Goal: Task Accomplishment & Management: Complete application form

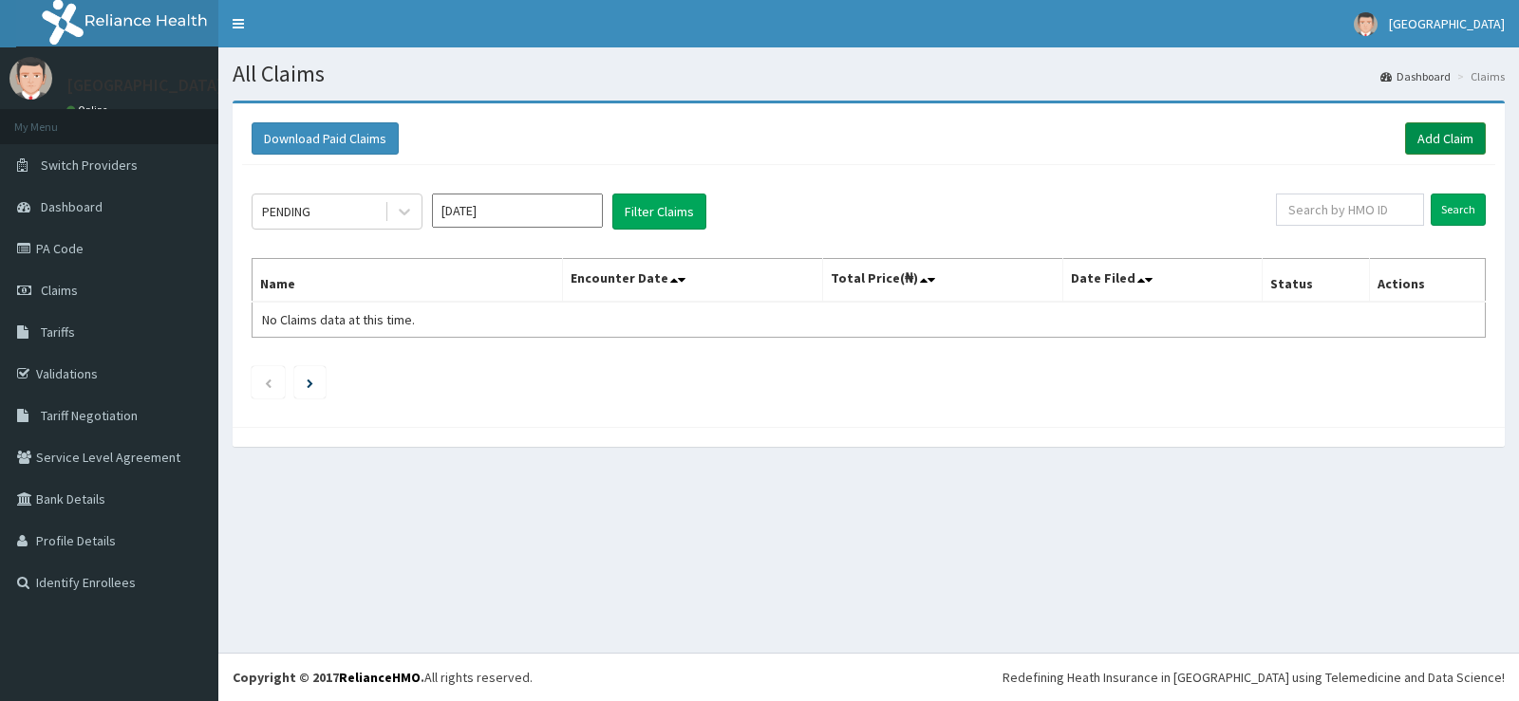
click at [1422, 149] on link "Add Claim" at bounding box center [1445, 138] width 81 height 32
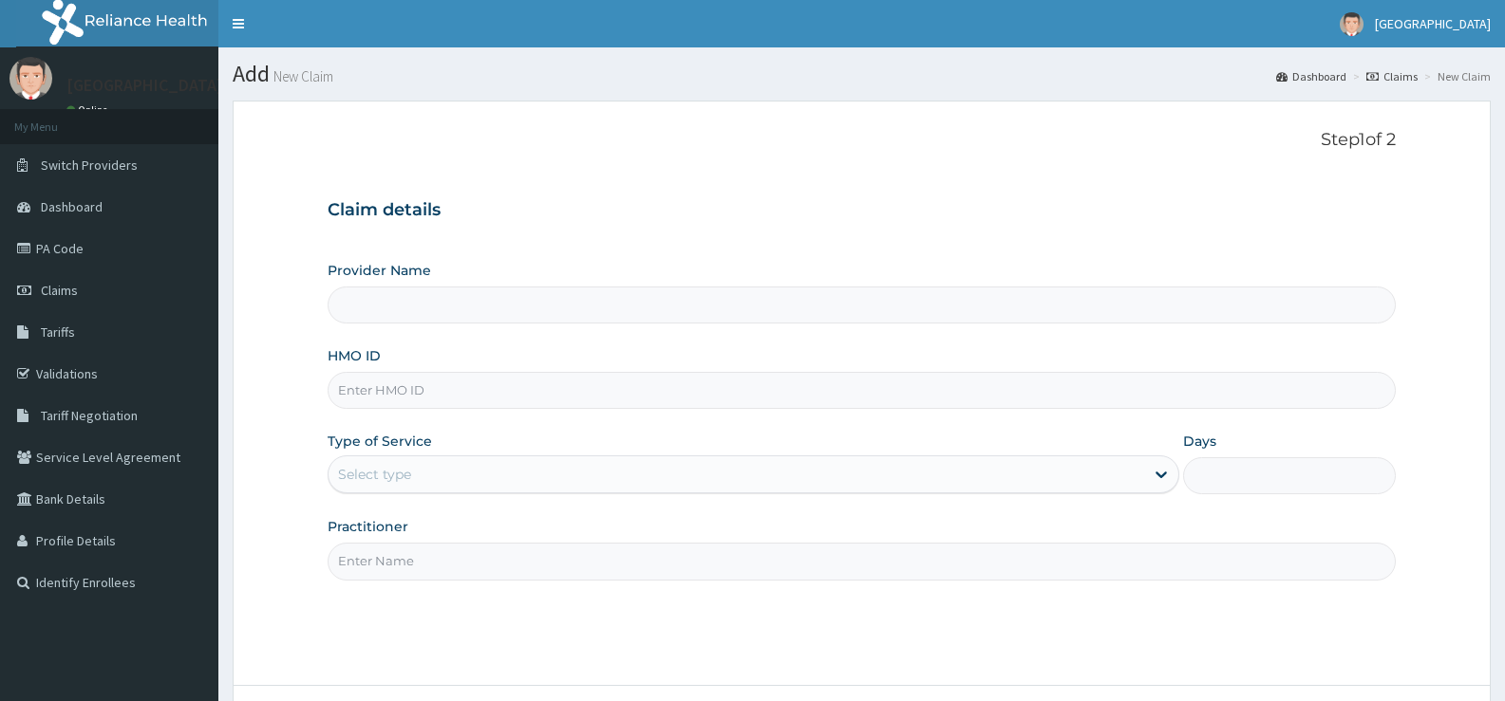
click at [425, 395] on input "HMO ID" at bounding box center [861, 390] width 1068 height 37
type input "[GEOGRAPHIC_DATA]"
type input "NEM/10165/C"
click at [439, 473] on div "Select type" at bounding box center [735, 474] width 814 height 30
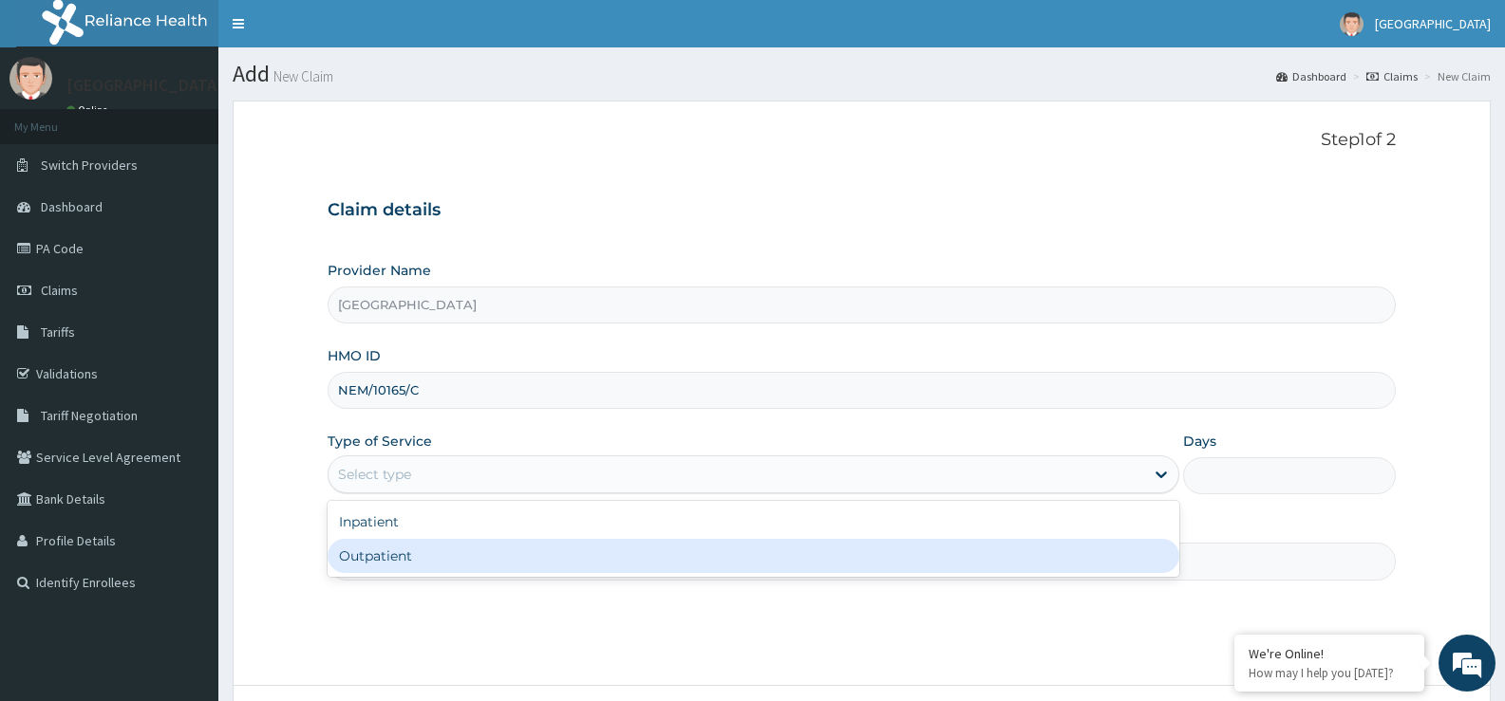
click at [427, 547] on div "Outpatient" at bounding box center [752, 556] width 850 height 34
type input "1"
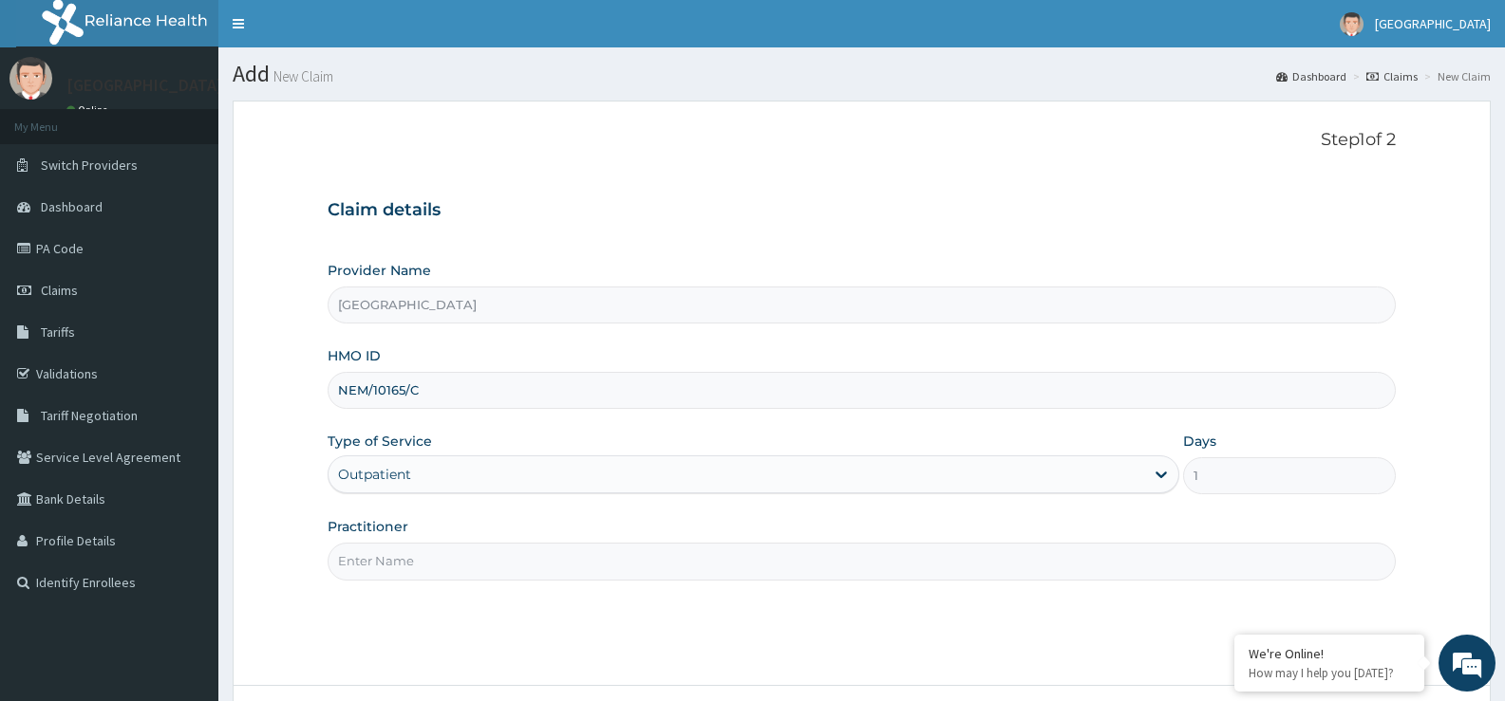
click at [427, 555] on input "Practitioner" at bounding box center [861, 561] width 1068 height 37
type input "DR. EZIAHA"
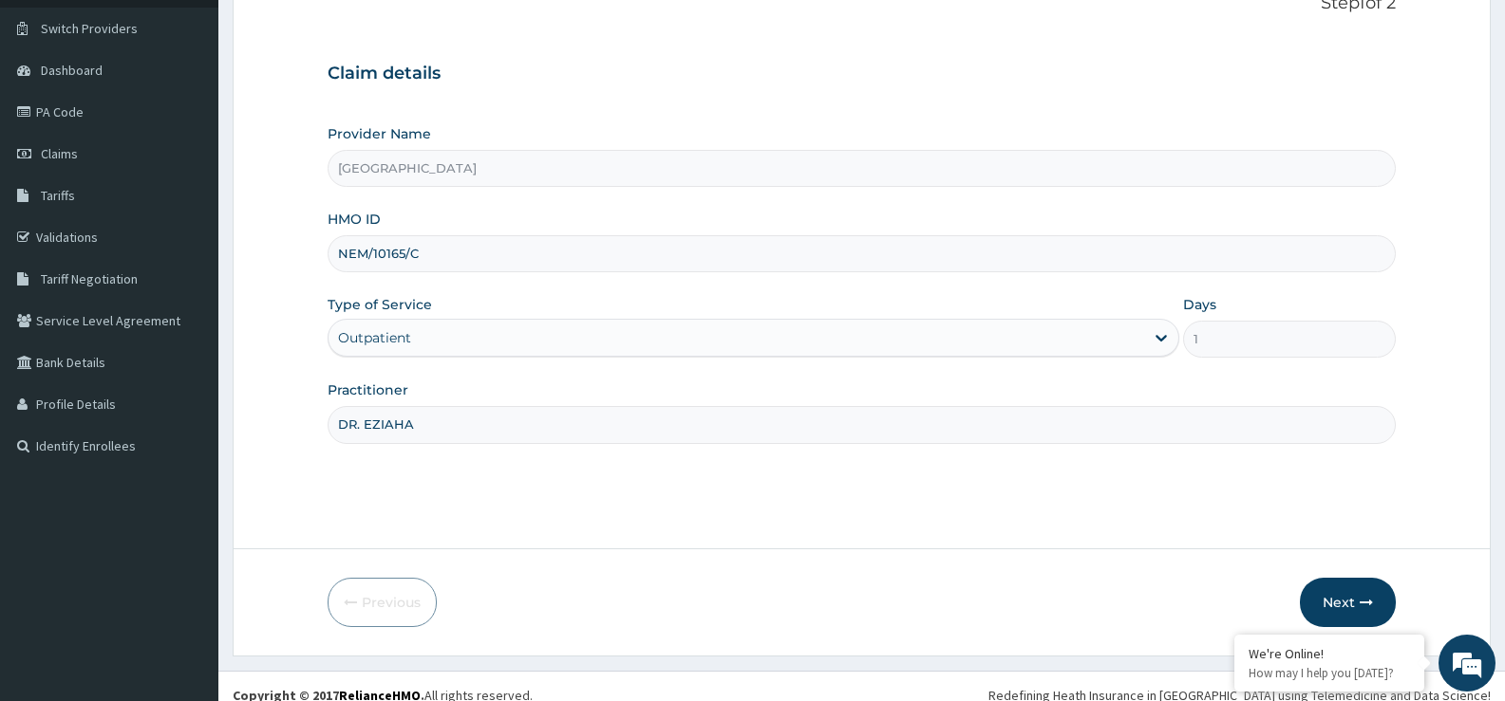
scroll to position [145, 0]
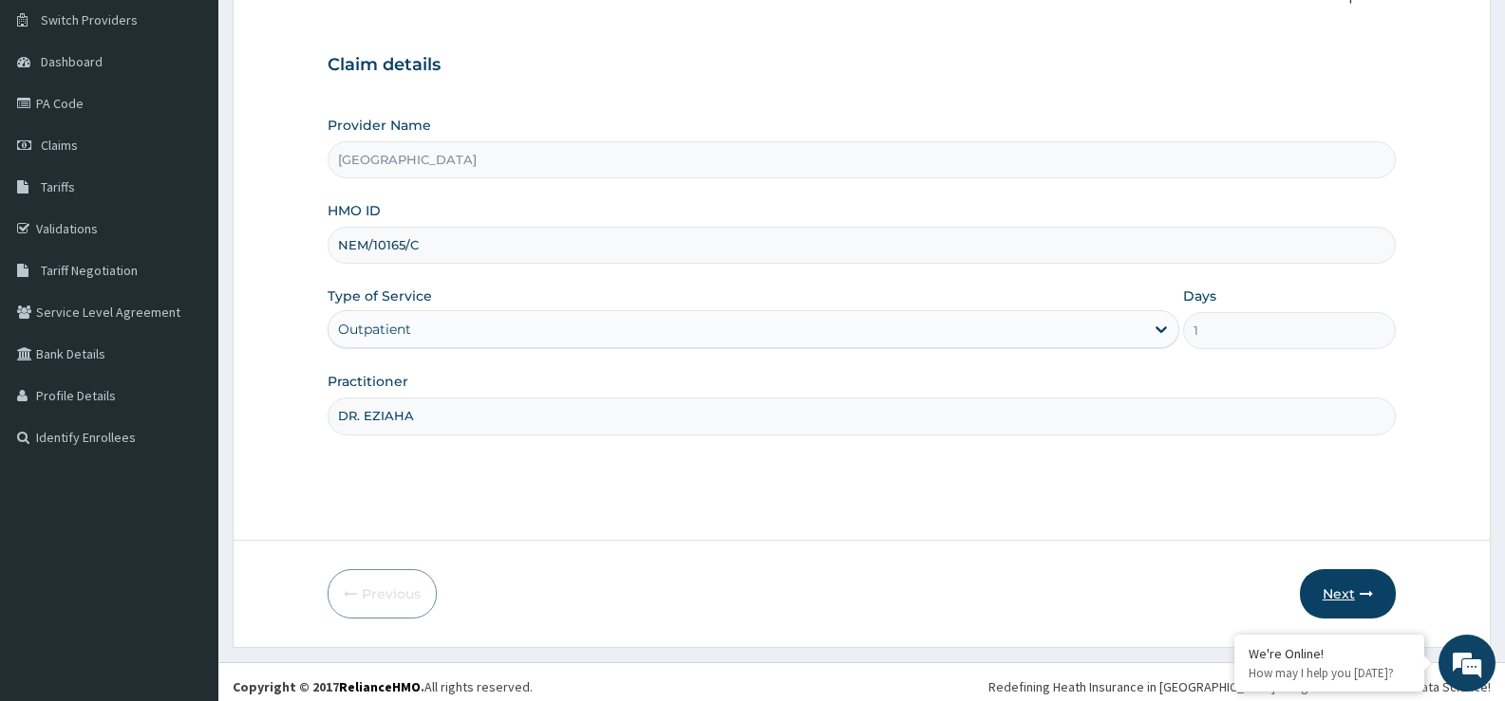
click at [1390, 593] on button "Next" at bounding box center [1347, 594] width 96 height 49
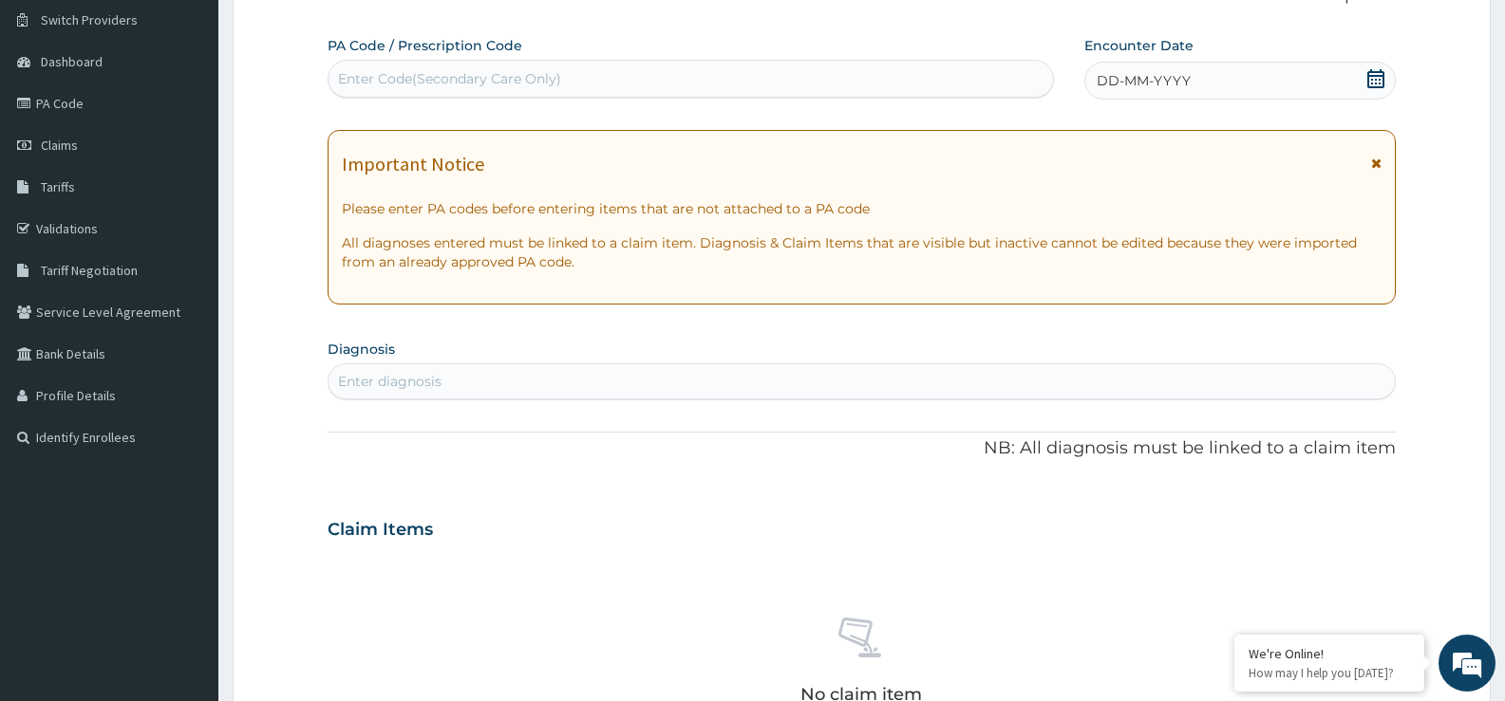
scroll to position [0, 0]
click at [1370, 73] on icon at bounding box center [1375, 78] width 19 height 19
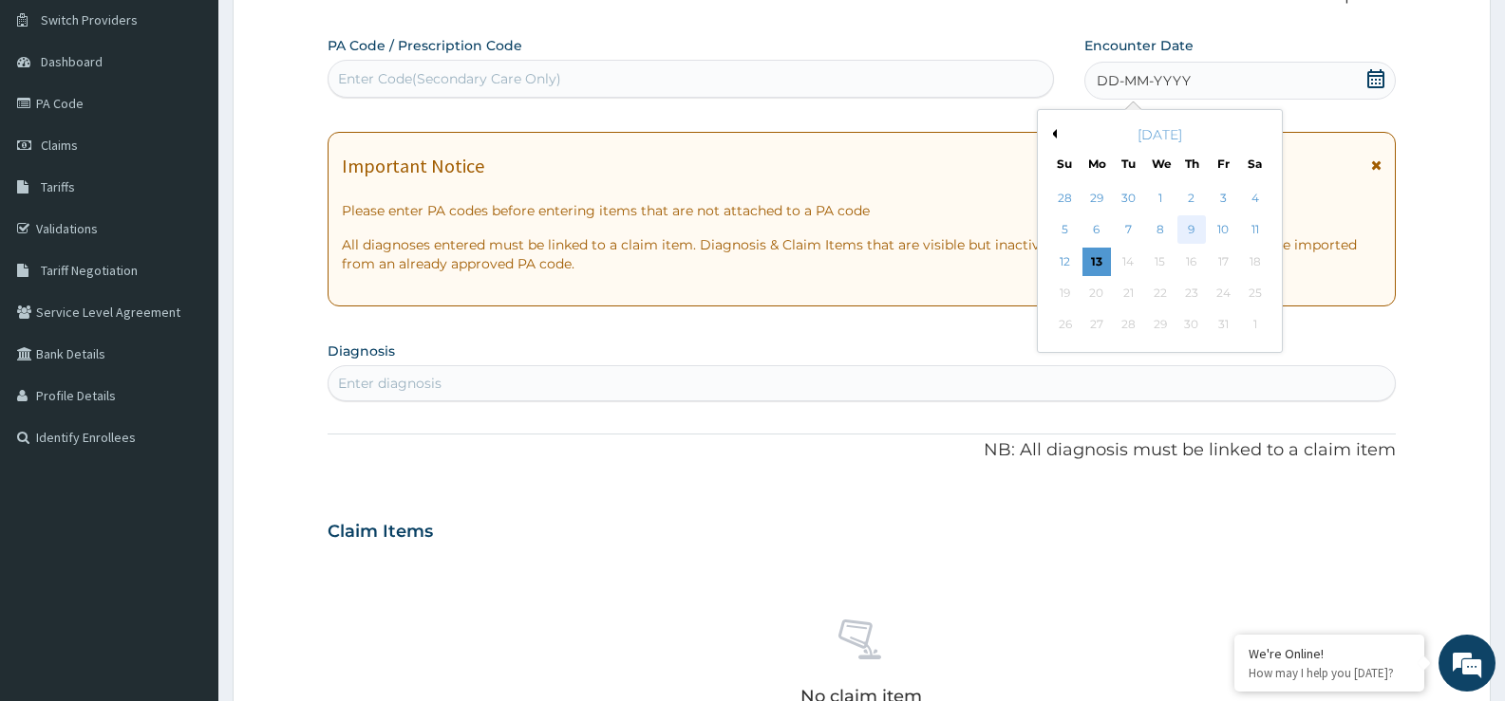
click at [1199, 225] on div "9" at bounding box center [1191, 230] width 28 height 28
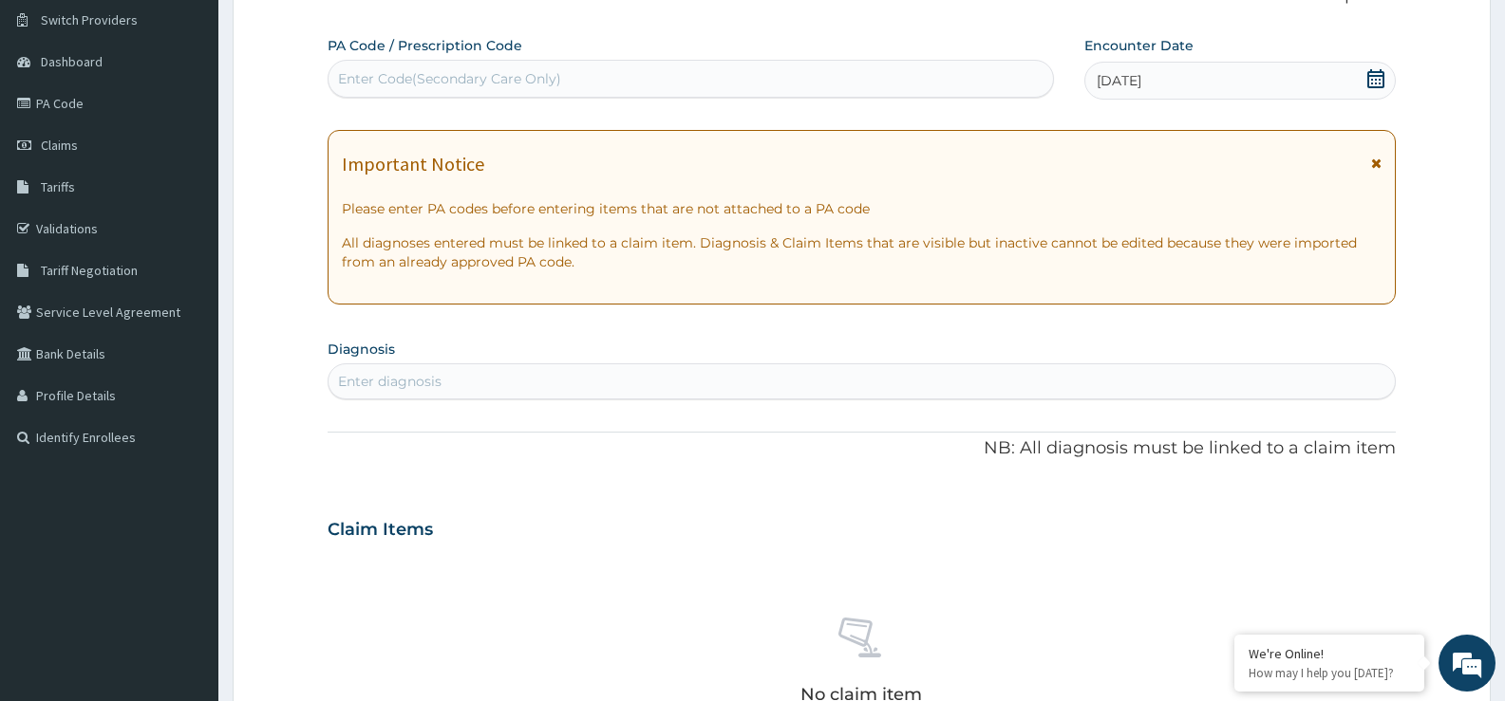
click at [1037, 371] on div "Enter diagnosis" at bounding box center [861, 381] width 1066 height 30
type input "MALARIA"
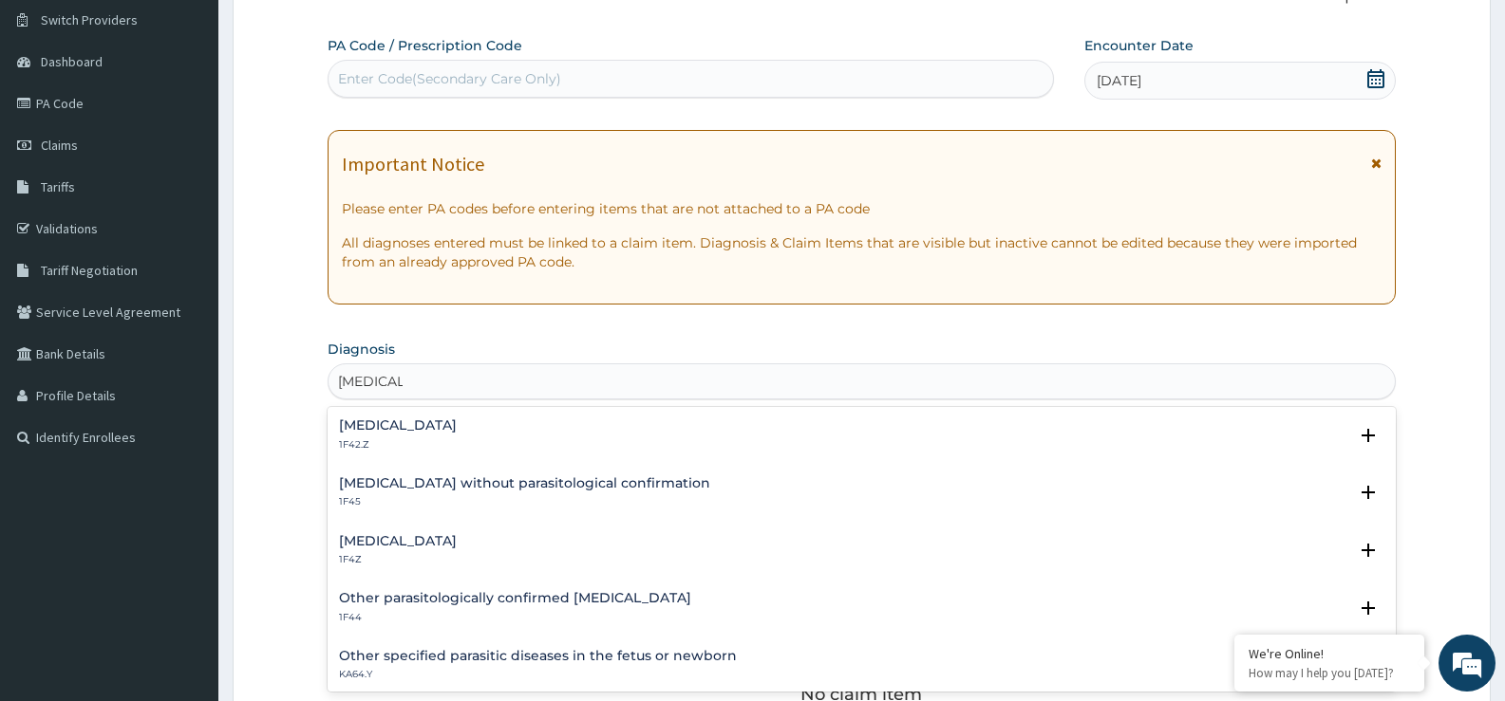
click at [395, 546] on h4 "Malaria, unspecified" at bounding box center [398, 541] width 118 height 14
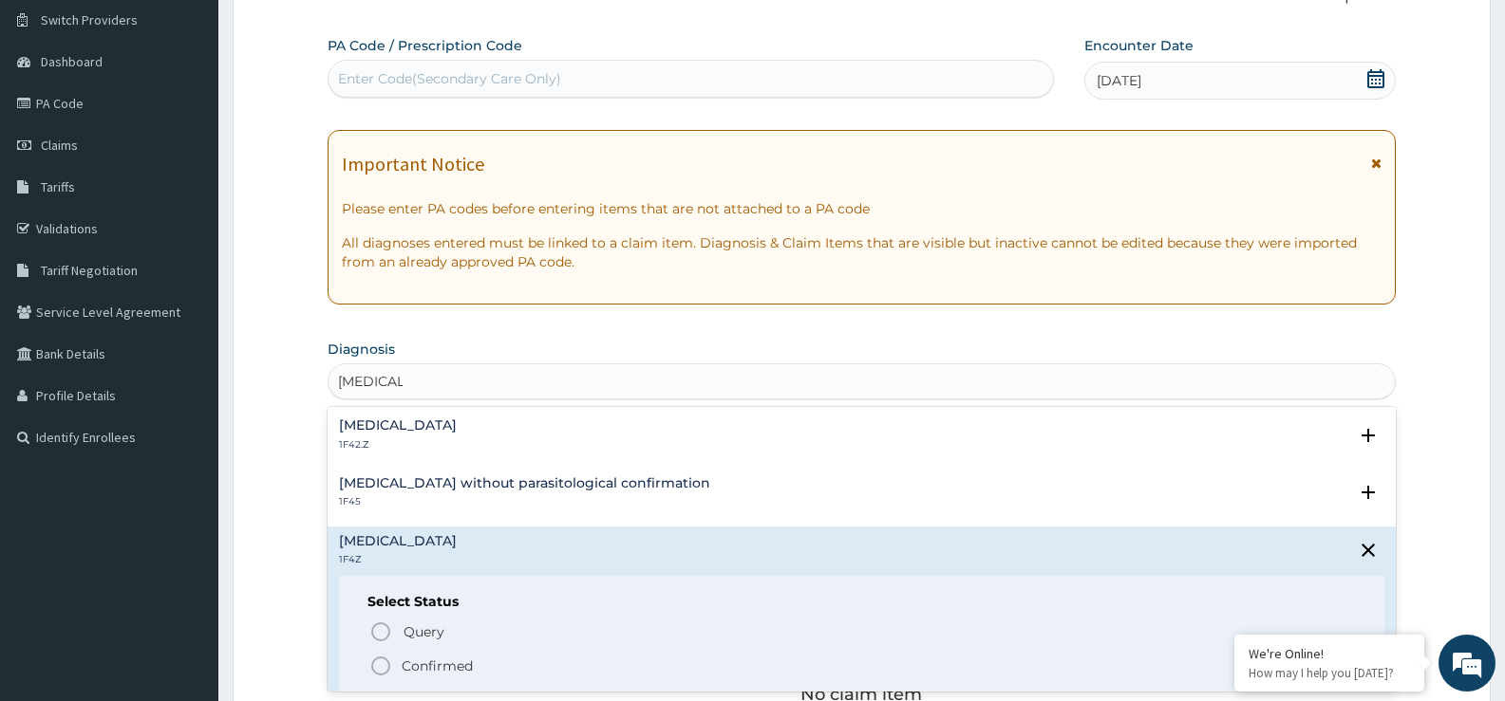
click at [383, 666] on icon "status option filled" at bounding box center [380, 666] width 23 height 23
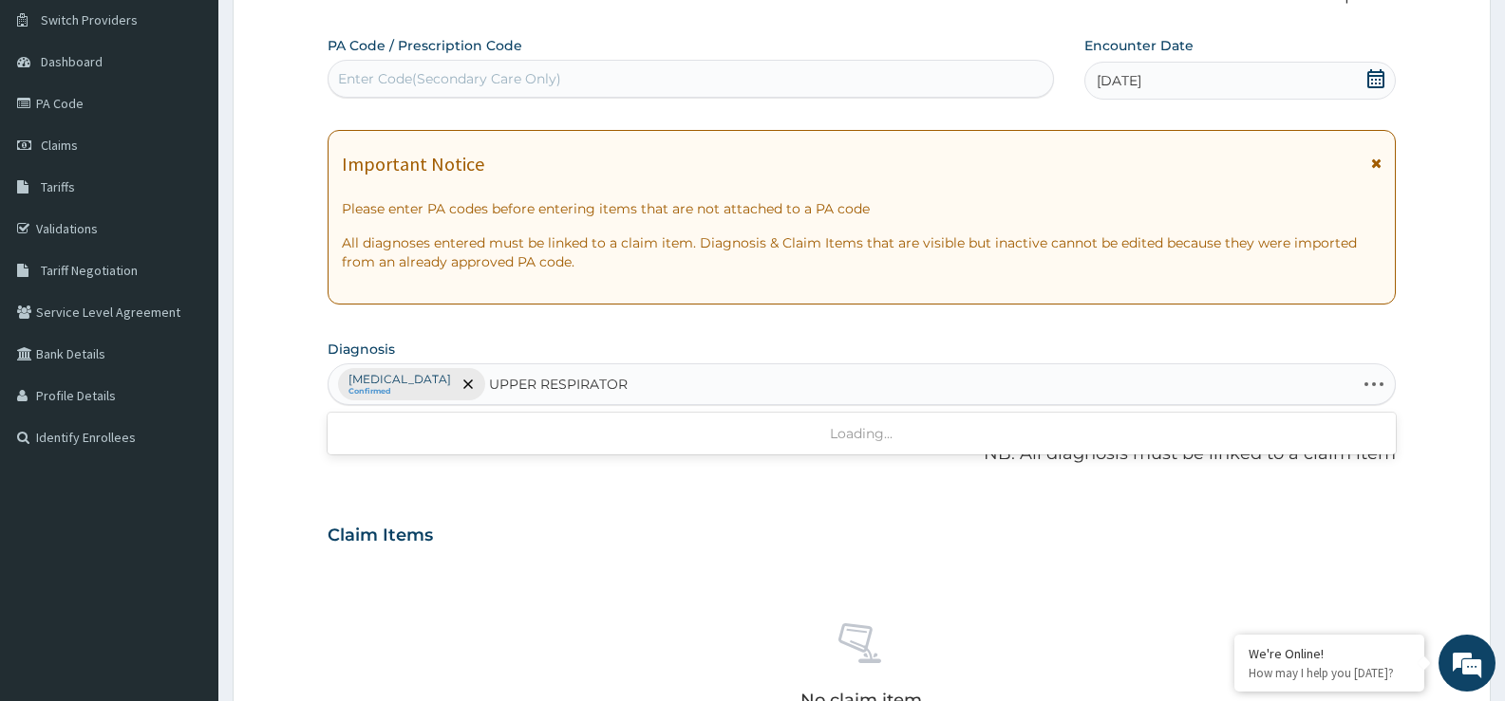
type input "UPPER RESPIRATORY"
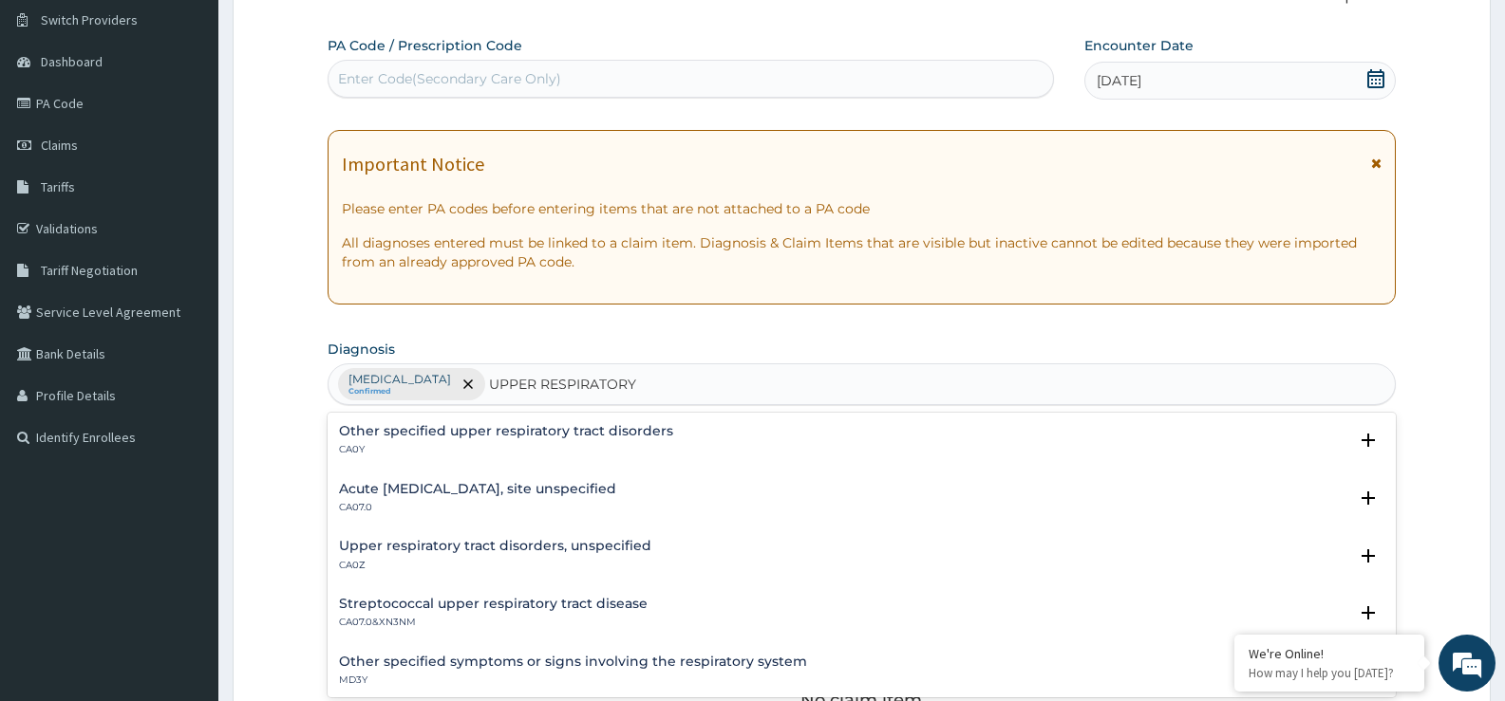
click at [598, 491] on h4 "Acute upper respiratory infection, site unspecified" at bounding box center [477, 489] width 277 height 14
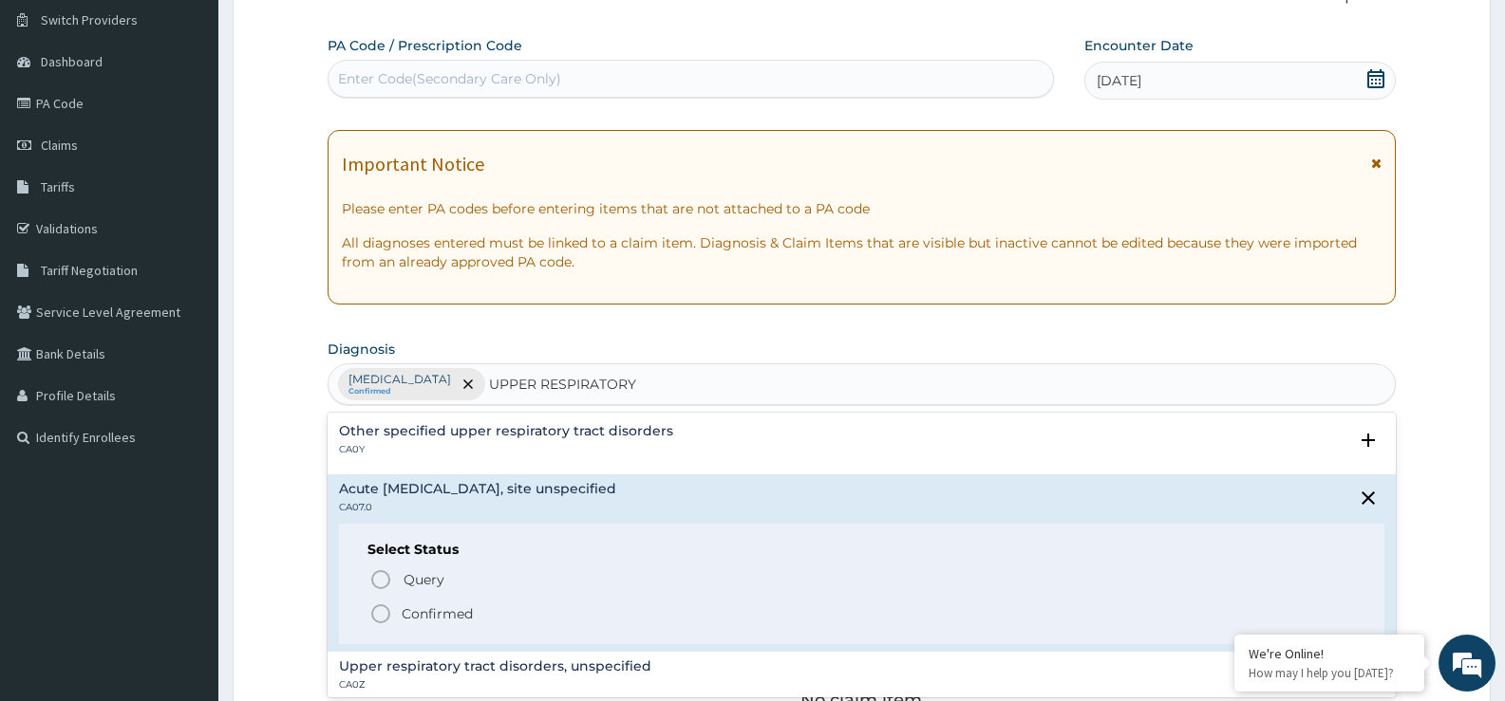
click at [406, 601] on div "Query Query covers suspected (?), Keep in view (kiv), Ruled out (r/o) Confirmed" at bounding box center [861, 597] width 988 height 58
click at [375, 619] on circle "status option filled" at bounding box center [380, 614] width 17 height 17
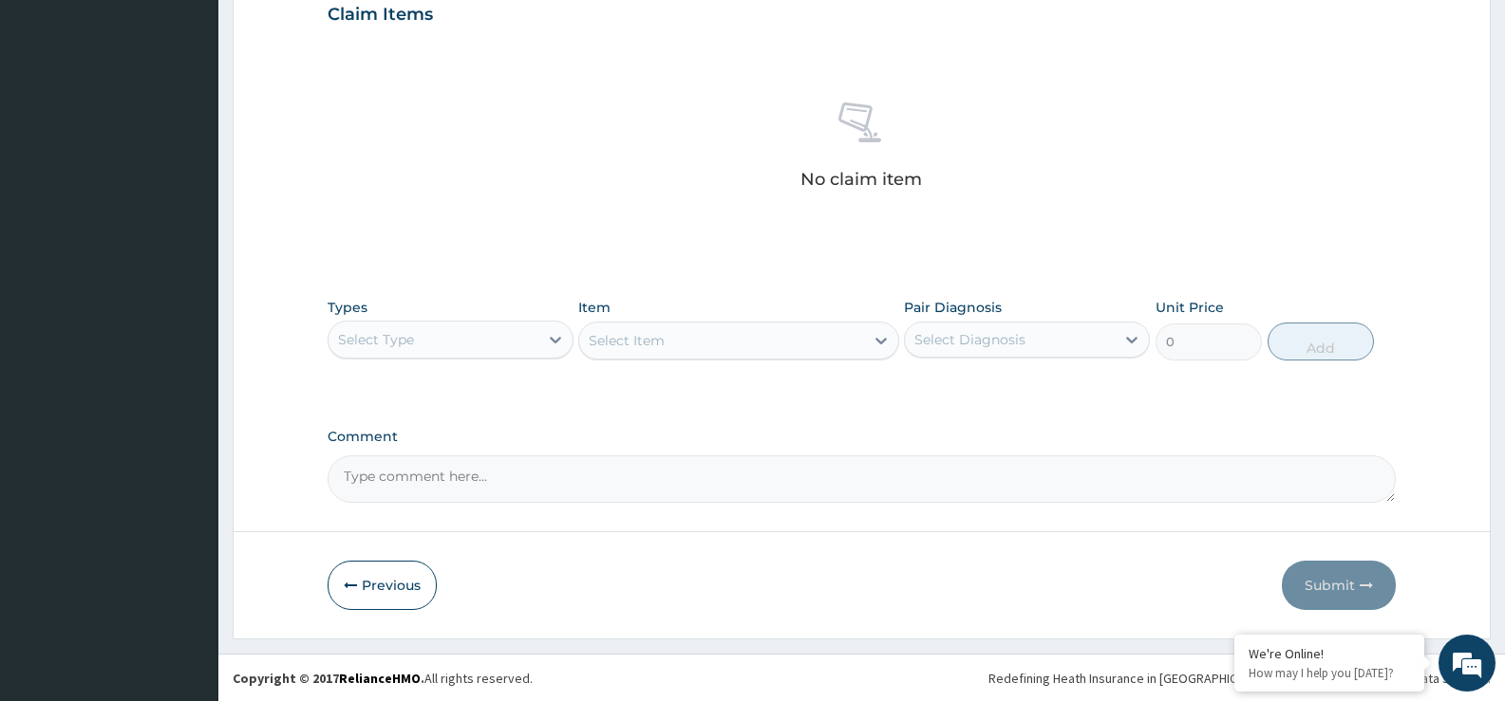
scroll to position [667, 0]
click at [561, 342] on icon at bounding box center [555, 338] width 19 height 19
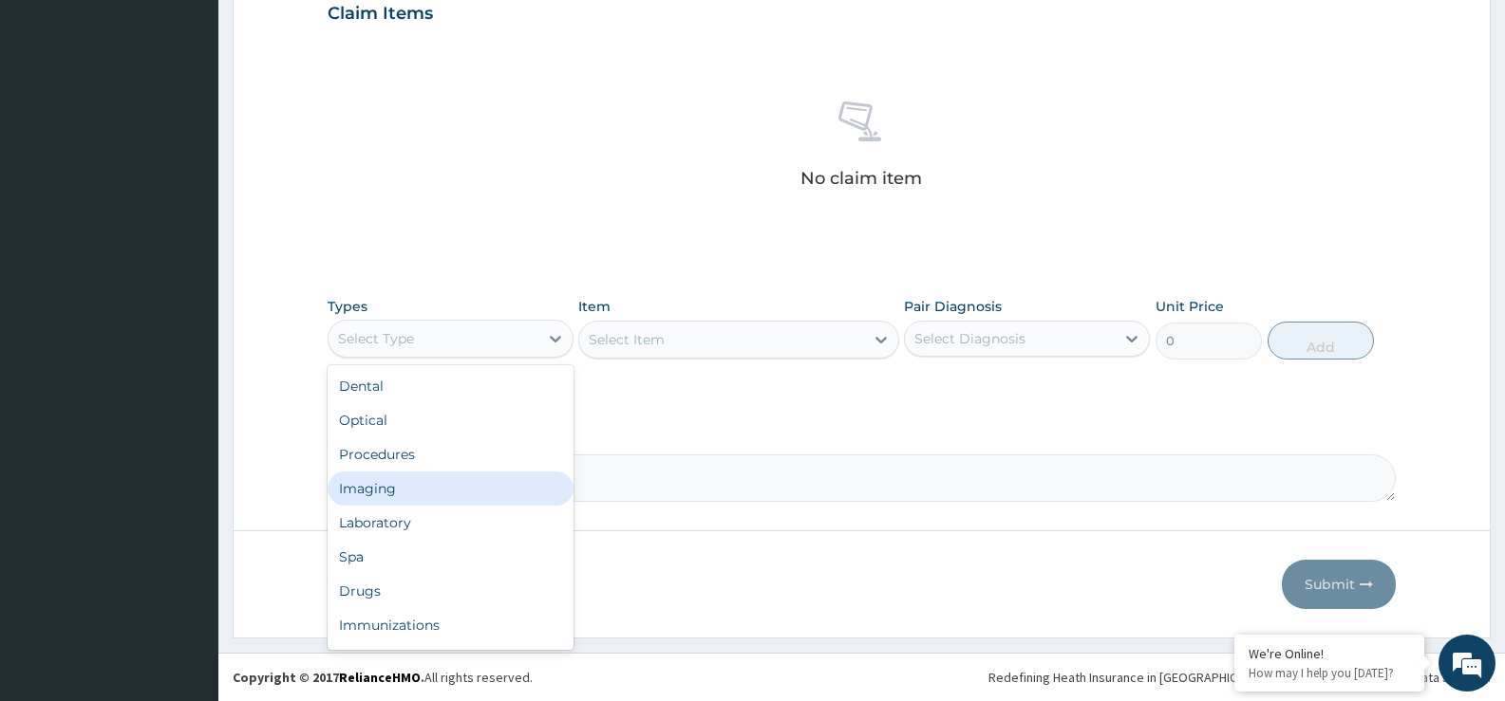
click at [463, 472] on div "Imaging" at bounding box center [450, 489] width 246 height 34
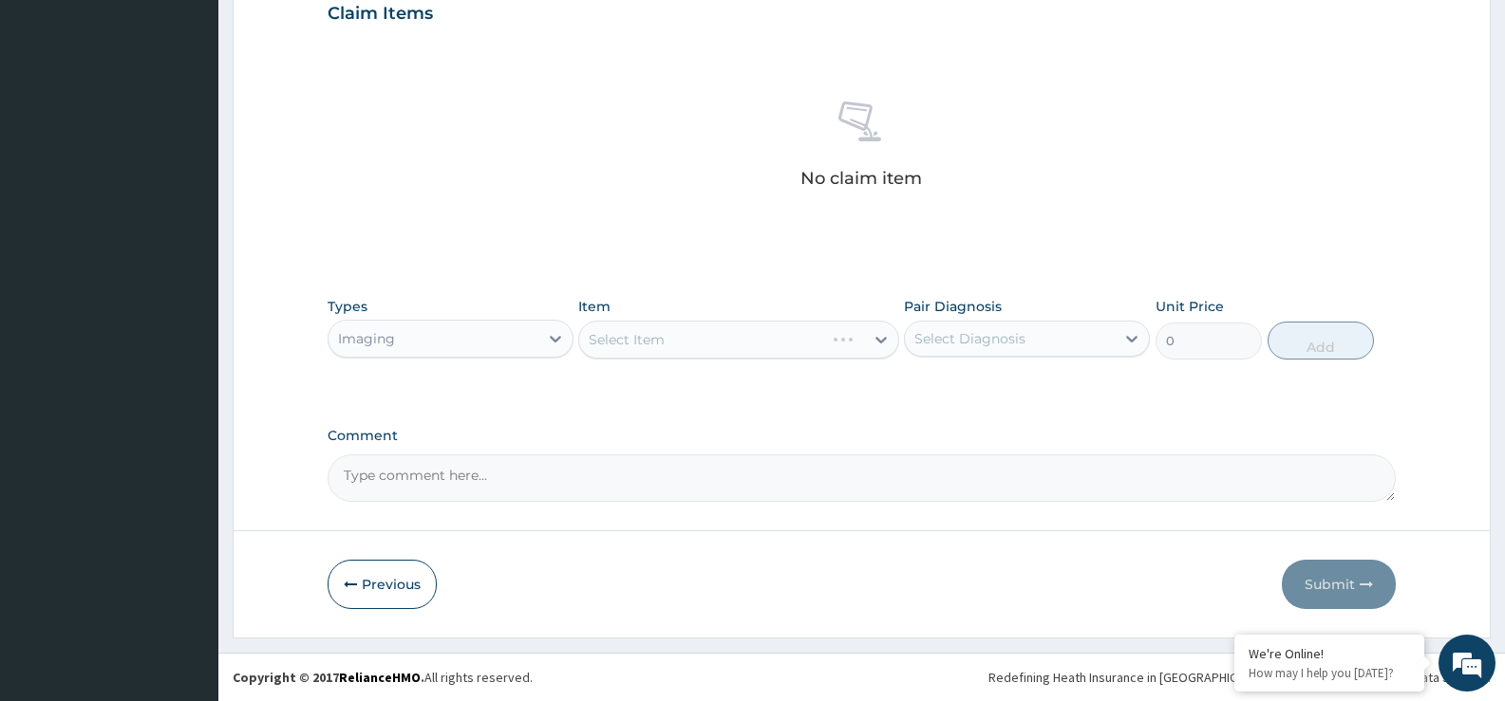
click at [499, 318] on div "Types option Imaging, selected. Select is focused ,type to refine list, press D…" at bounding box center [450, 328] width 246 height 63
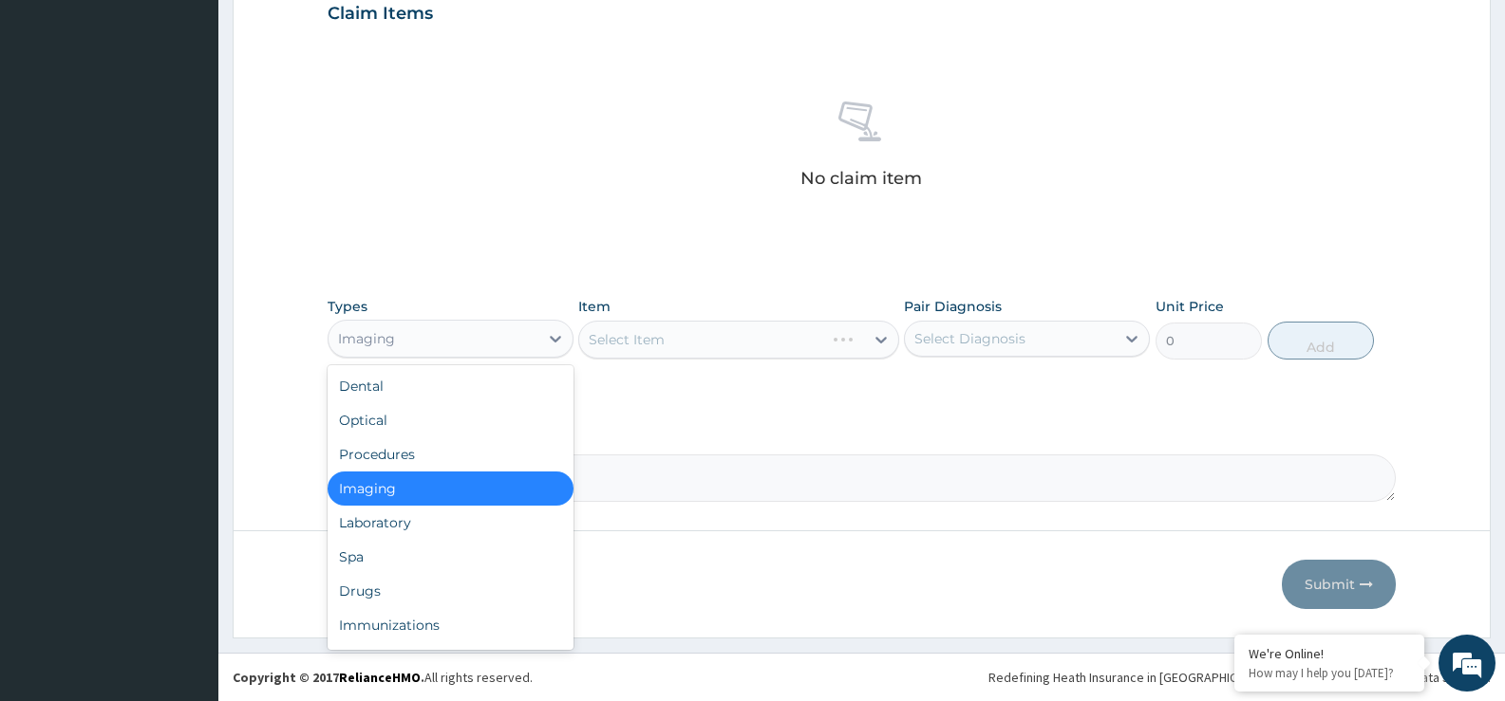
click at [492, 336] on div "Imaging" at bounding box center [433, 339] width 210 height 30
click at [471, 443] on div "Procedures" at bounding box center [450, 455] width 246 height 34
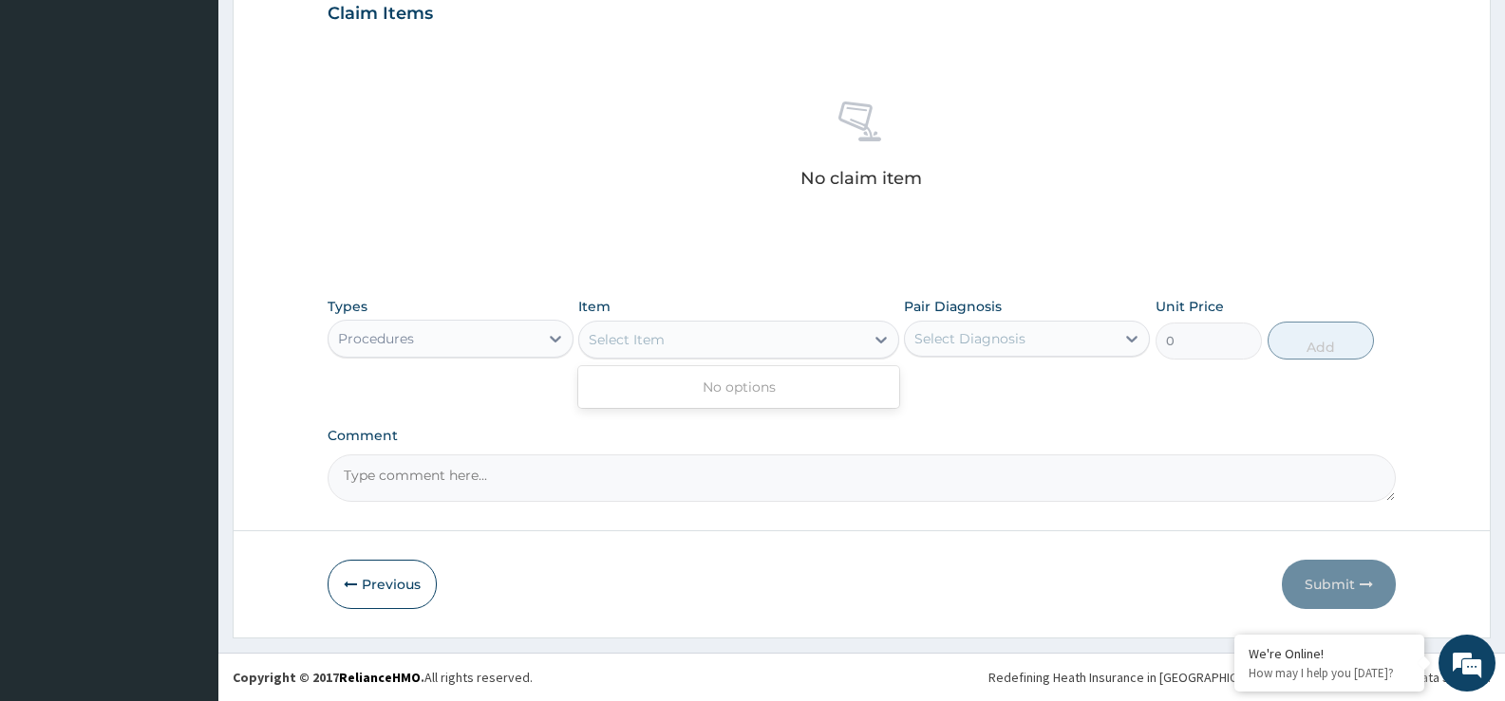
click at [725, 335] on div "Select Item" at bounding box center [721, 340] width 284 height 30
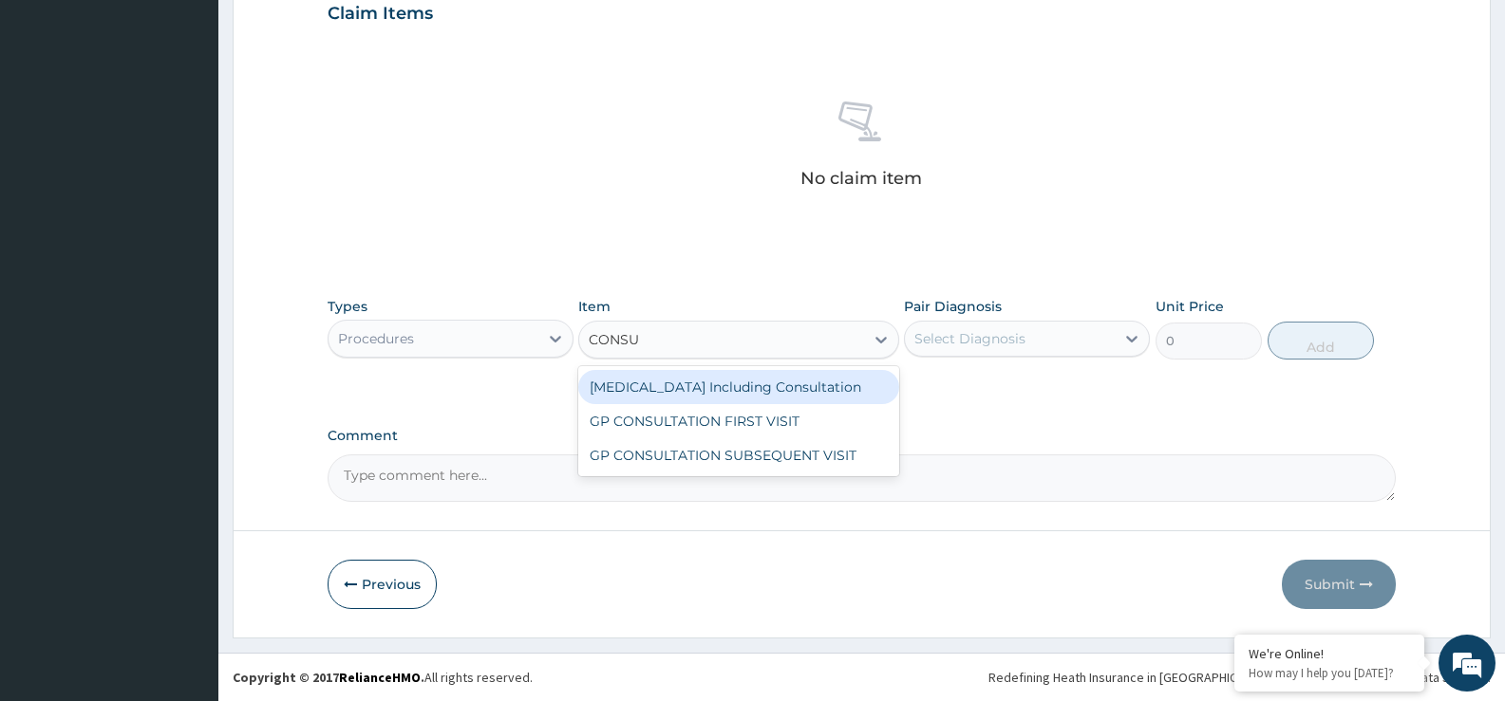
type input "CONSUL"
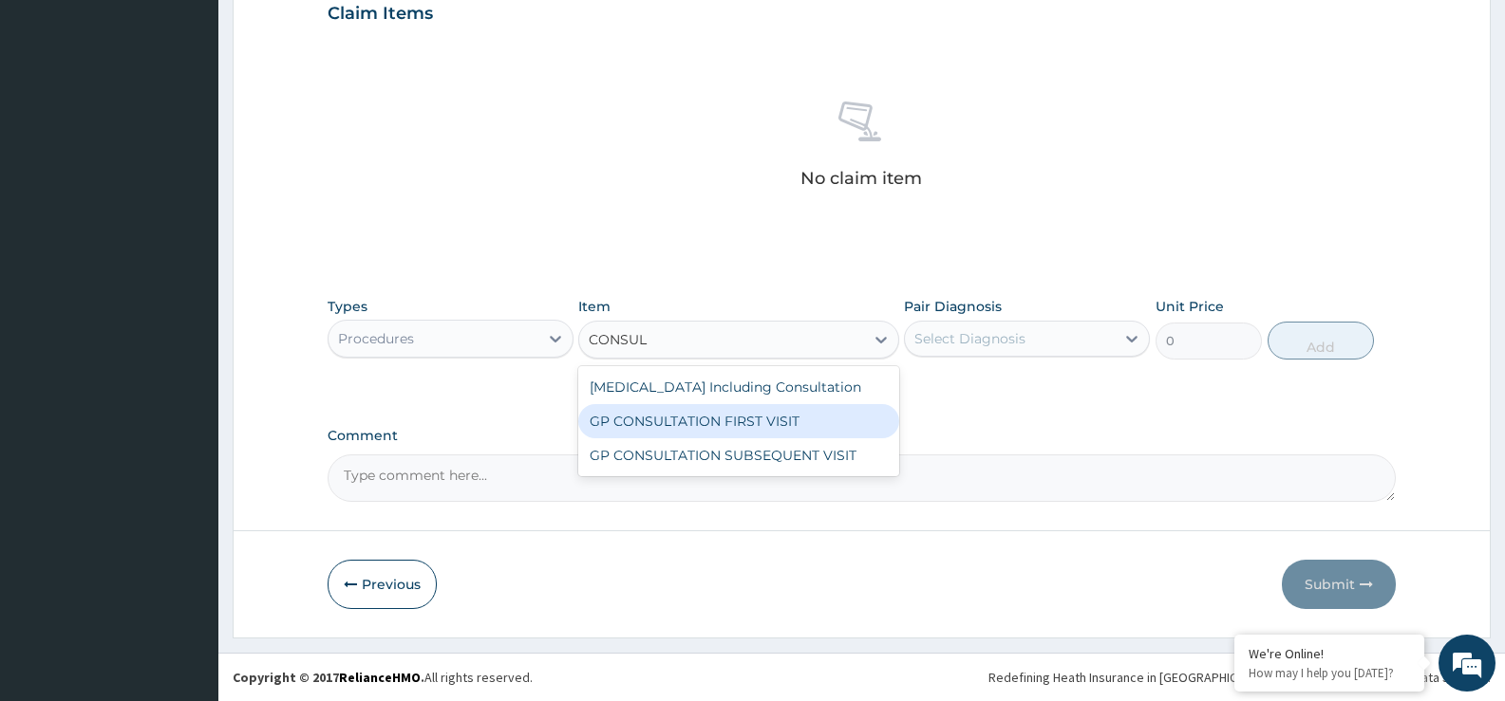
click at [738, 424] on div "GP CONSULTATION FIRST VISIT" at bounding box center [738, 421] width 320 height 34
type input "2500"
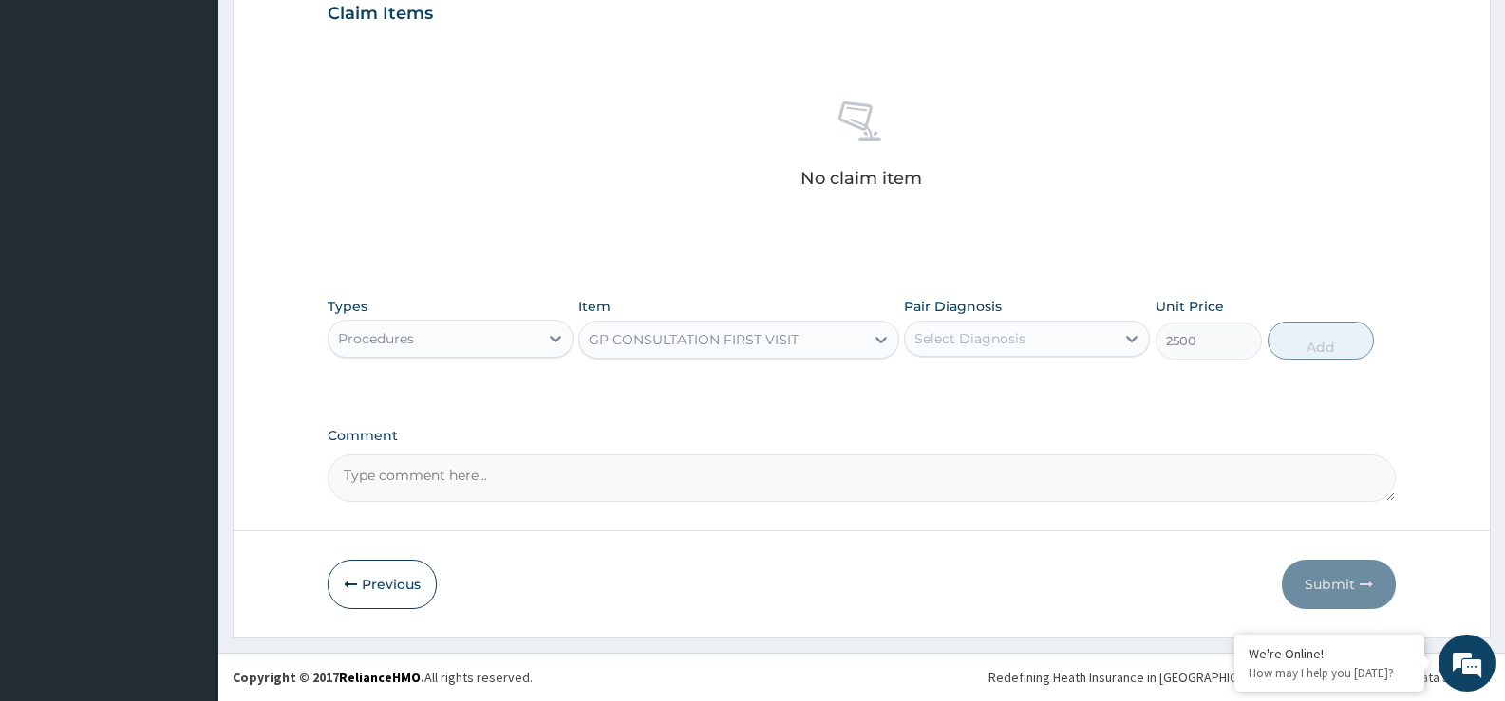
click at [1059, 348] on div "Select Diagnosis" at bounding box center [1010, 339] width 210 height 30
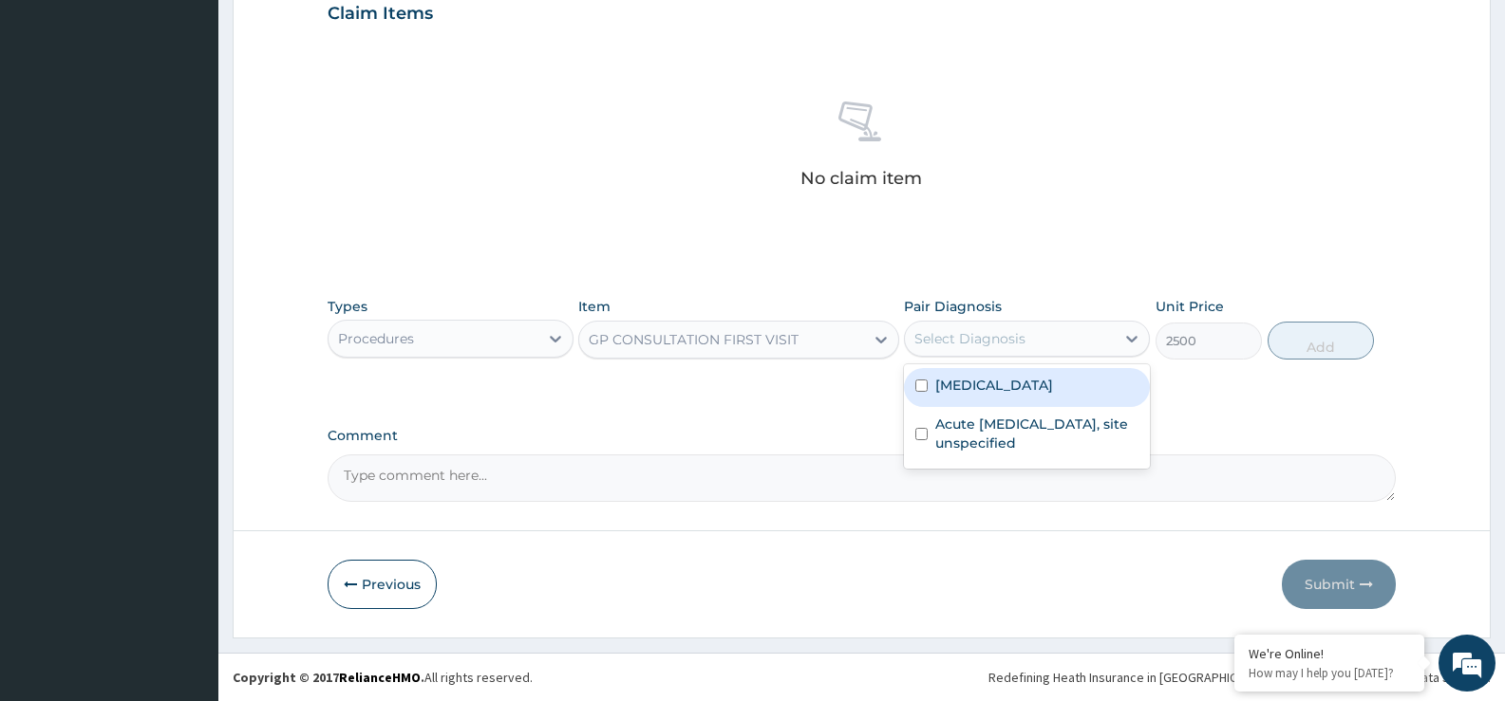
click at [1040, 403] on div "[MEDICAL_DATA]" at bounding box center [1027, 387] width 246 height 39
checkbox input "true"
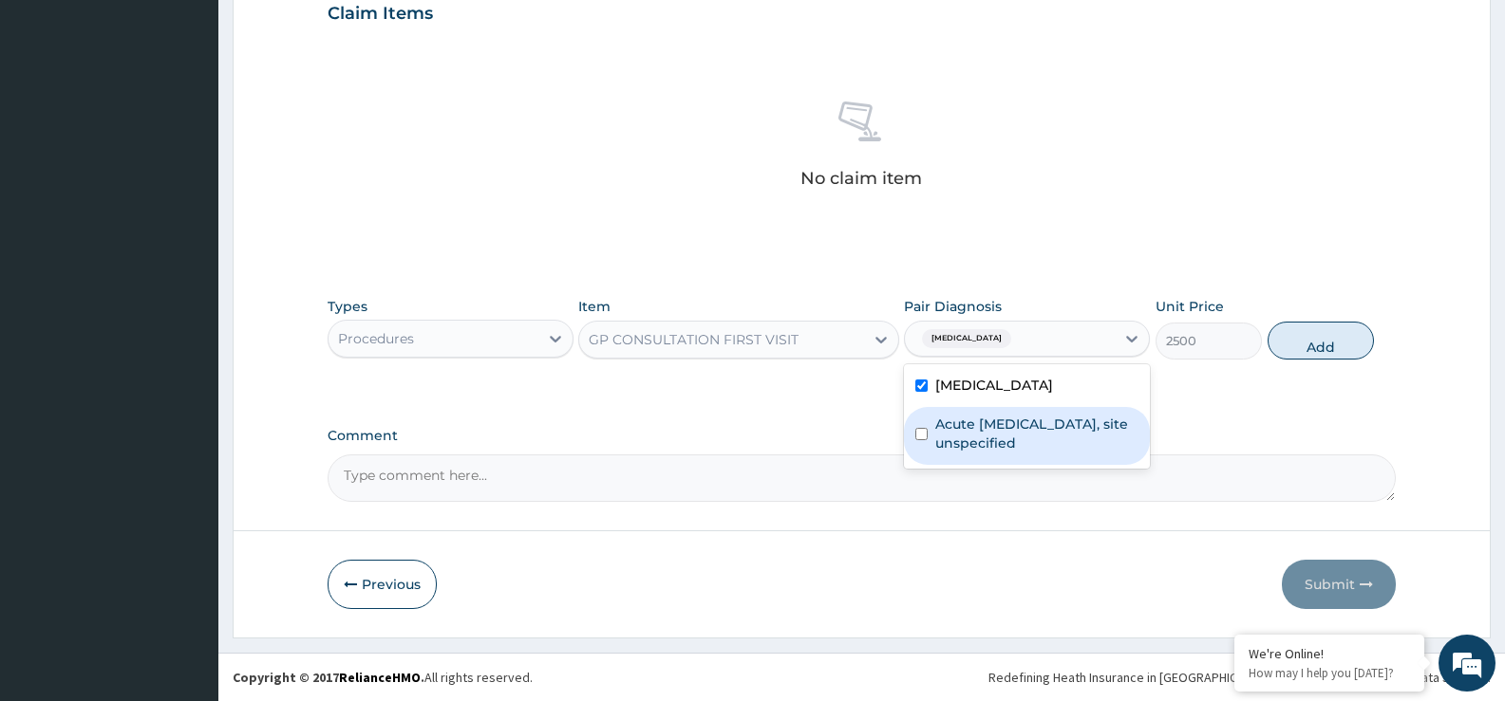
click at [1040, 421] on label "Acute [MEDICAL_DATA], site unspecified" at bounding box center [1036, 434] width 203 height 38
checkbox input "true"
click at [1321, 339] on button "Add" at bounding box center [1320, 341] width 106 height 38
type input "0"
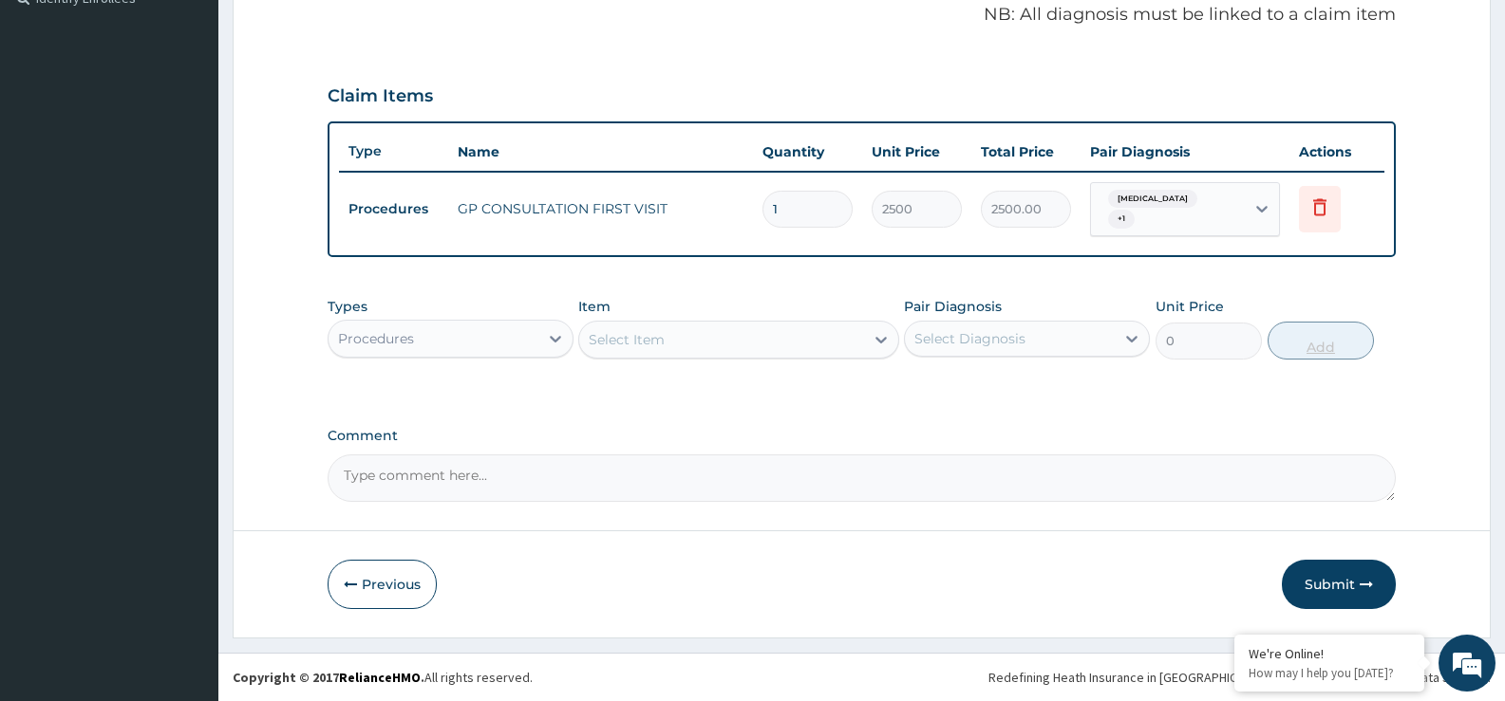
scroll to position [585, 0]
click at [482, 355] on div "Procedures" at bounding box center [450, 339] width 246 height 38
drag, startPoint x: 481, startPoint y: 355, endPoint x: 453, endPoint y: 358, distance: 28.6
click at [453, 358] on div "Procedures" at bounding box center [450, 339] width 246 height 38
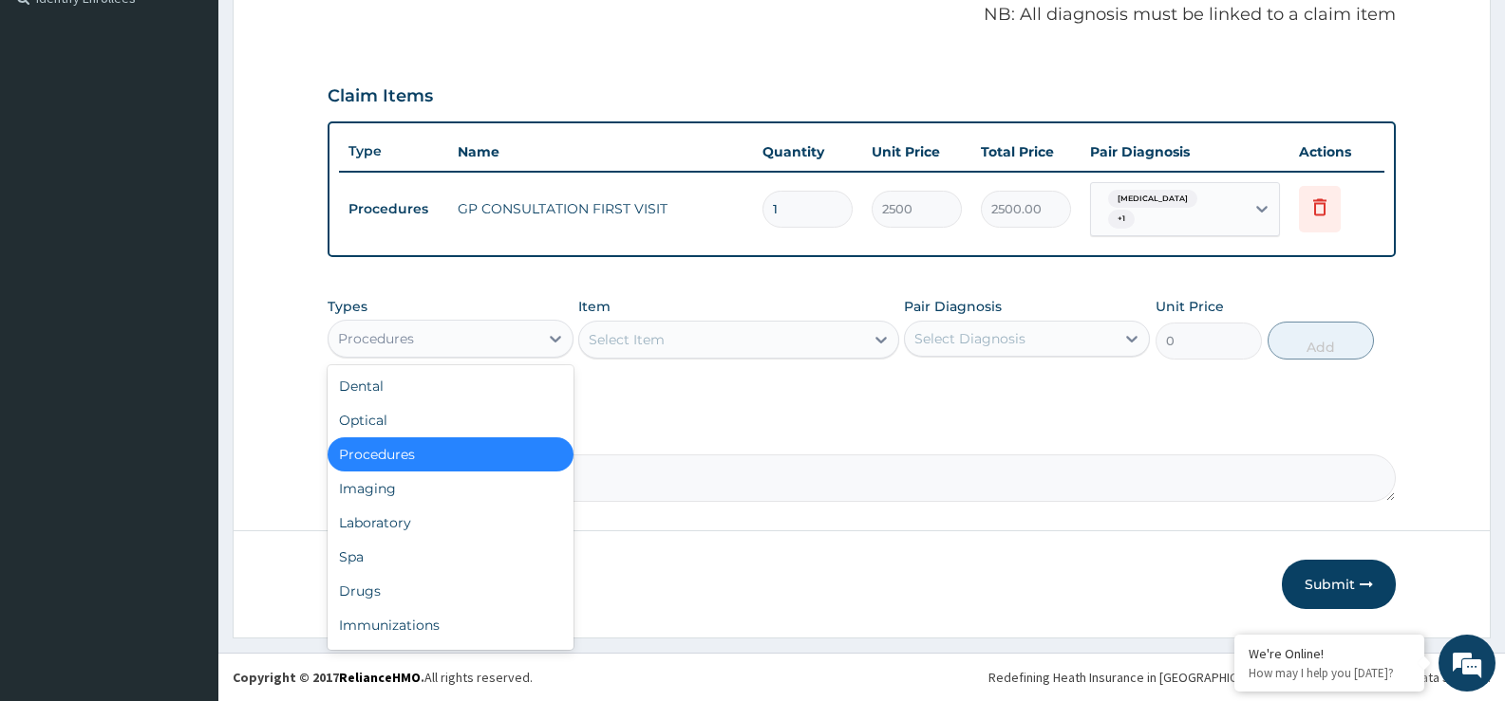
click at [453, 358] on div "Procedures" at bounding box center [450, 339] width 246 height 38
click at [443, 595] on div "Drugs" at bounding box center [450, 591] width 246 height 34
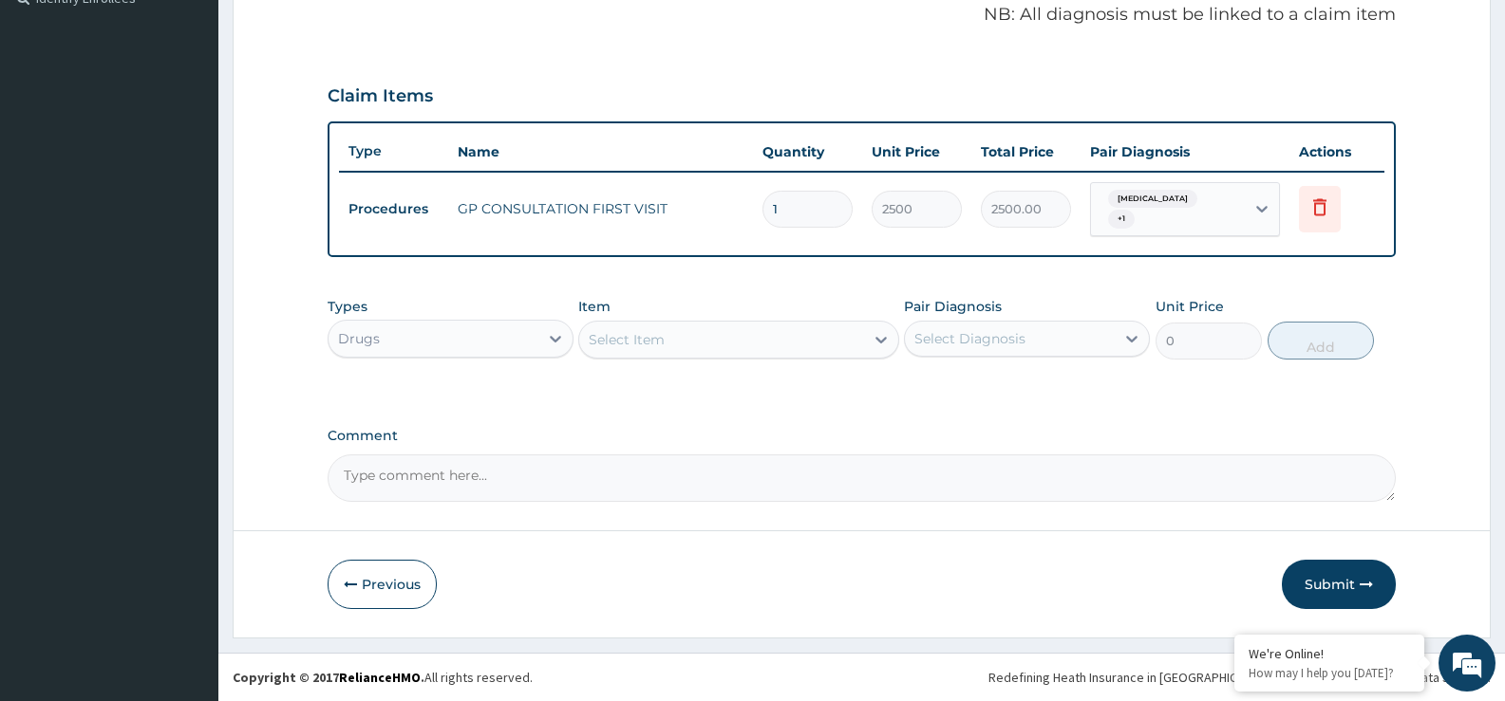
click at [683, 345] on div "Select Item" at bounding box center [721, 340] width 284 height 30
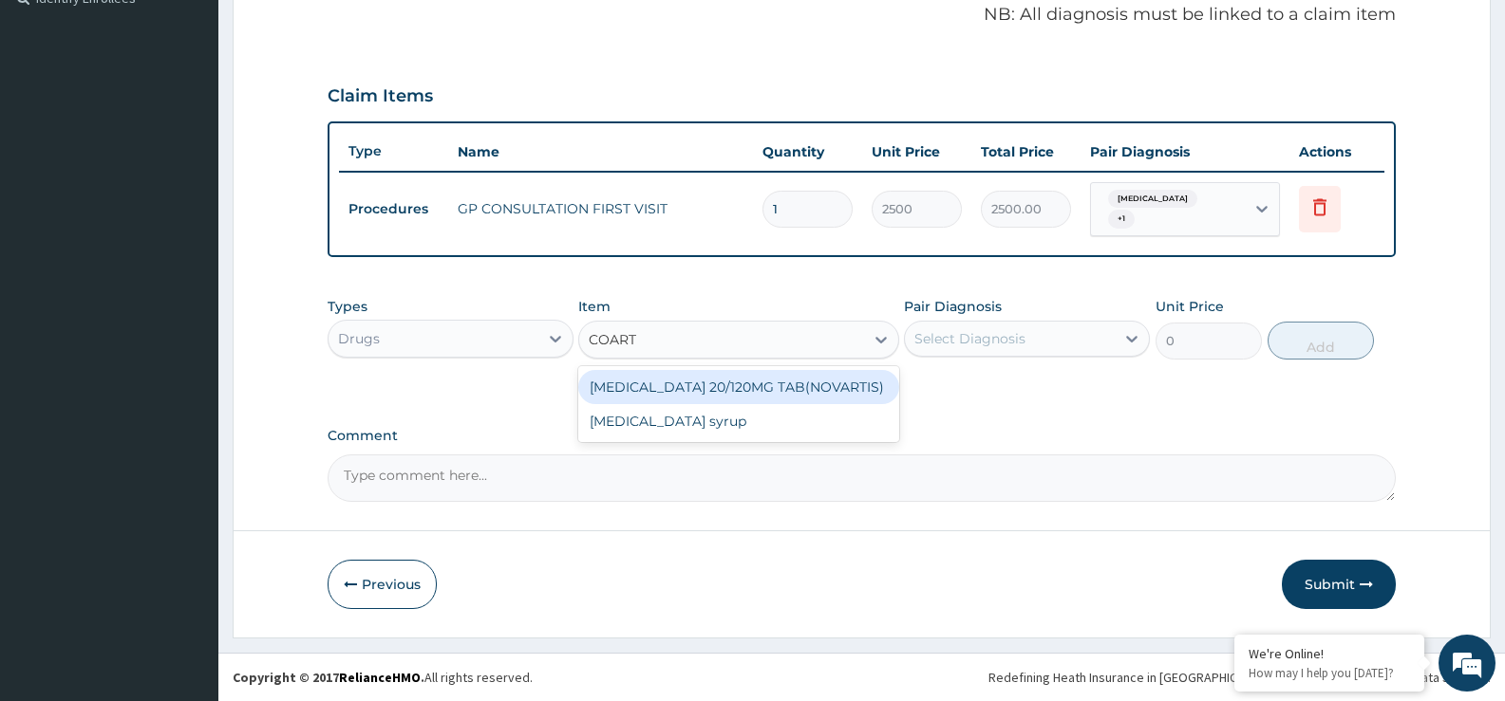
type input "COARTE"
click at [688, 380] on div "COARTEM 20/120MG TAB(NOVARTIS)" at bounding box center [738, 387] width 320 height 34
type input "150"
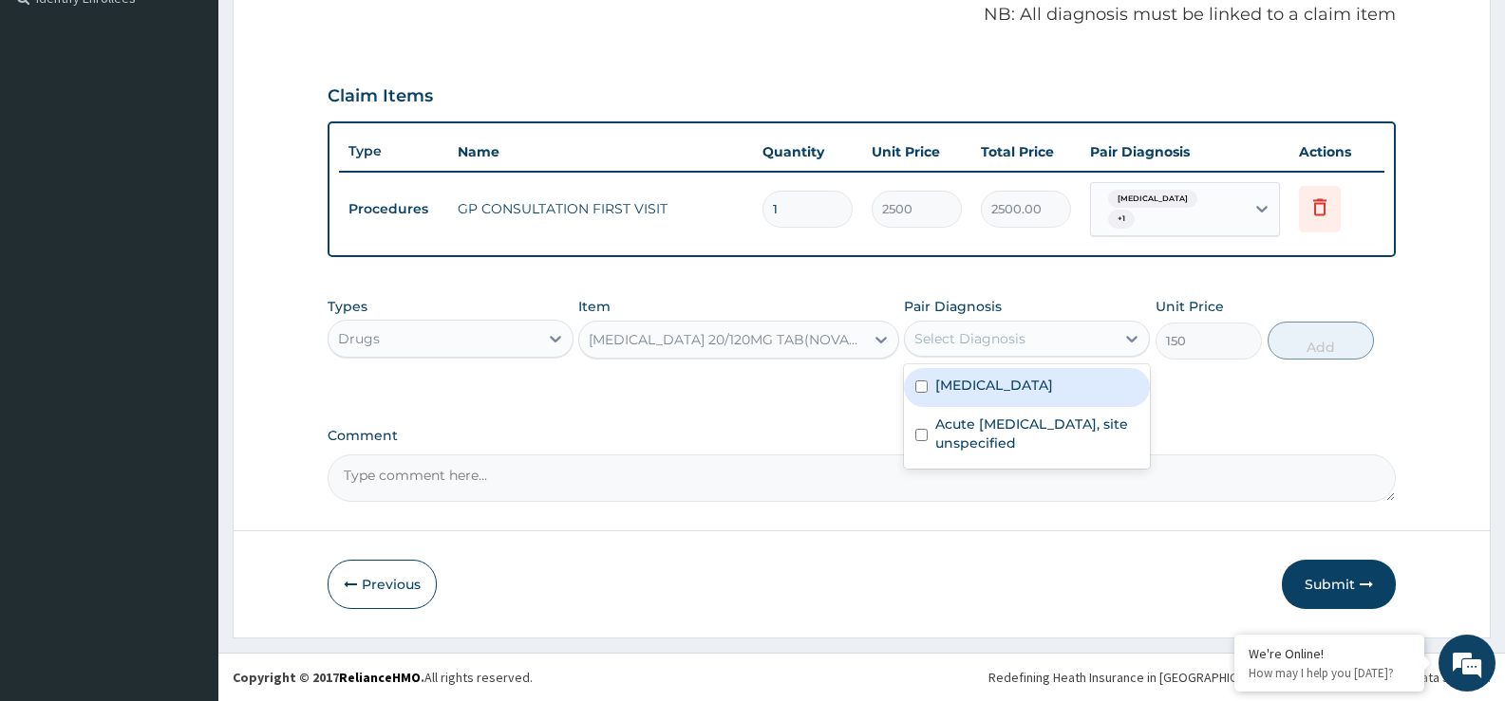
click at [956, 355] on div "Select Diagnosis" at bounding box center [1027, 339] width 246 height 36
click at [962, 389] on label "[MEDICAL_DATA]" at bounding box center [994, 385] width 118 height 19
checkbox input "true"
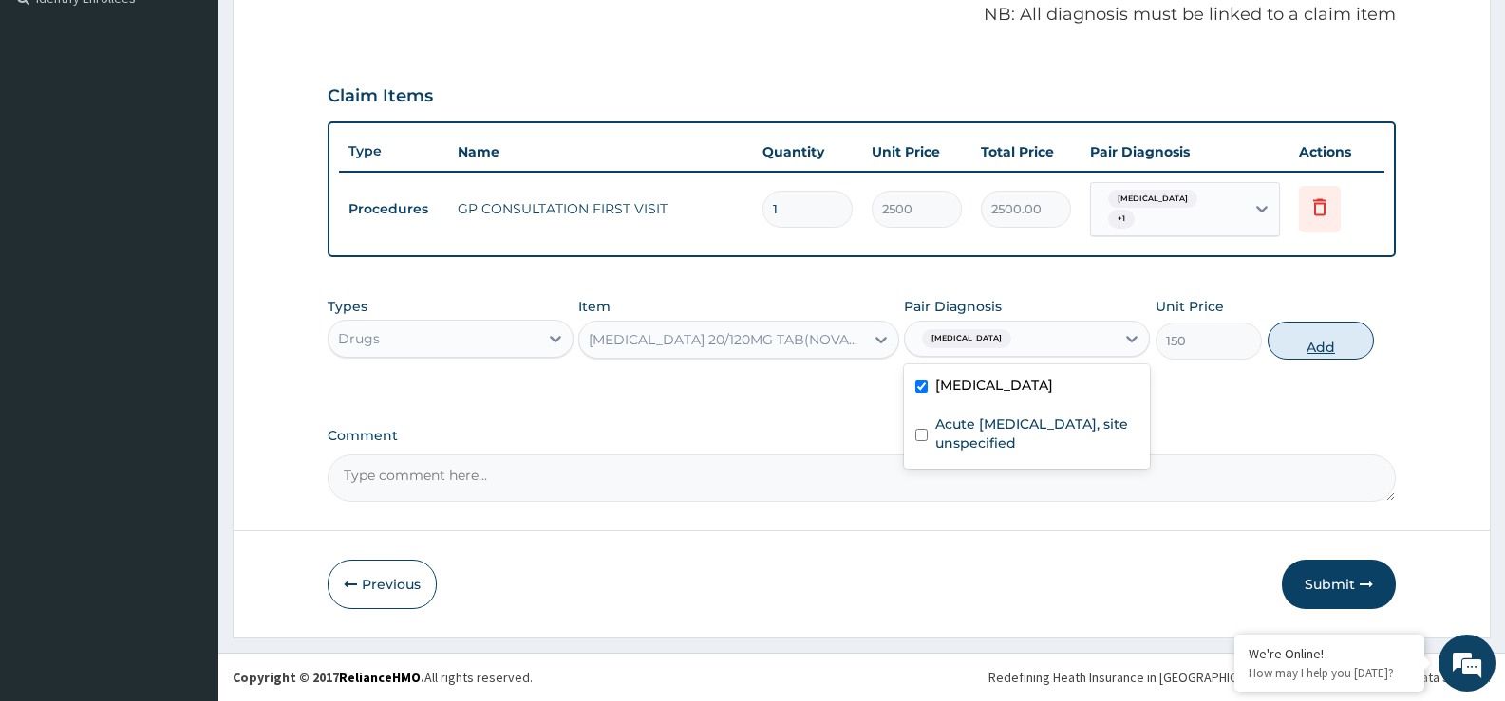
click at [1322, 344] on button "Add" at bounding box center [1320, 341] width 106 height 38
type input "0"
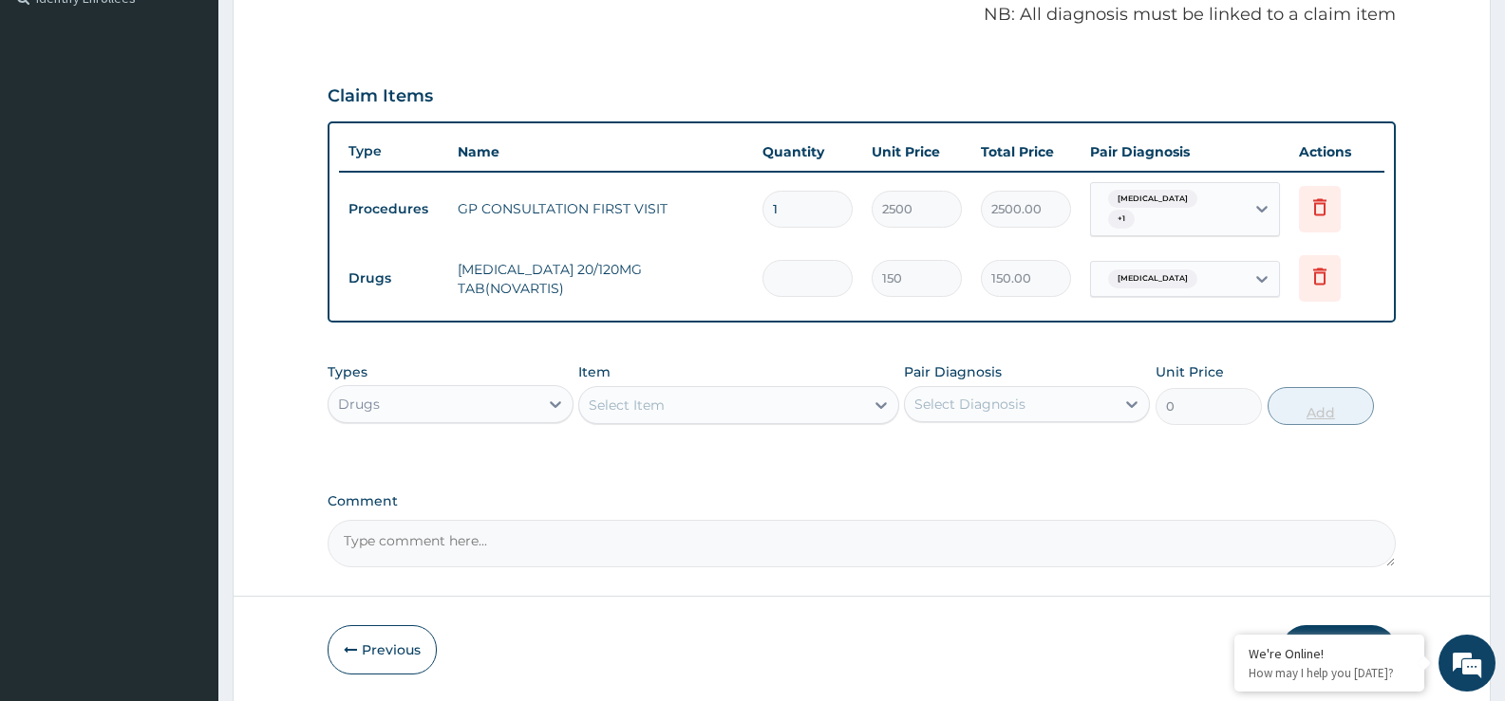
type input "0.00"
type input "2"
type input "300.00"
type input "24"
type input "3600.00"
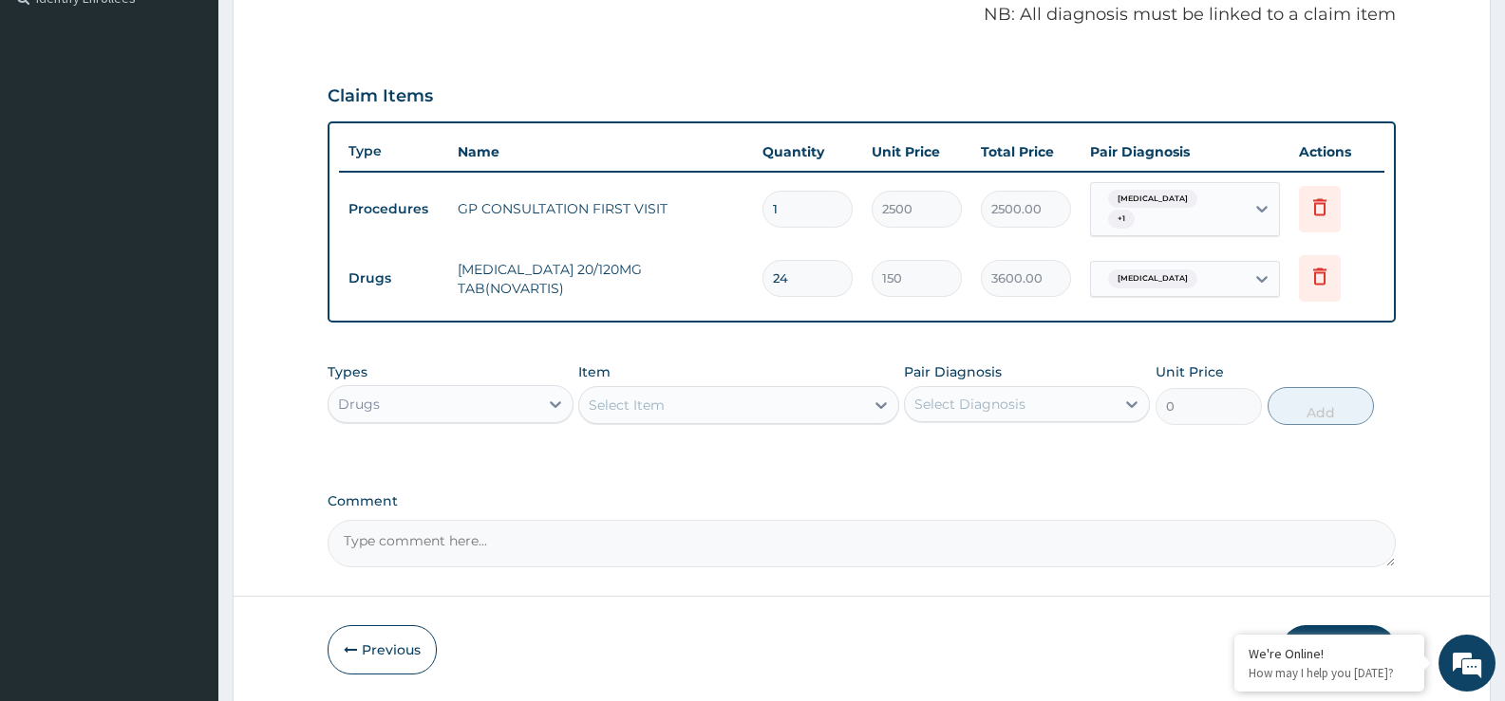
type input "24"
click at [628, 413] on div "Select Item" at bounding box center [627, 405] width 76 height 19
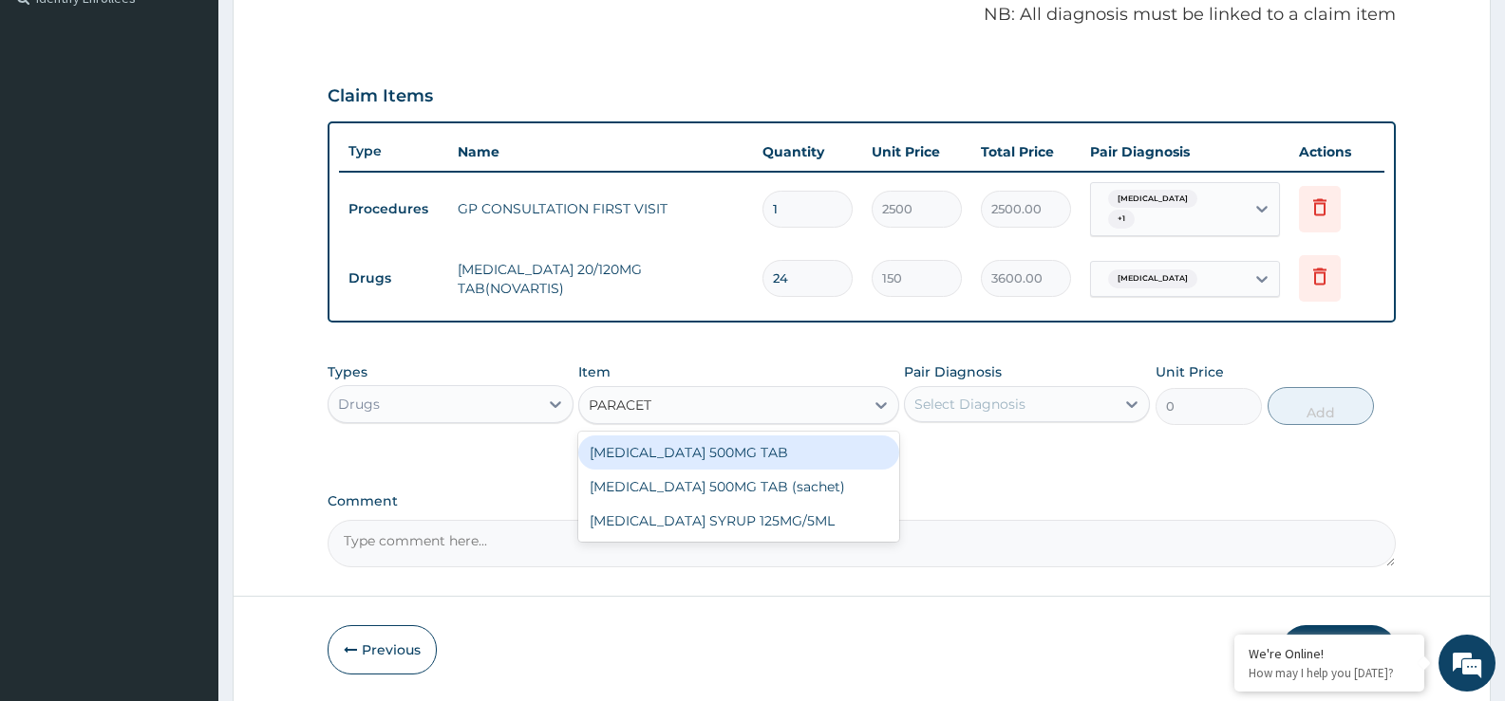
type input "PARACETA"
click at [635, 450] on div "PARACETAMOL 500MG TAB" at bounding box center [738, 453] width 320 height 34
type input "20"
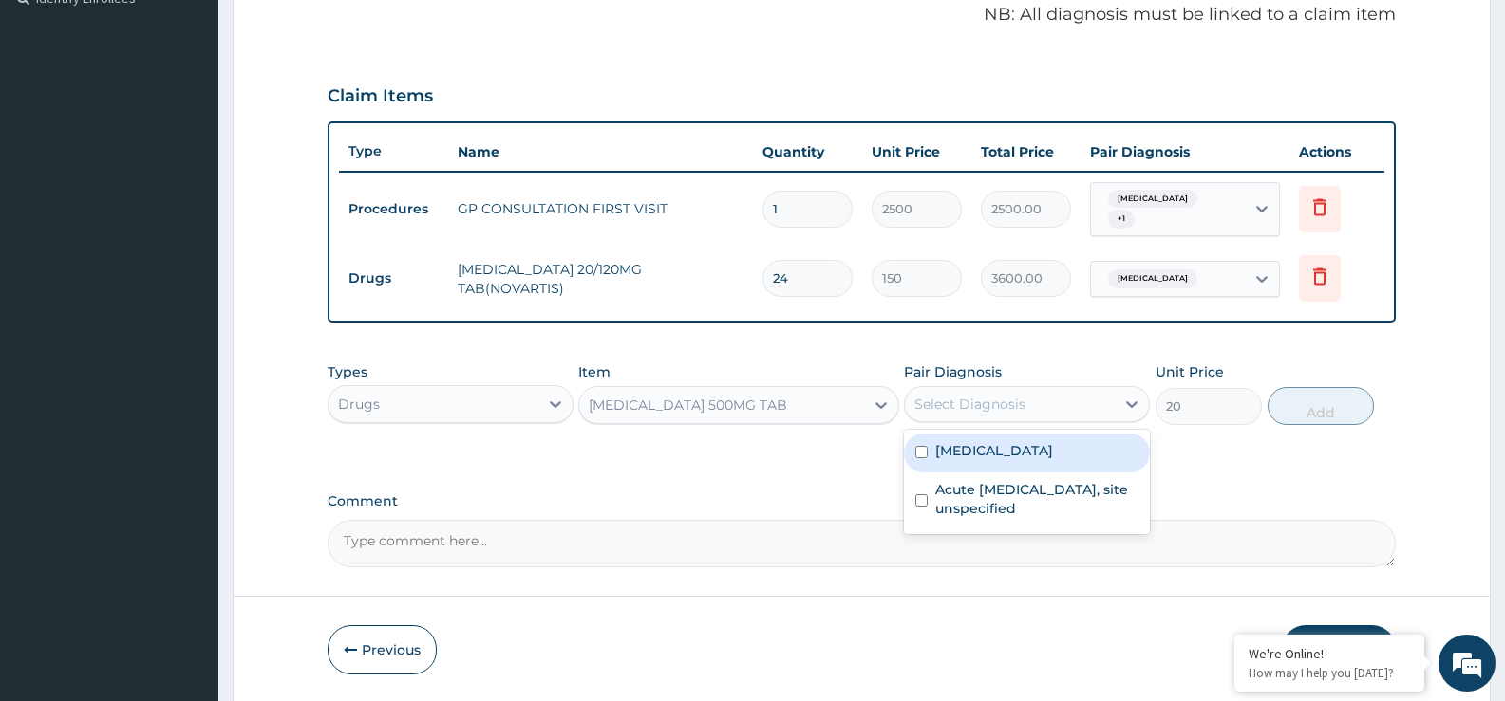
click at [929, 402] on div "Select Diagnosis" at bounding box center [969, 404] width 111 height 19
click at [950, 464] on div "[MEDICAL_DATA]" at bounding box center [1027, 453] width 246 height 39
checkbox input "true"
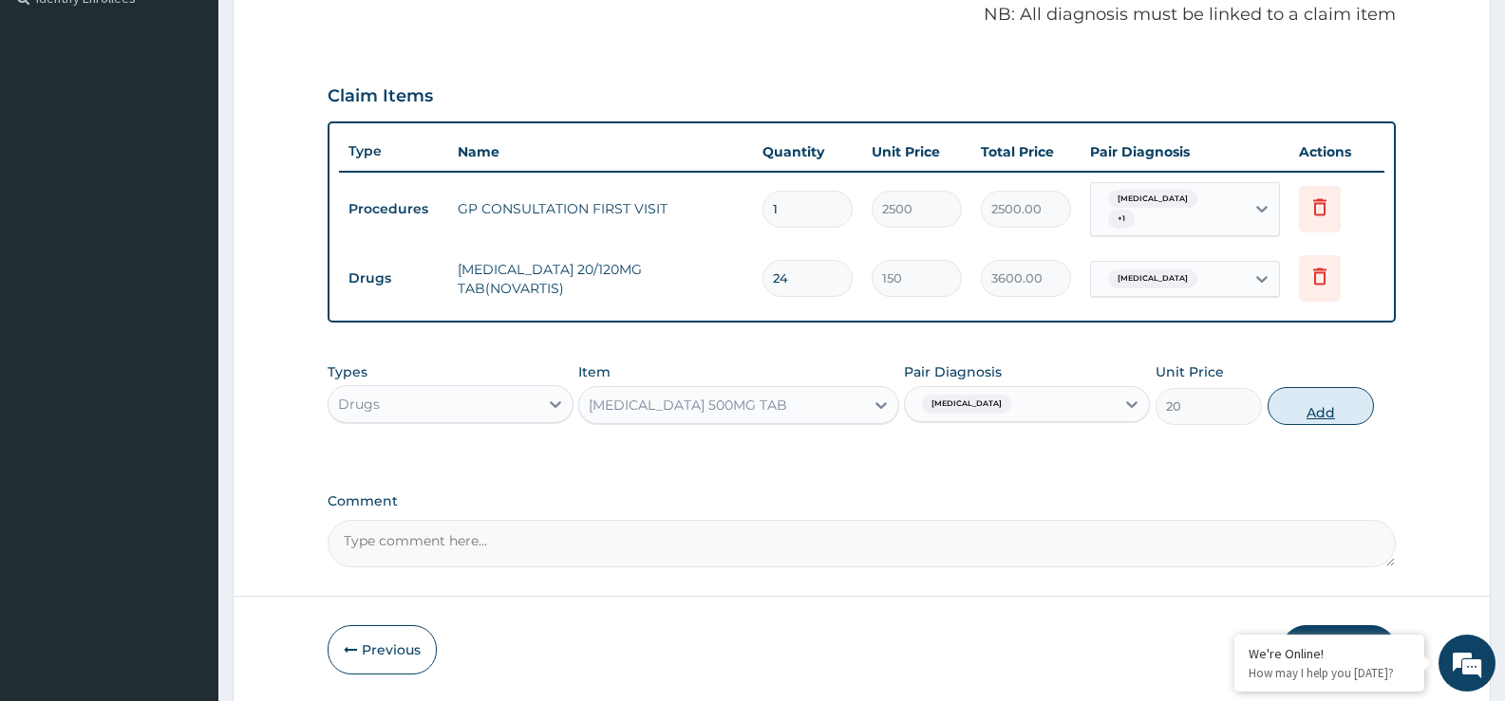
click at [1322, 393] on button "Add" at bounding box center [1320, 406] width 106 height 38
type input "0"
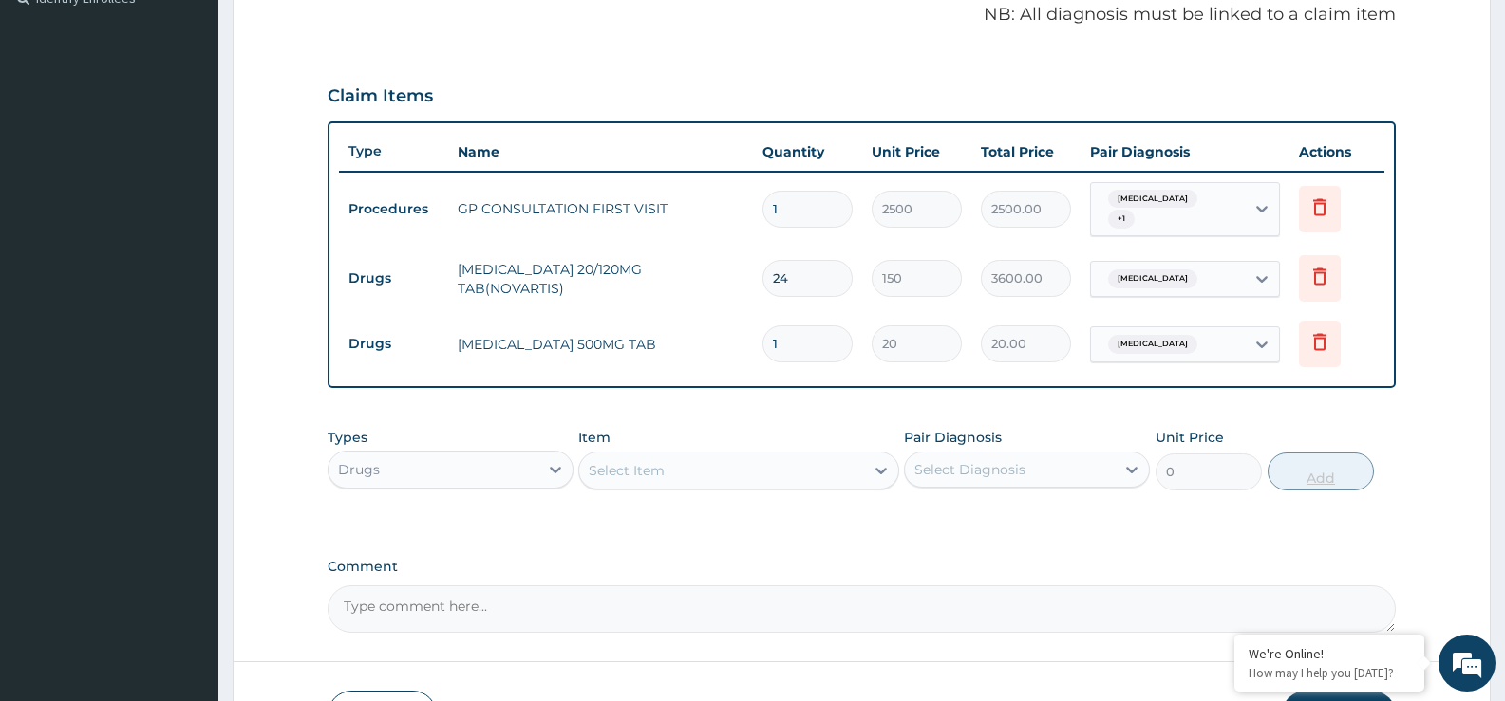
type input "18"
type input "360.00"
type input "18"
click at [797, 464] on div "Select Item" at bounding box center [721, 471] width 284 height 30
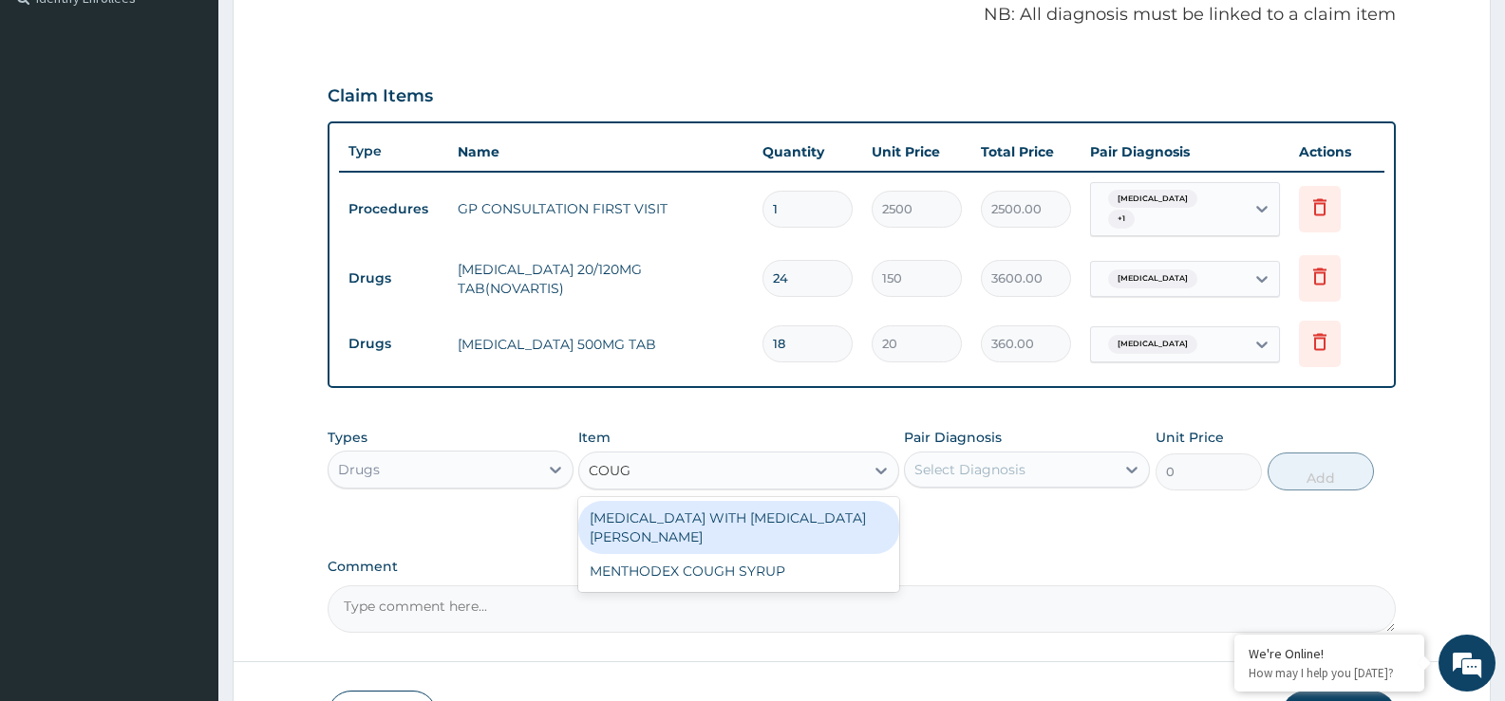
type input "COUGH"
click at [808, 514] on div "BENYLIN WITH CODEINE COUGH SYR" at bounding box center [738, 527] width 320 height 53
type input "1500"
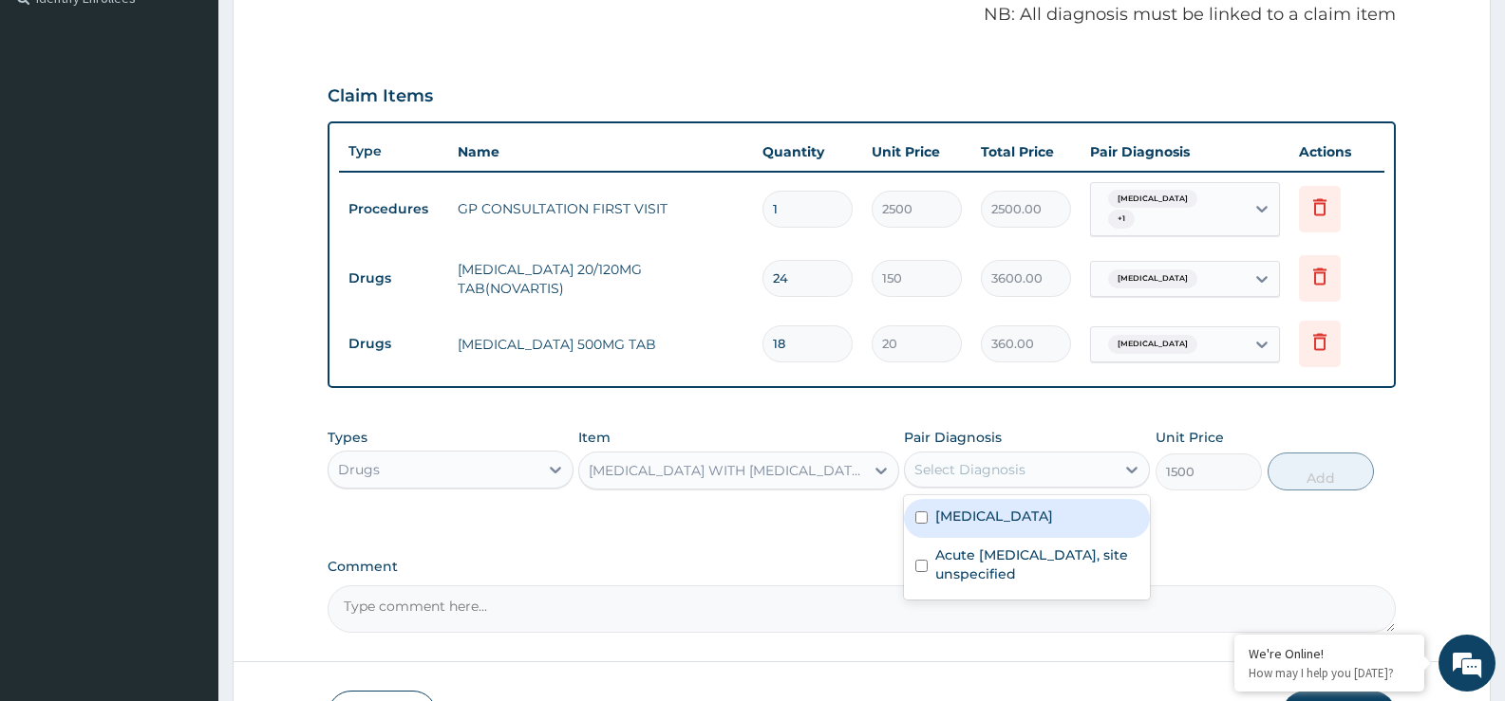
click at [1019, 462] on div "Select Diagnosis" at bounding box center [969, 469] width 111 height 19
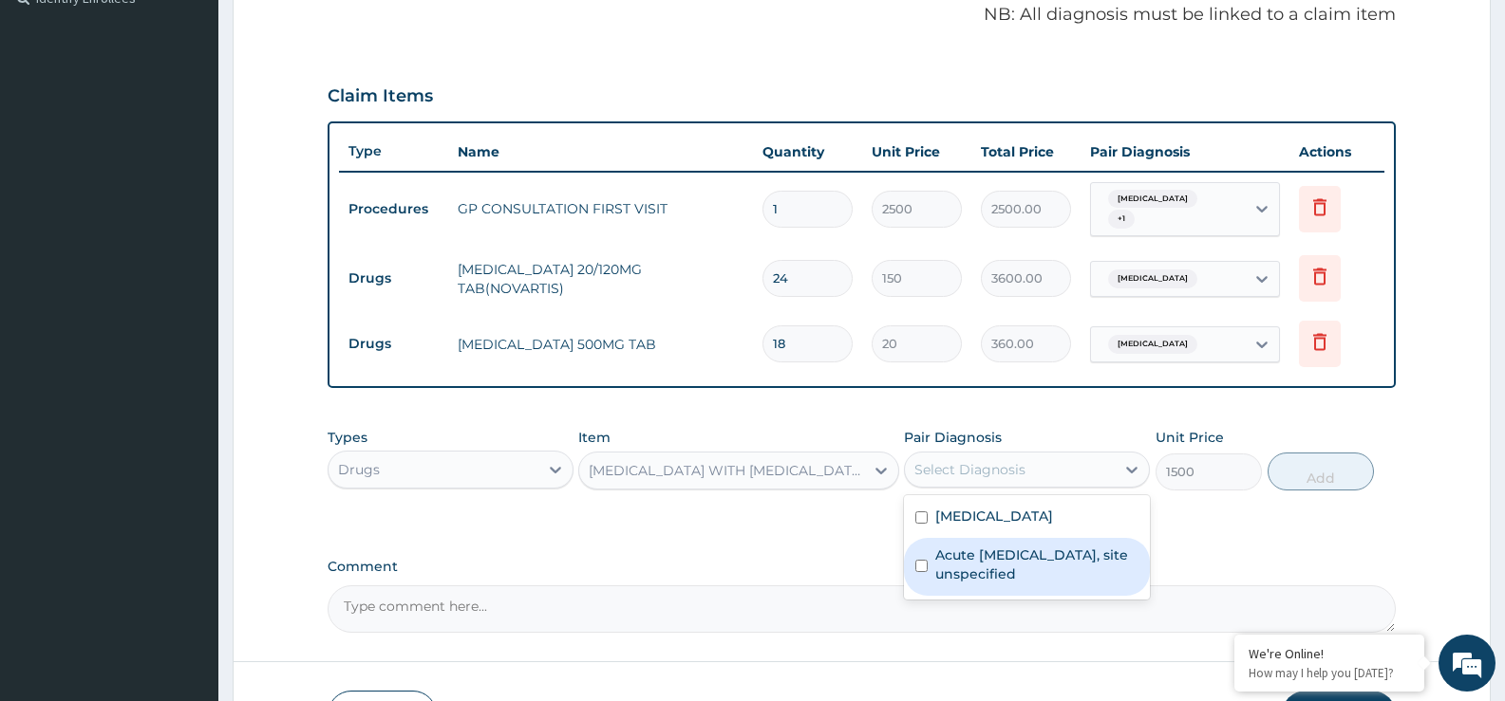
click at [1006, 582] on label "Acute [MEDICAL_DATA], site unspecified" at bounding box center [1036, 565] width 203 height 38
checkbox input "true"
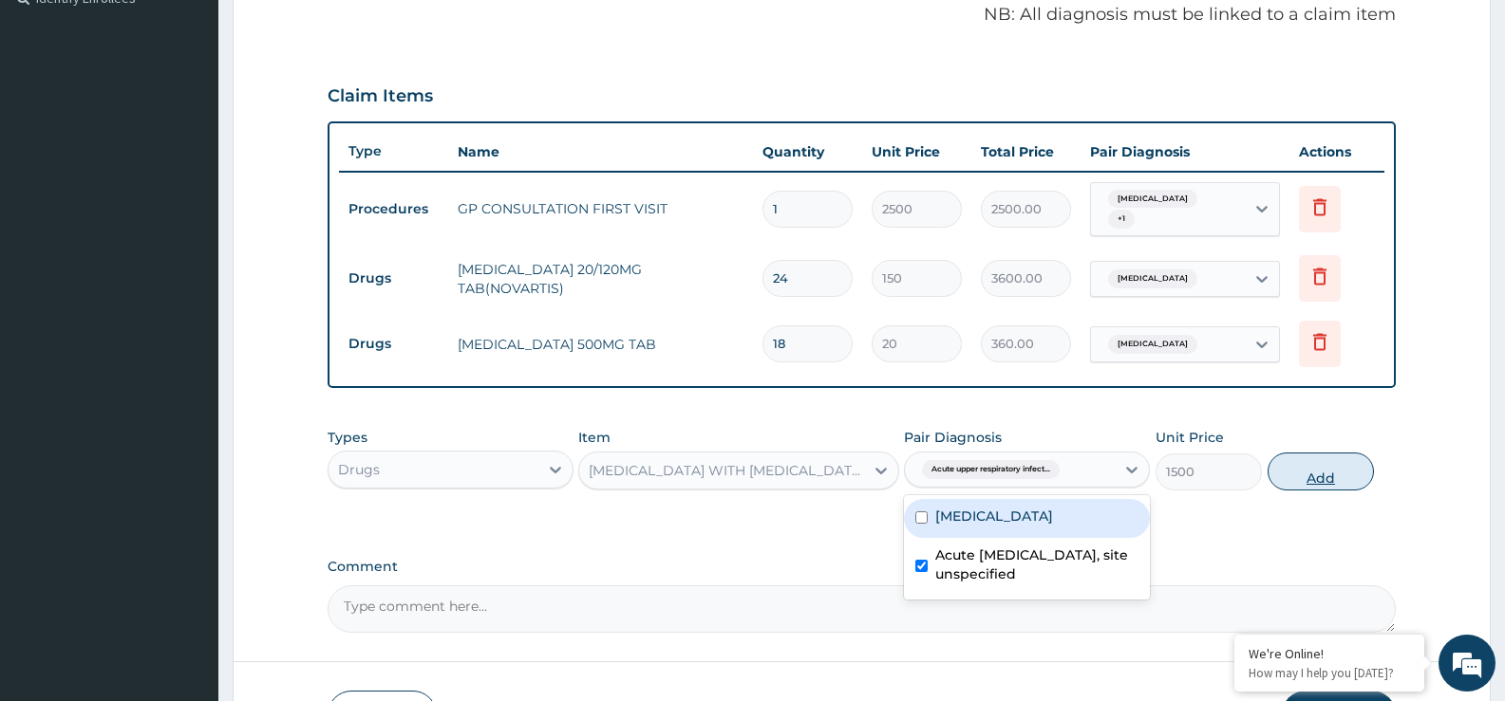
click at [1323, 459] on button "Add" at bounding box center [1320, 472] width 106 height 38
type input "0"
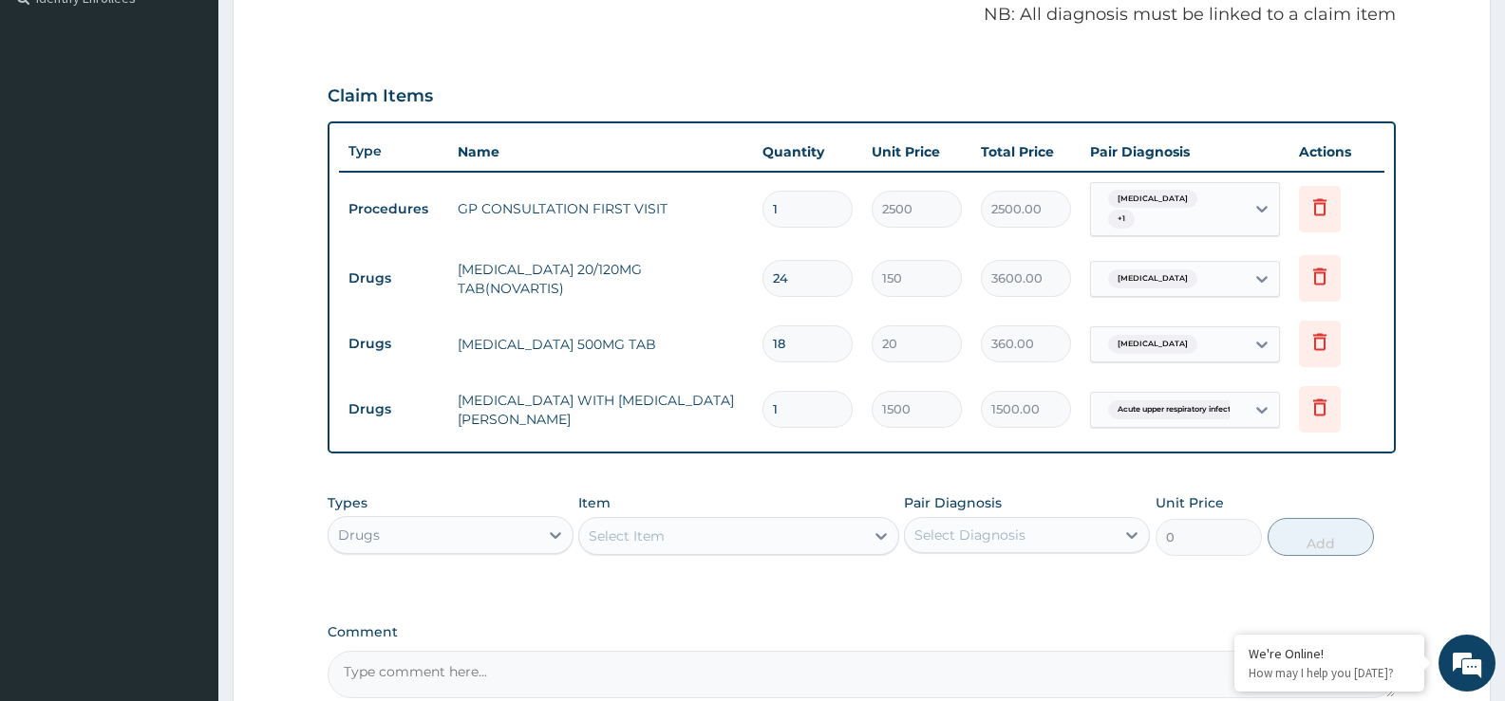
click at [628, 528] on div "Select Item" at bounding box center [627, 536] width 76 height 19
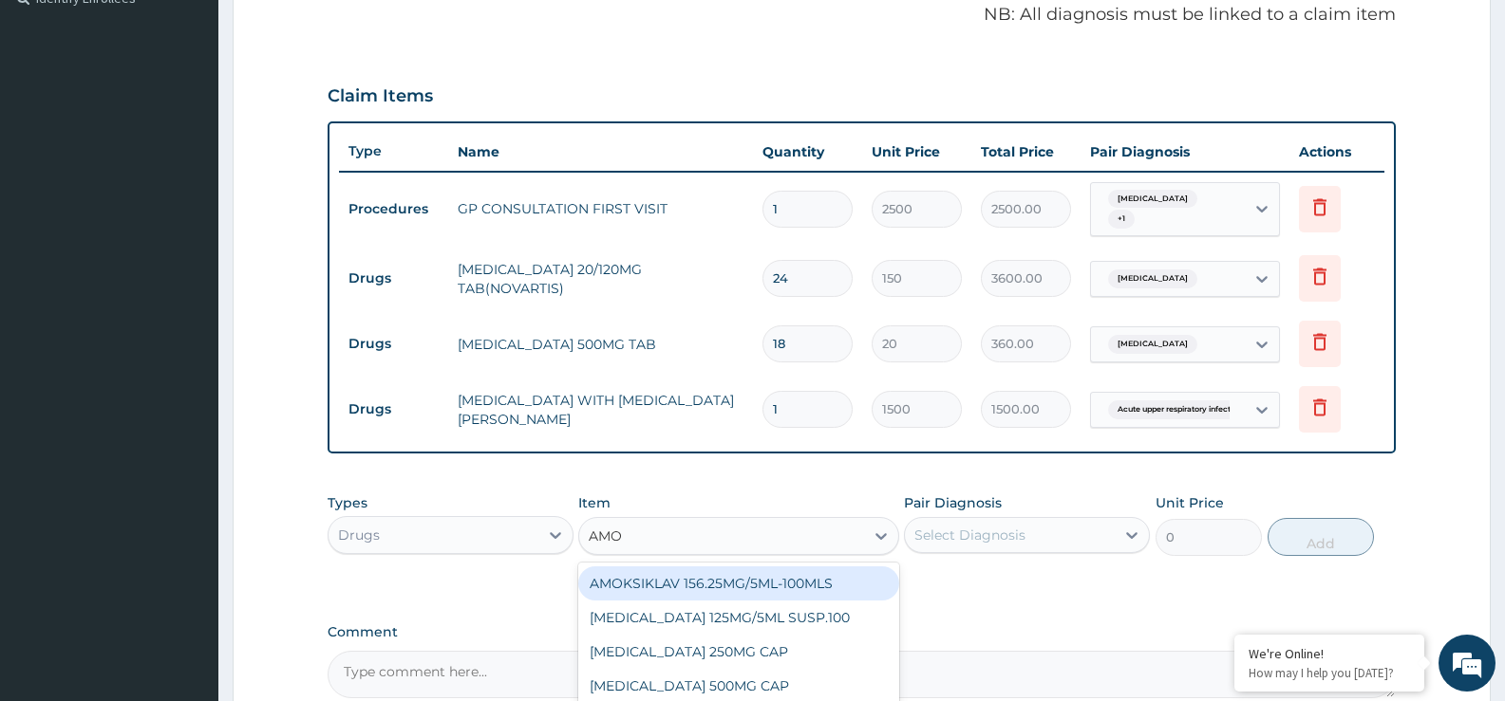
type input "AMOX"
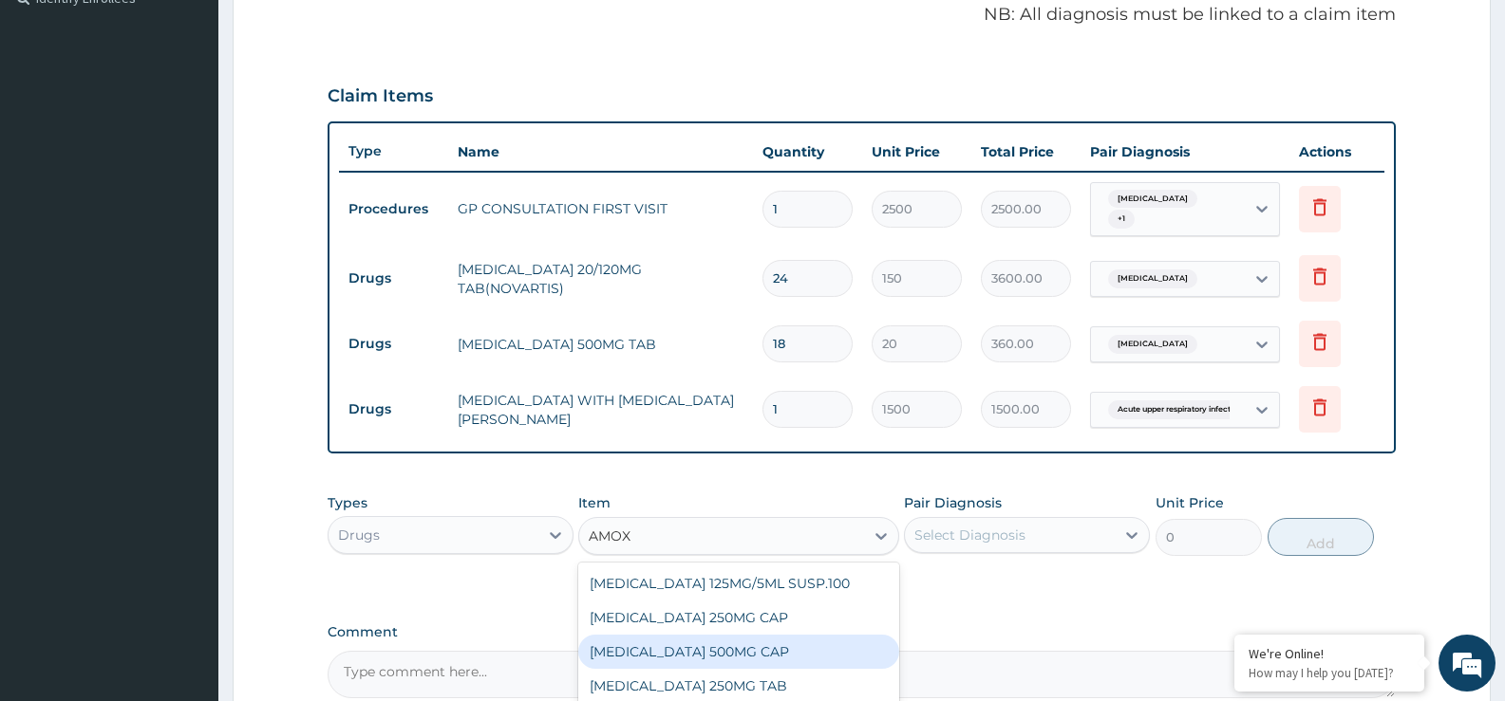
click at [669, 650] on div "AMOXYCILLIN 500MG CAP" at bounding box center [738, 652] width 320 height 34
type input "110"
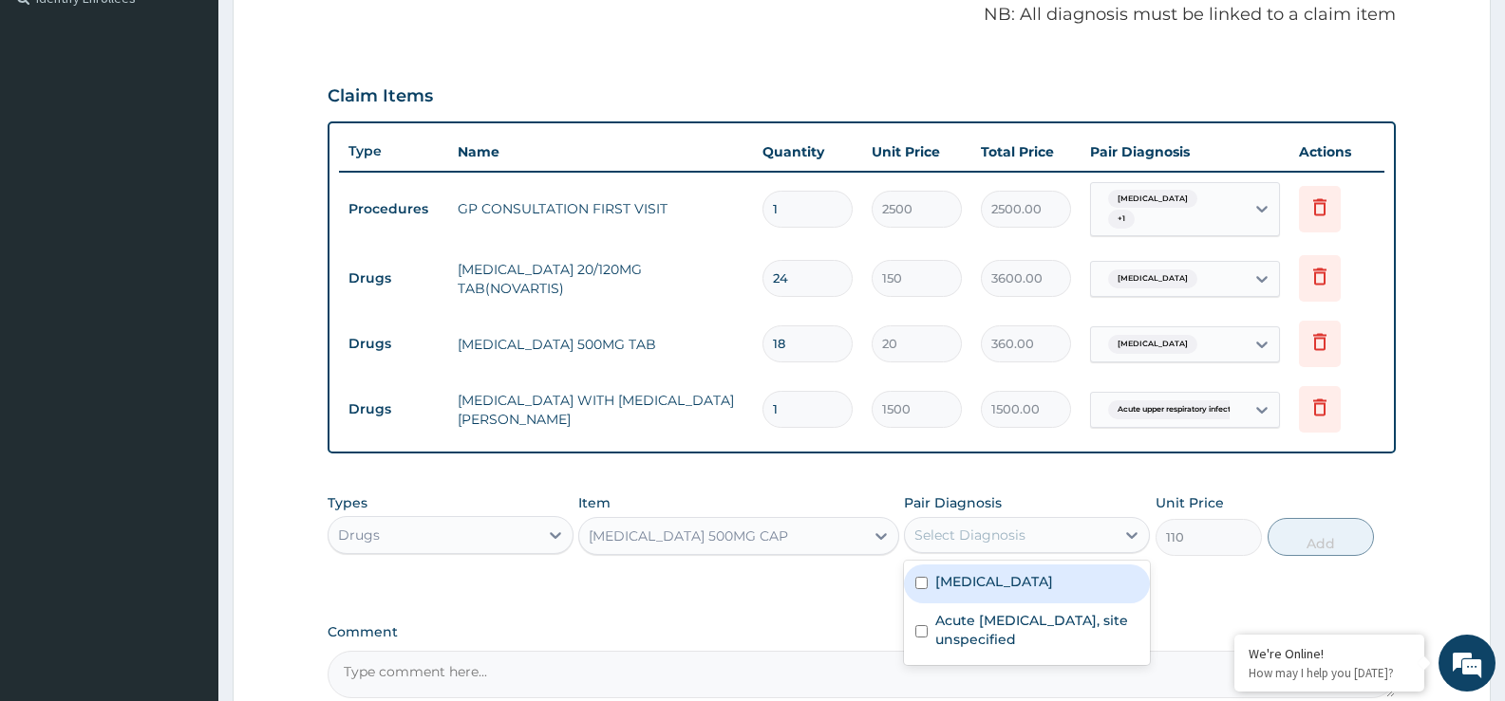
click at [954, 529] on div "Select Diagnosis" at bounding box center [969, 535] width 111 height 19
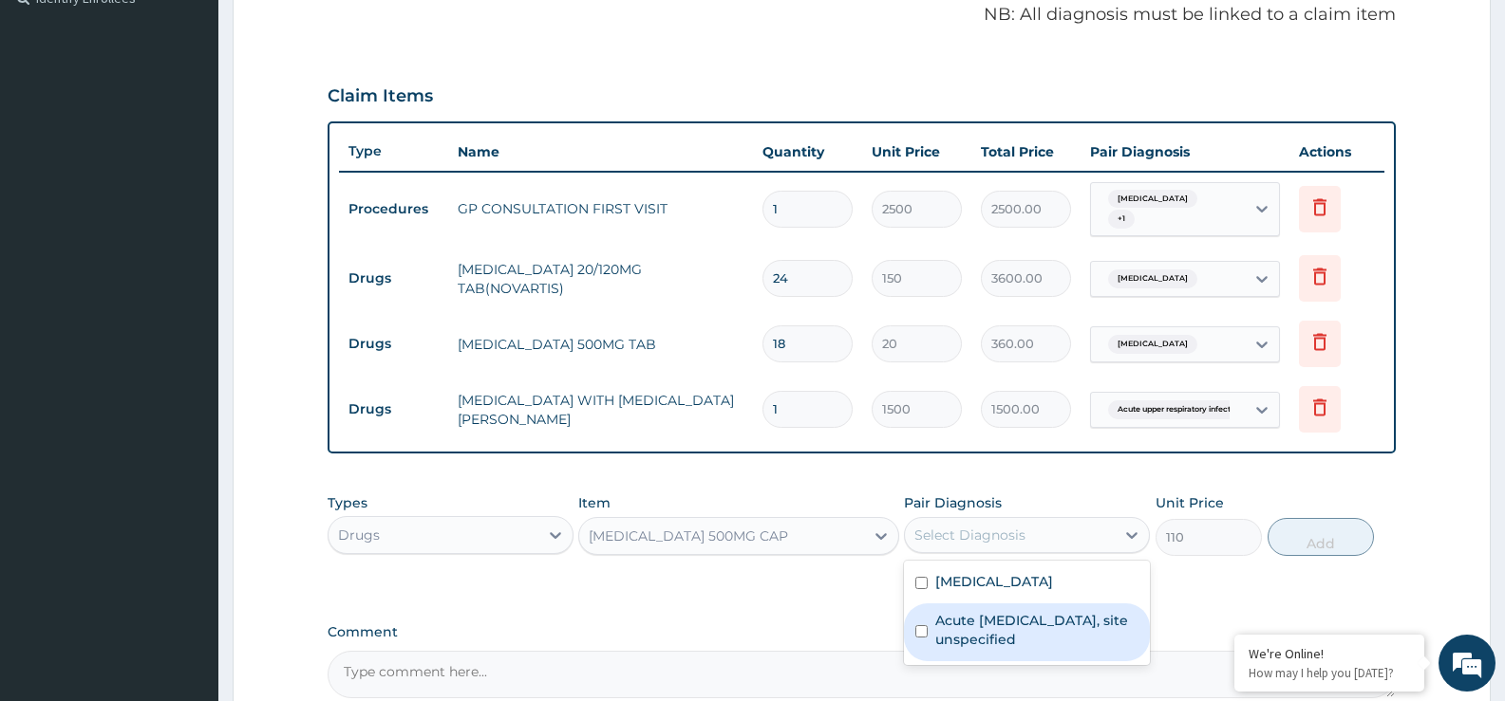
click at [973, 636] on label "Acute [MEDICAL_DATA], site unspecified" at bounding box center [1036, 630] width 203 height 38
checkbox input "true"
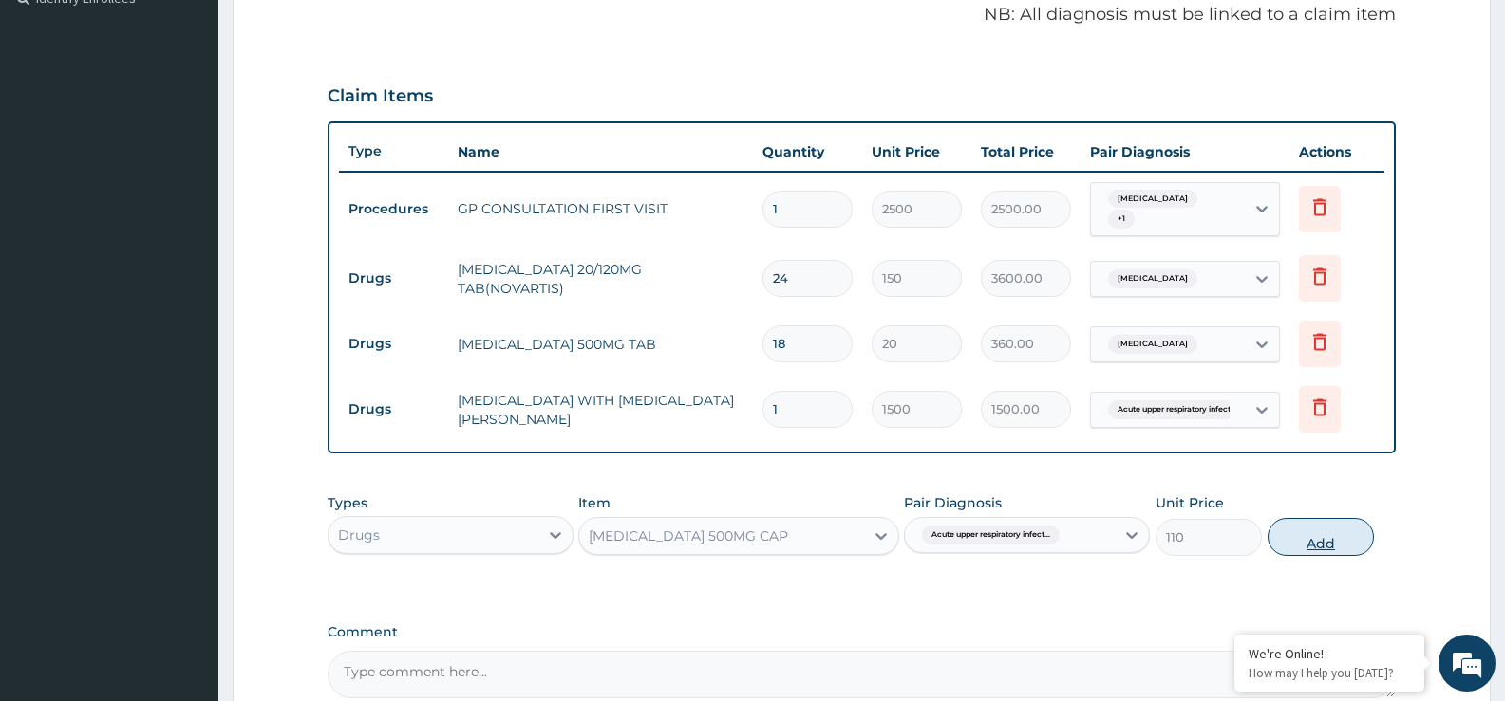
click at [1328, 542] on button "Add" at bounding box center [1320, 537] width 106 height 38
type input "0"
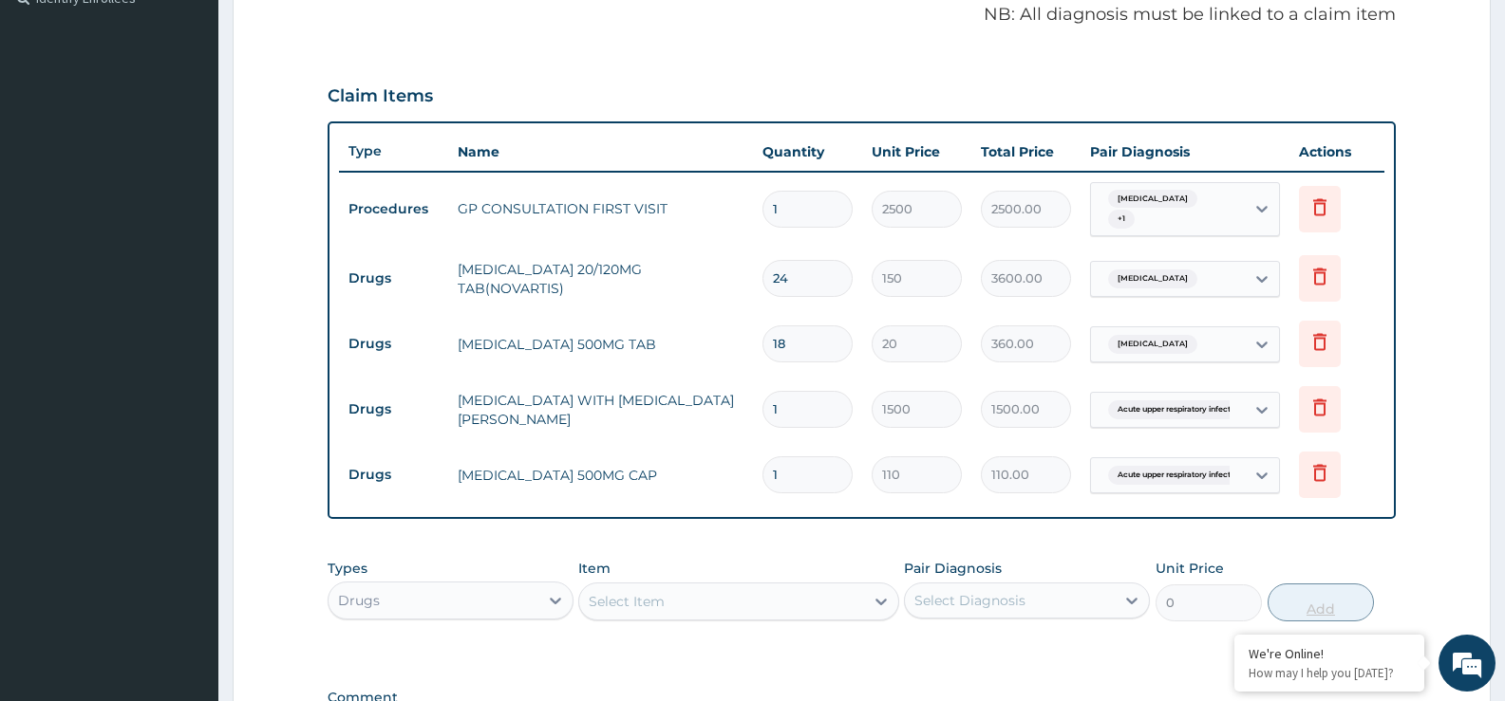
type input "15"
type input "1650.00"
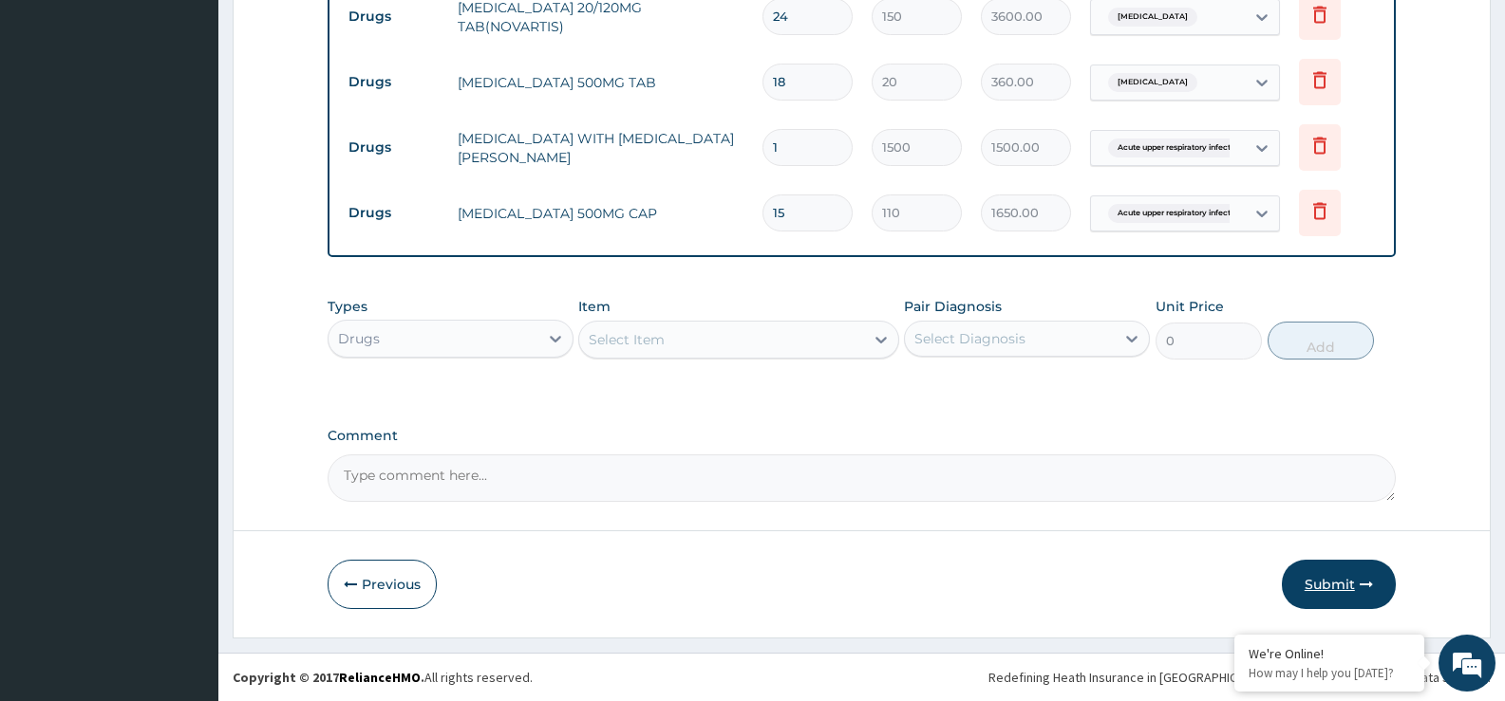
type input "15"
click at [1347, 575] on button "Submit" at bounding box center [1338, 584] width 114 height 49
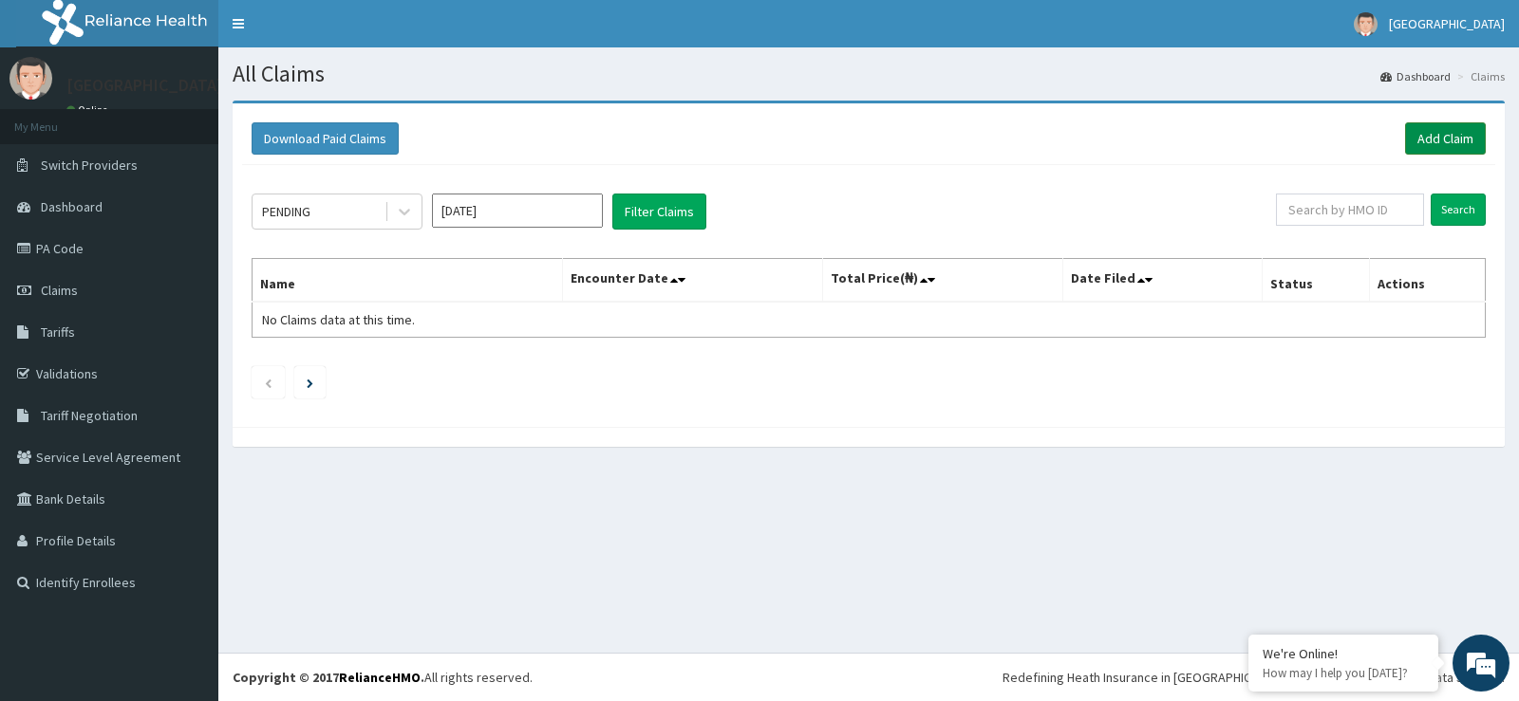
click at [1412, 151] on link "Add Claim" at bounding box center [1445, 138] width 81 height 32
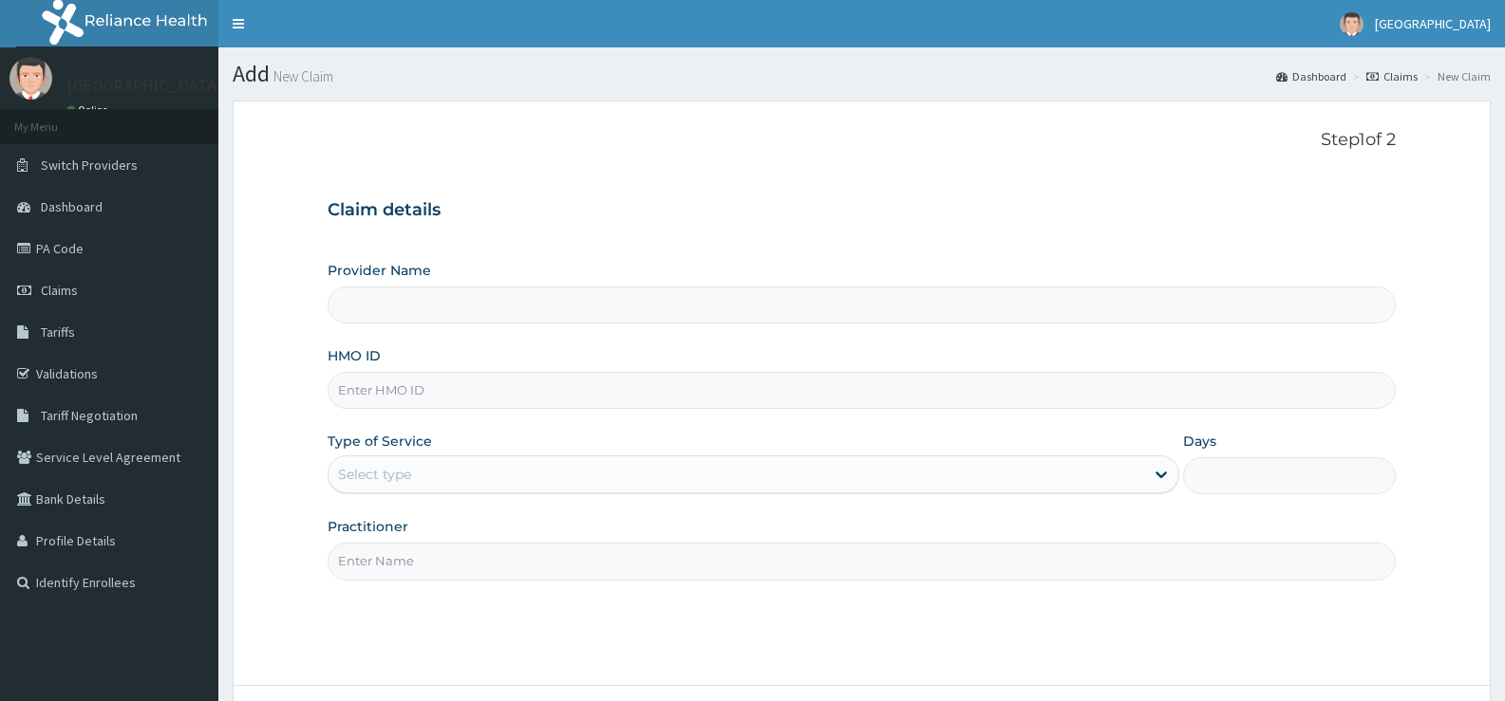
click at [569, 398] on input "HMO ID" at bounding box center [861, 390] width 1068 height 37
type input "N"
type input "[GEOGRAPHIC_DATA]"
type input "NEM/10165/B"
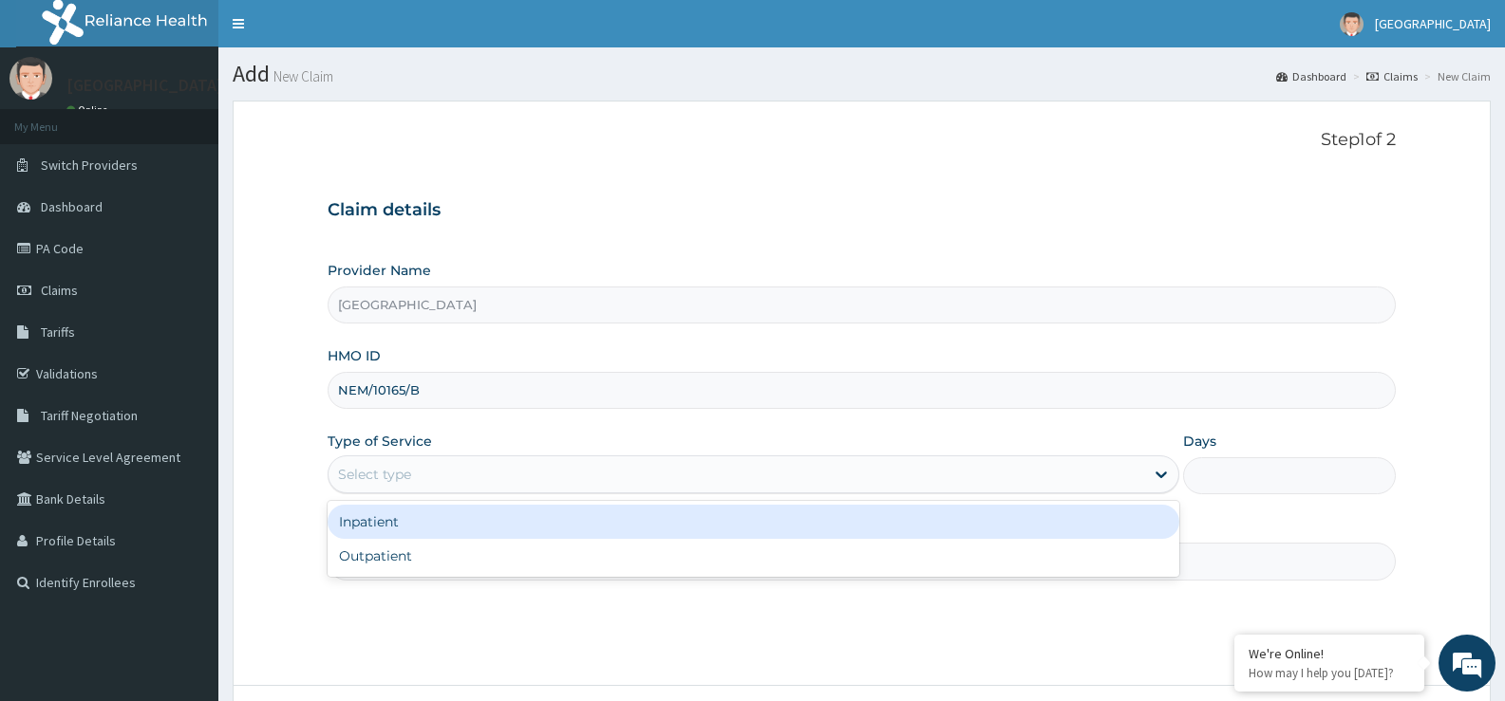
click at [613, 490] on div "Select type" at bounding box center [735, 474] width 814 height 30
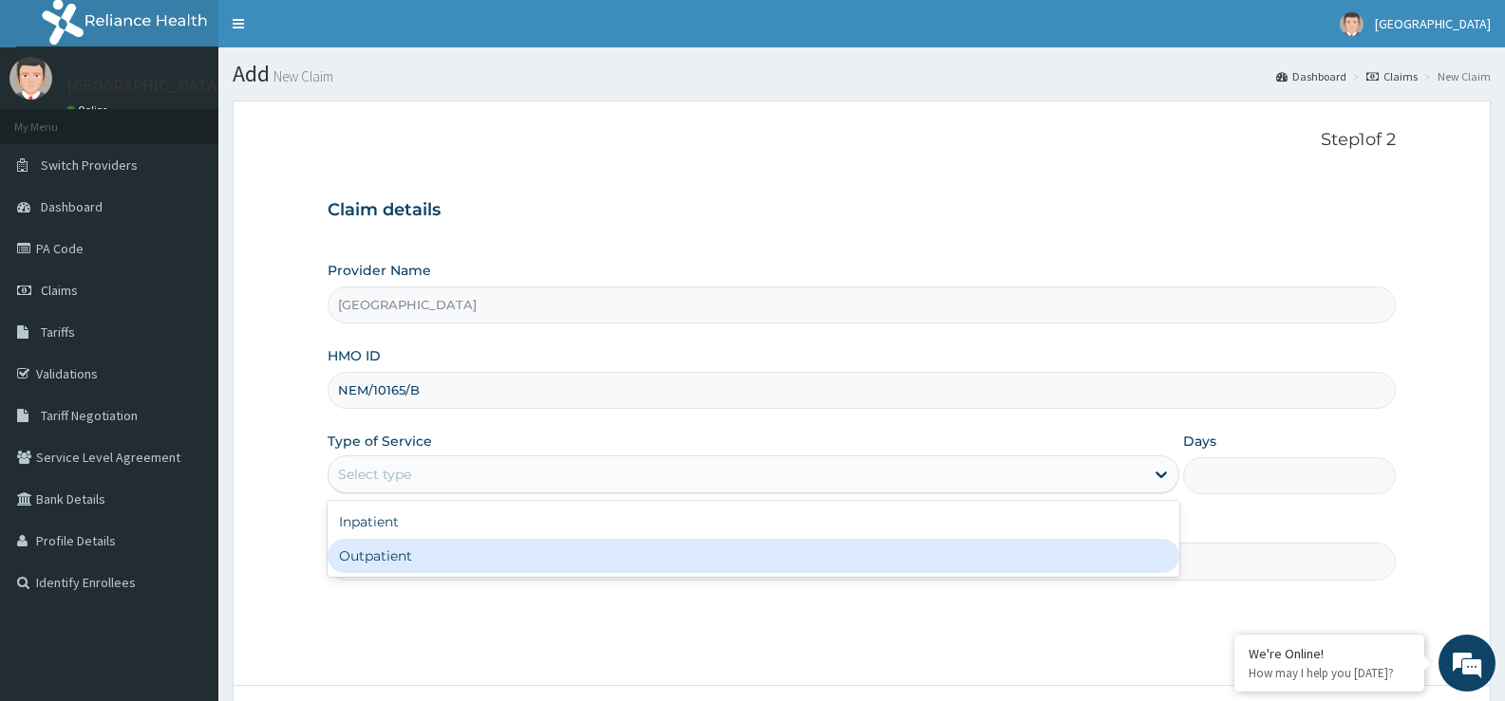
click at [601, 552] on div "Outpatient" at bounding box center [752, 556] width 850 height 34
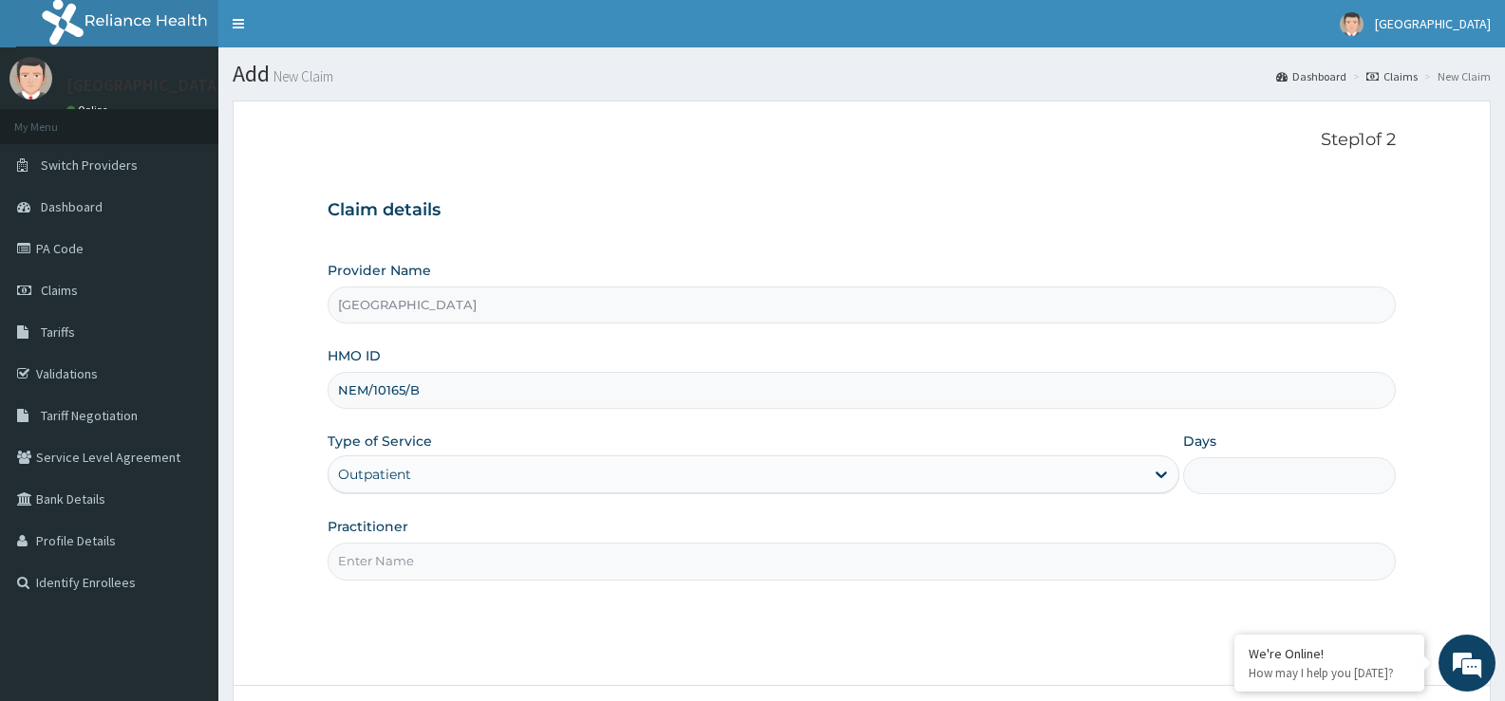
type input "1"
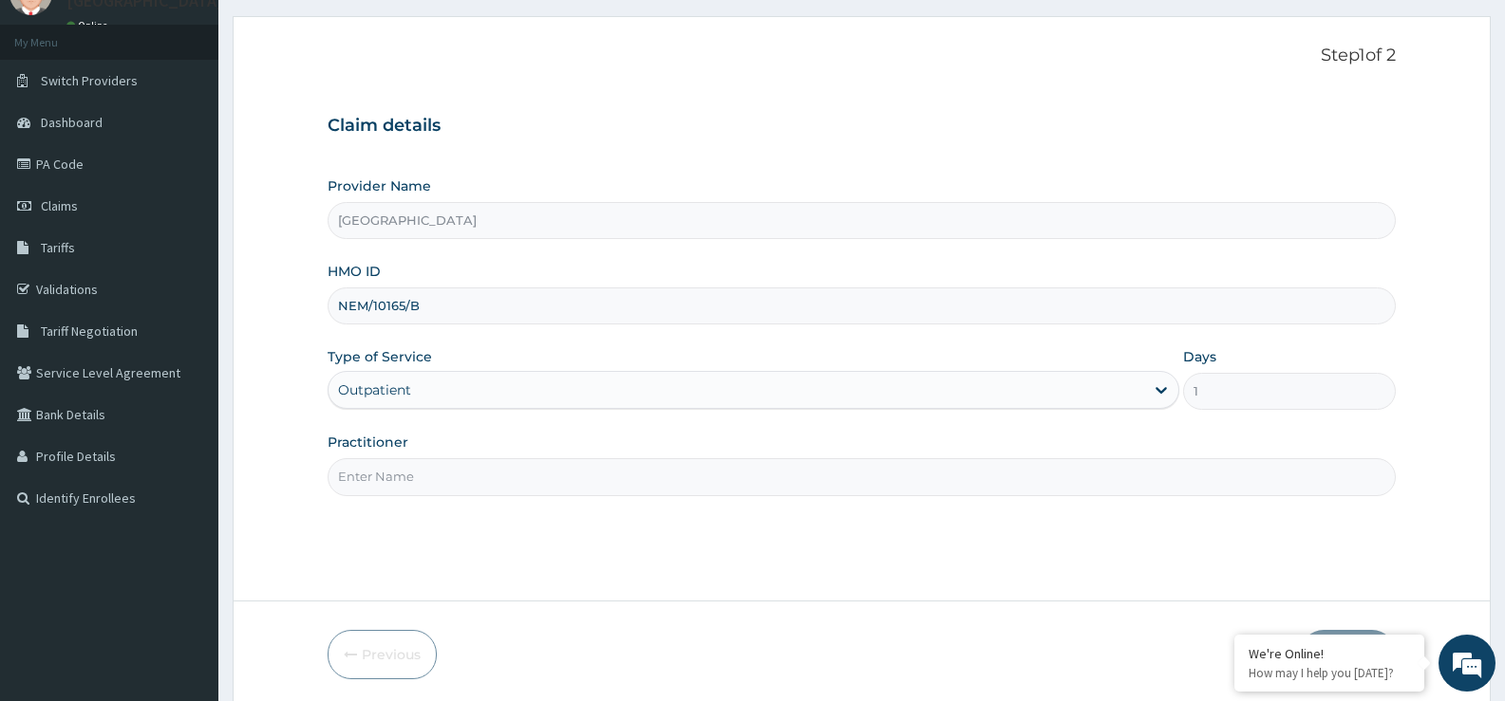
scroll to position [155, 0]
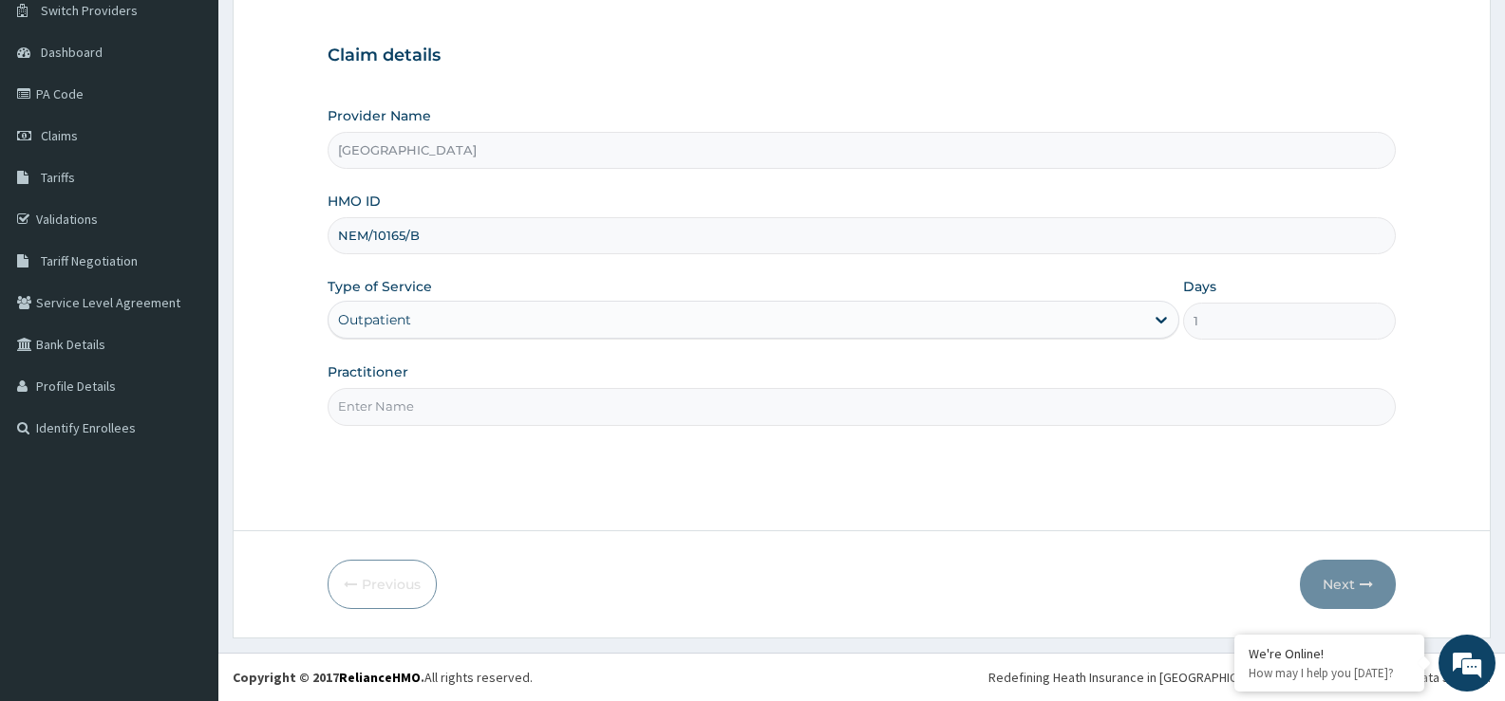
click at [1012, 420] on input "Practitioner" at bounding box center [861, 406] width 1068 height 37
type input "DR. EZIAHA"
click at [1373, 582] on button "Next" at bounding box center [1347, 584] width 96 height 49
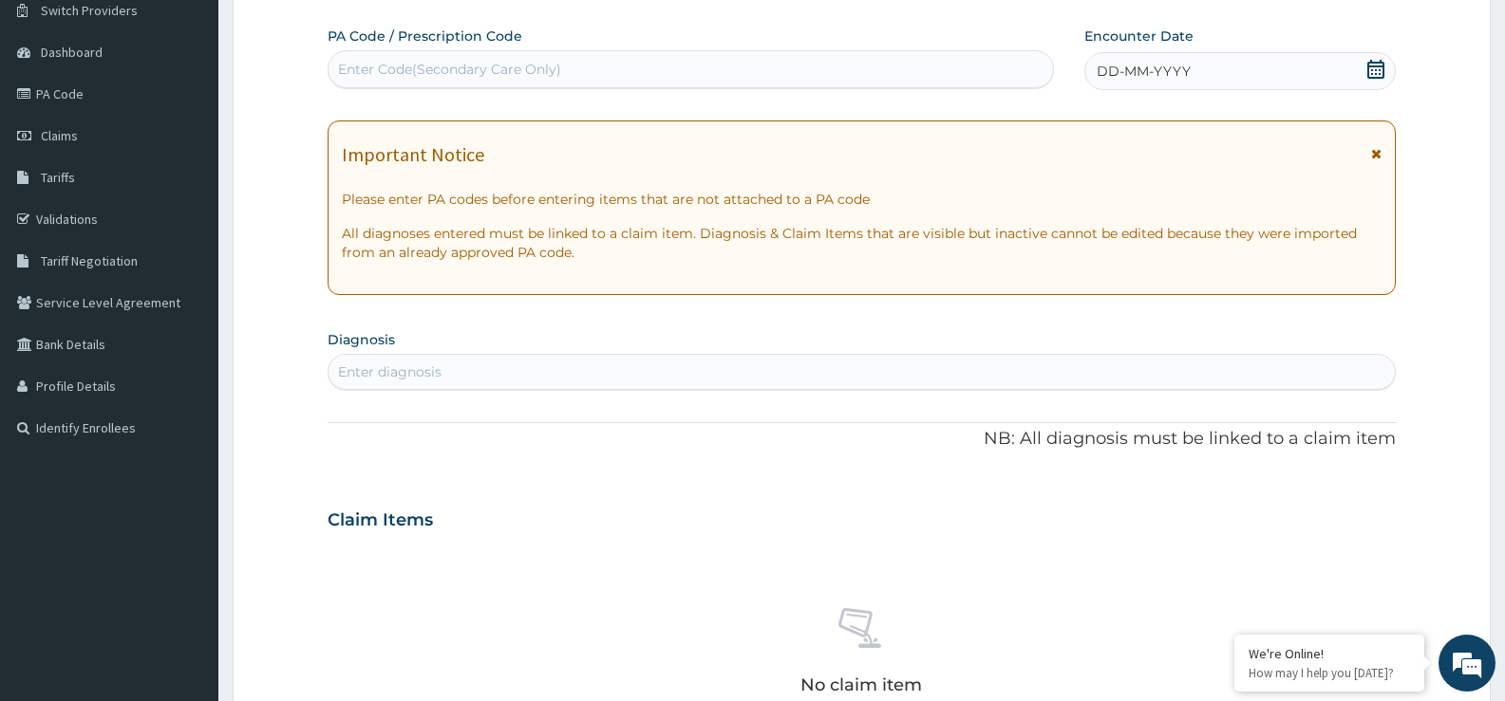
click at [1370, 64] on icon at bounding box center [1375, 69] width 19 height 19
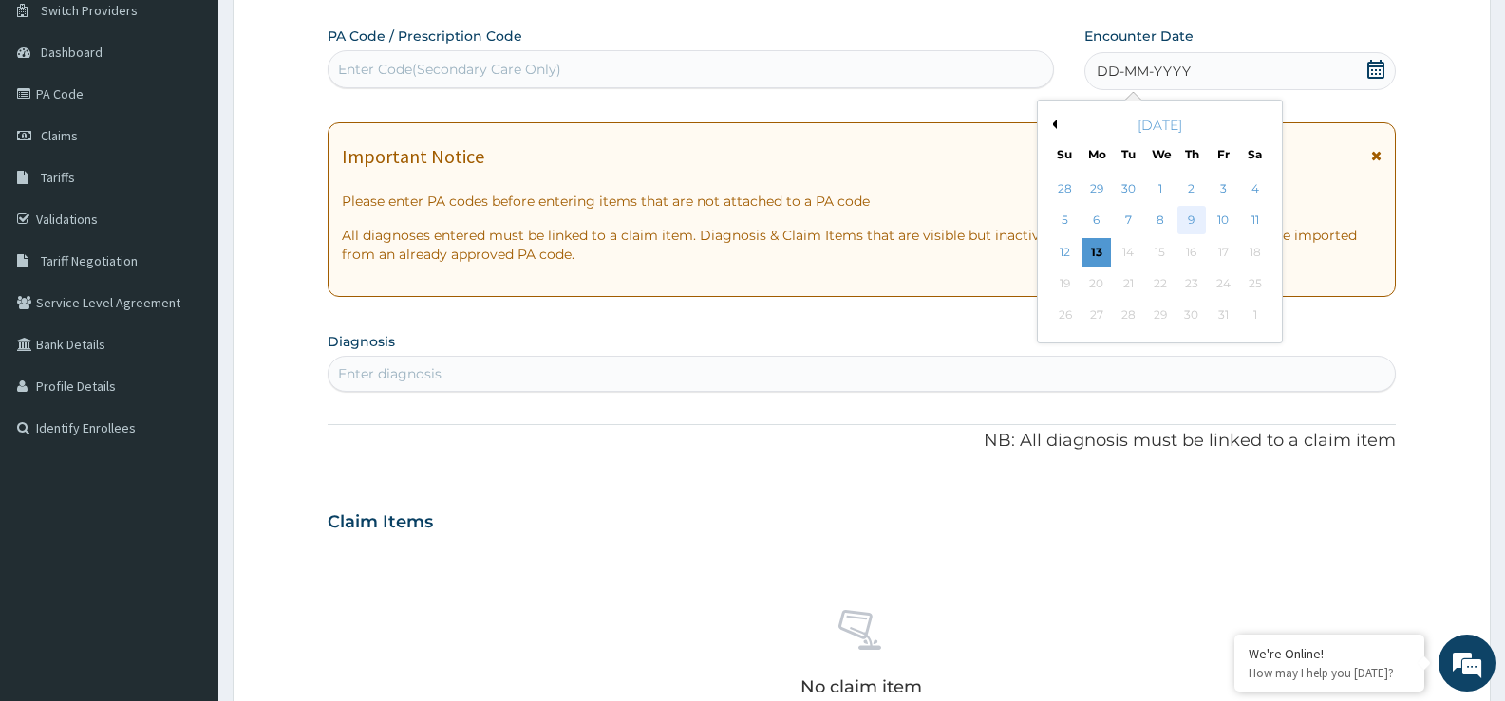
click at [1192, 228] on div "9" at bounding box center [1191, 221] width 28 height 28
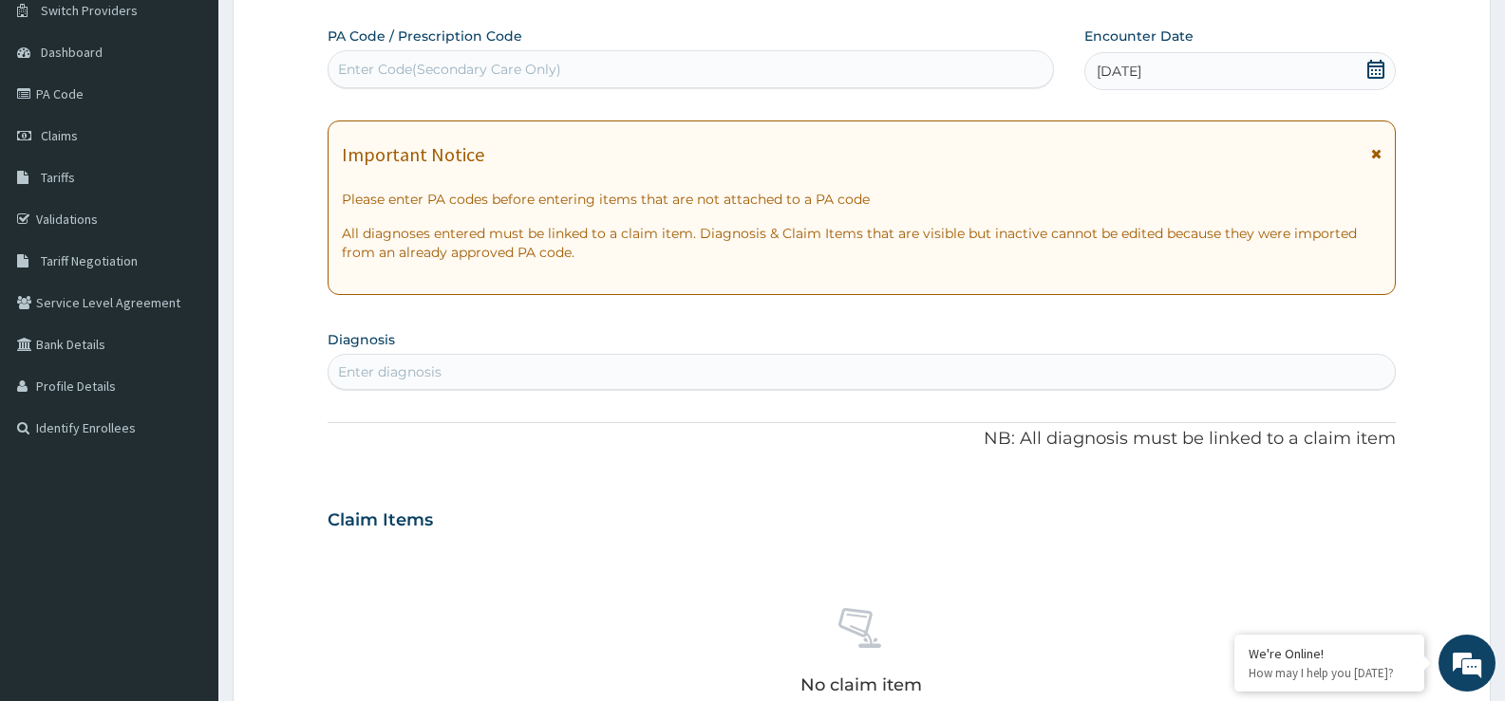
click at [1043, 383] on div "Enter diagnosis" at bounding box center [861, 372] width 1066 height 30
type input "MALARIA"
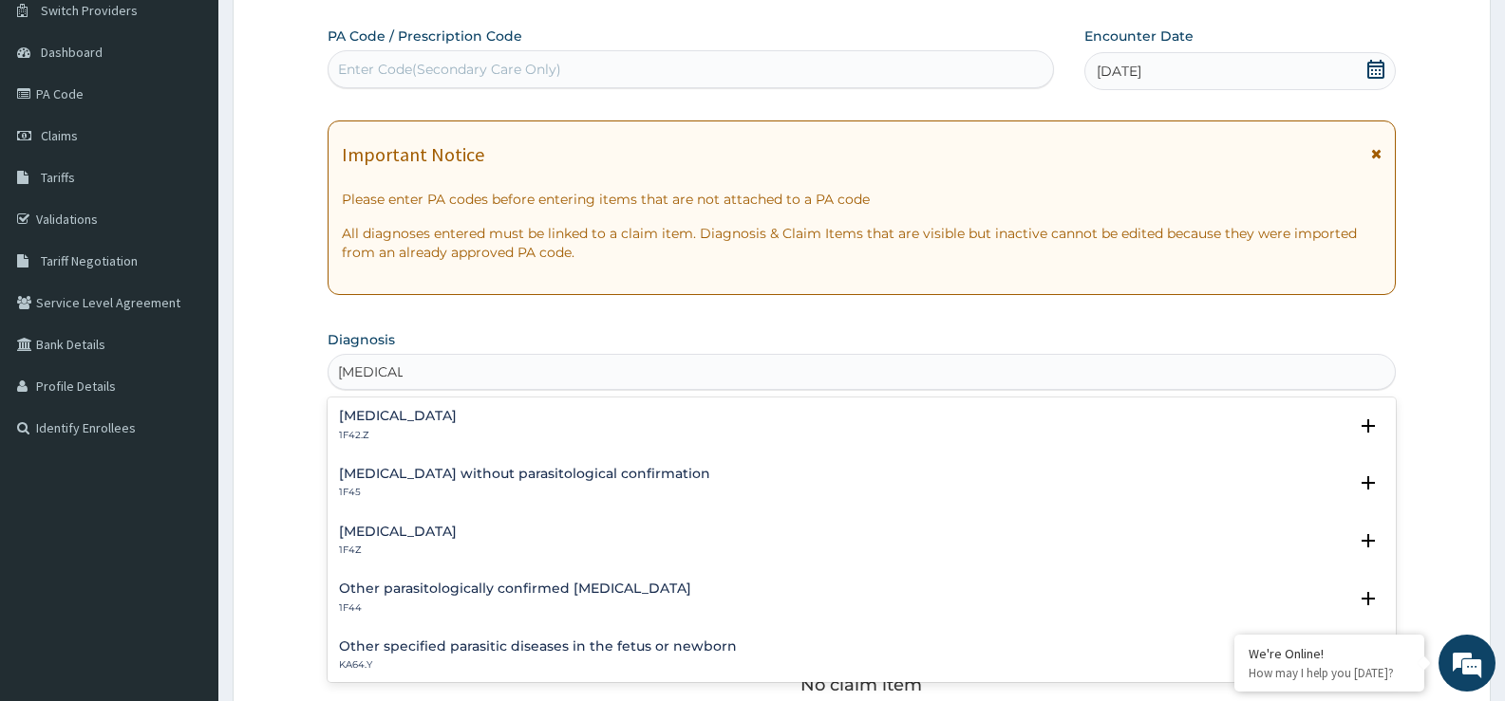
click at [409, 528] on h4 "[MEDICAL_DATA]" at bounding box center [398, 532] width 118 height 14
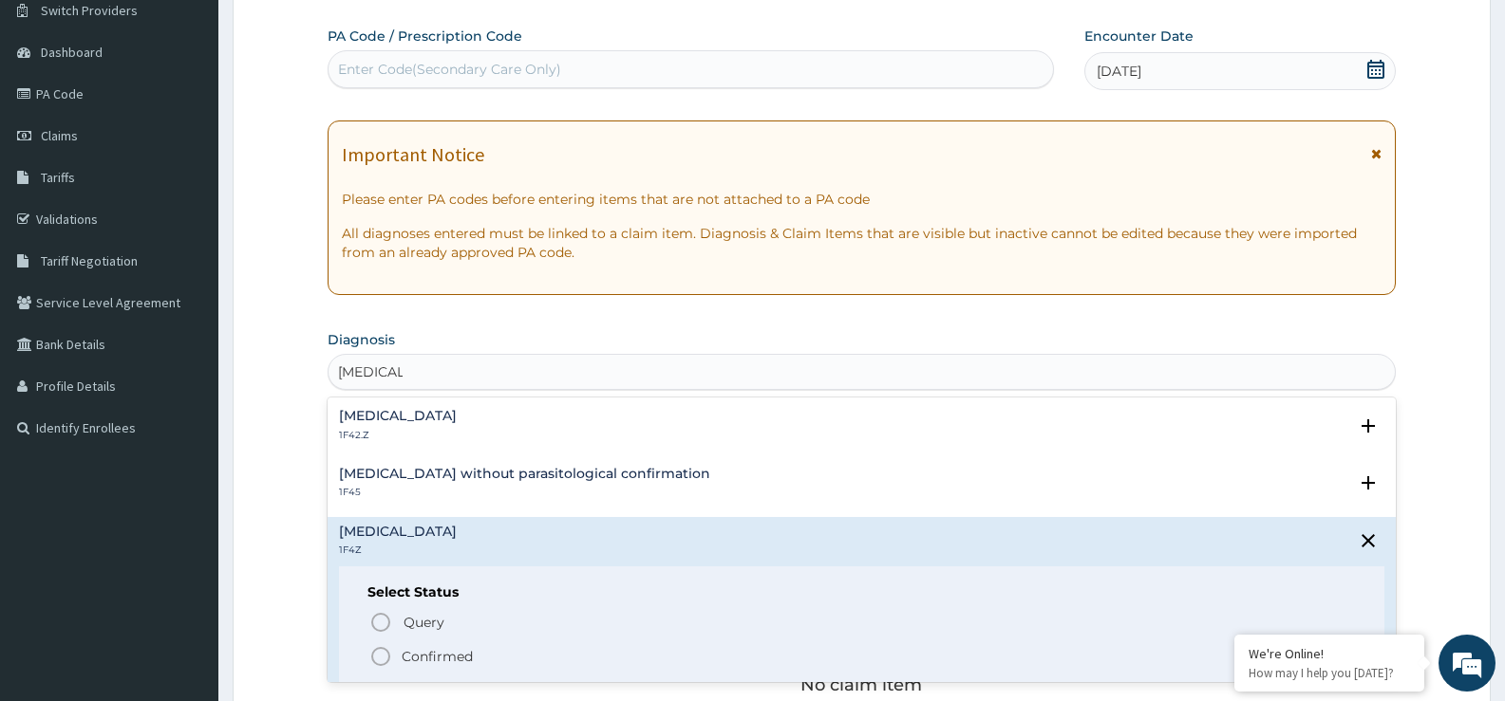
click at [390, 659] on icon "status option filled" at bounding box center [380, 656] width 23 height 23
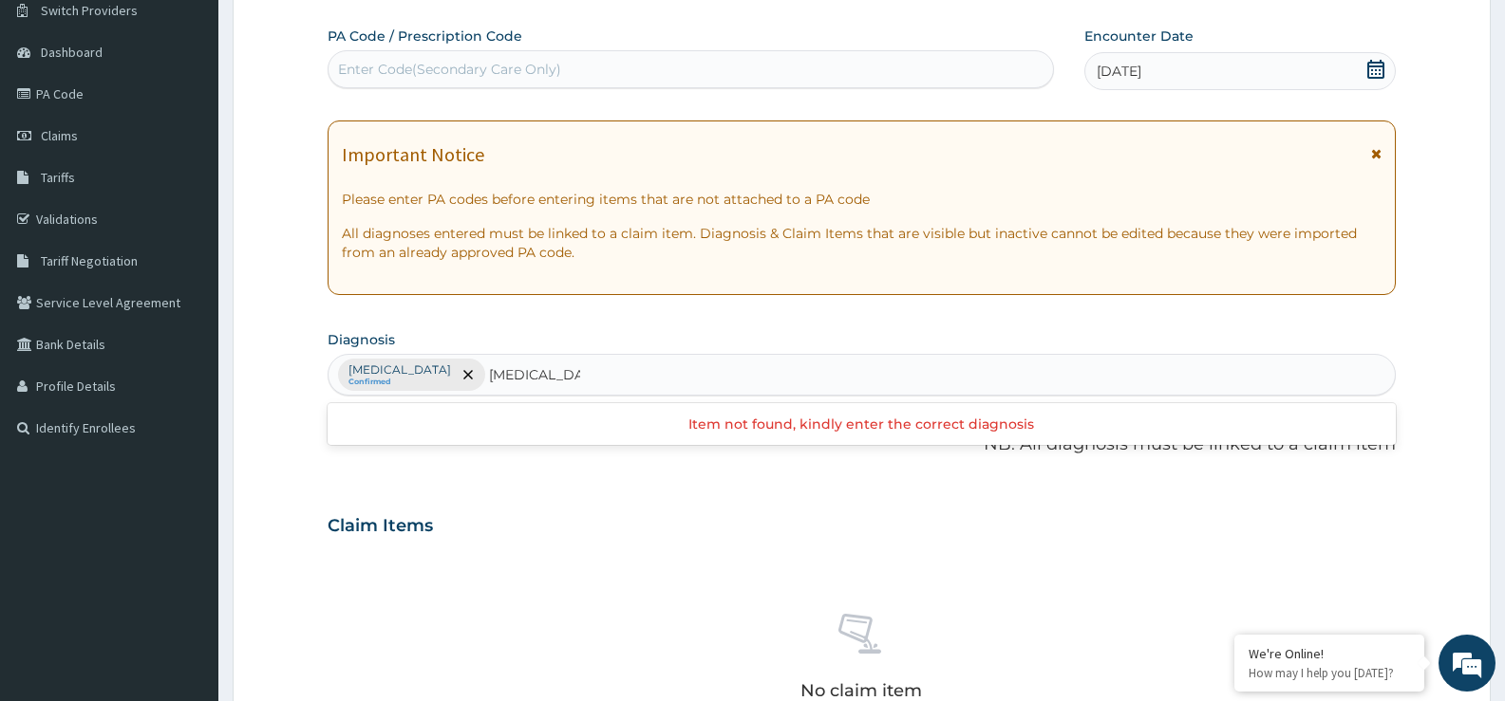
scroll to position [0, 0]
type input "SEPSIS"
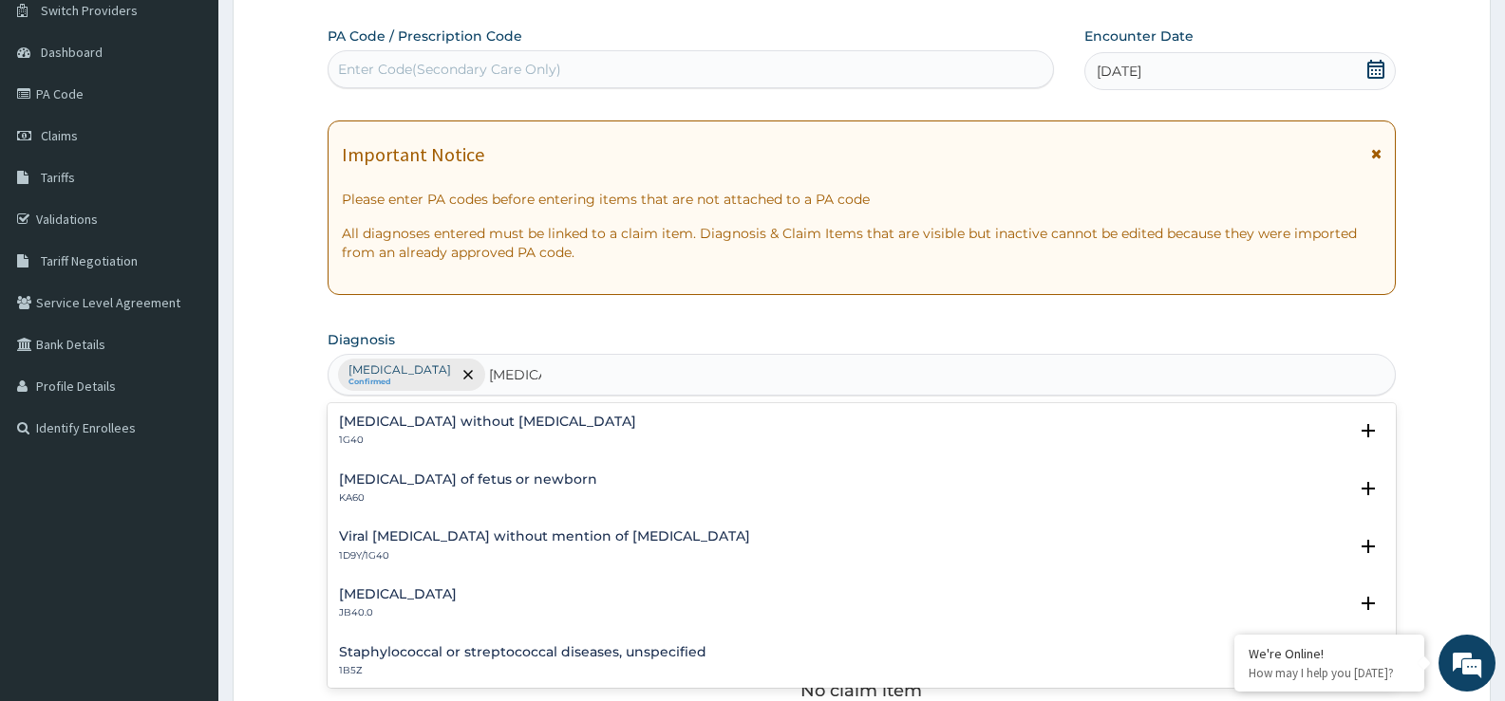
click at [577, 428] on div "Sepsis without septic shock 1G40" at bounding box center [861, 431] width 1045 height 33
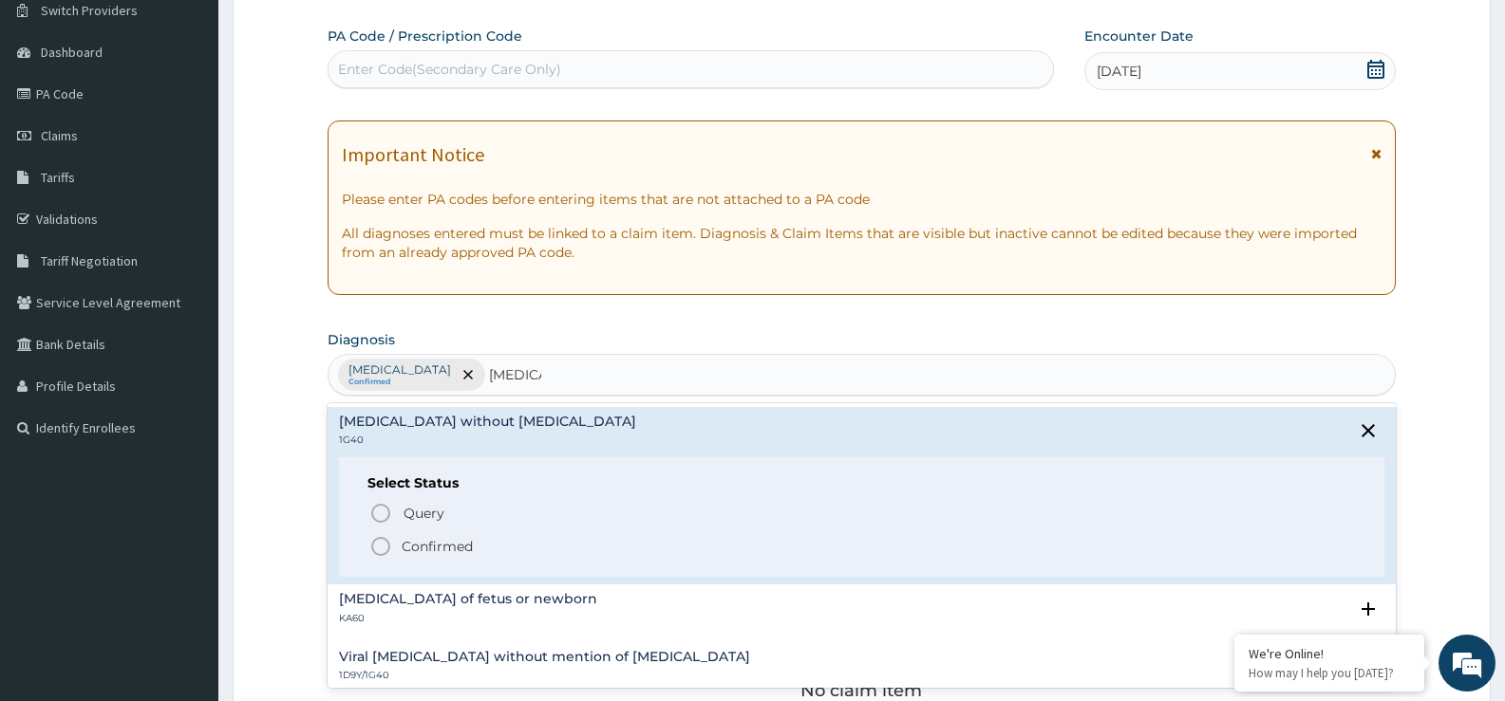
click at [383, 551] on icon "status option filled" at bounding box center [380, 546] width 23 height 23
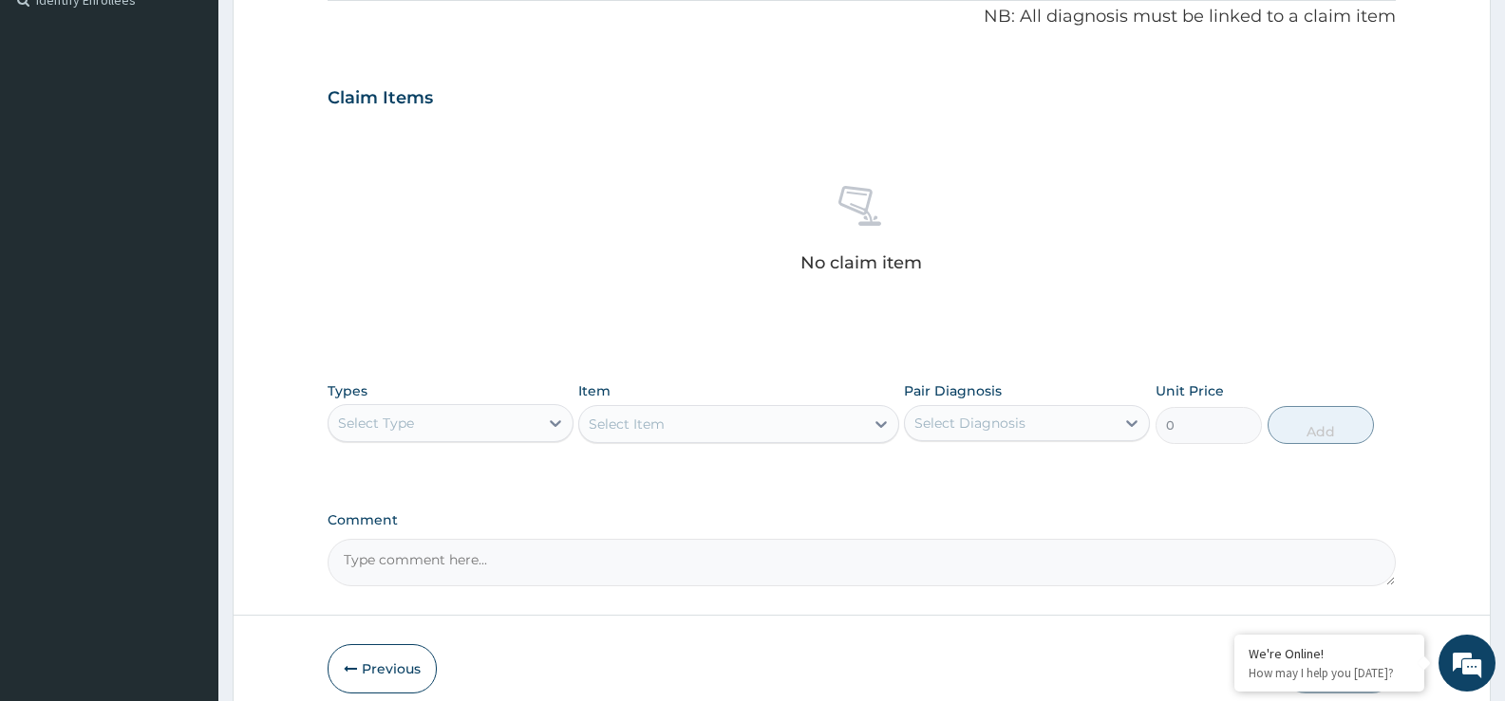
scroll to position [667, 0]
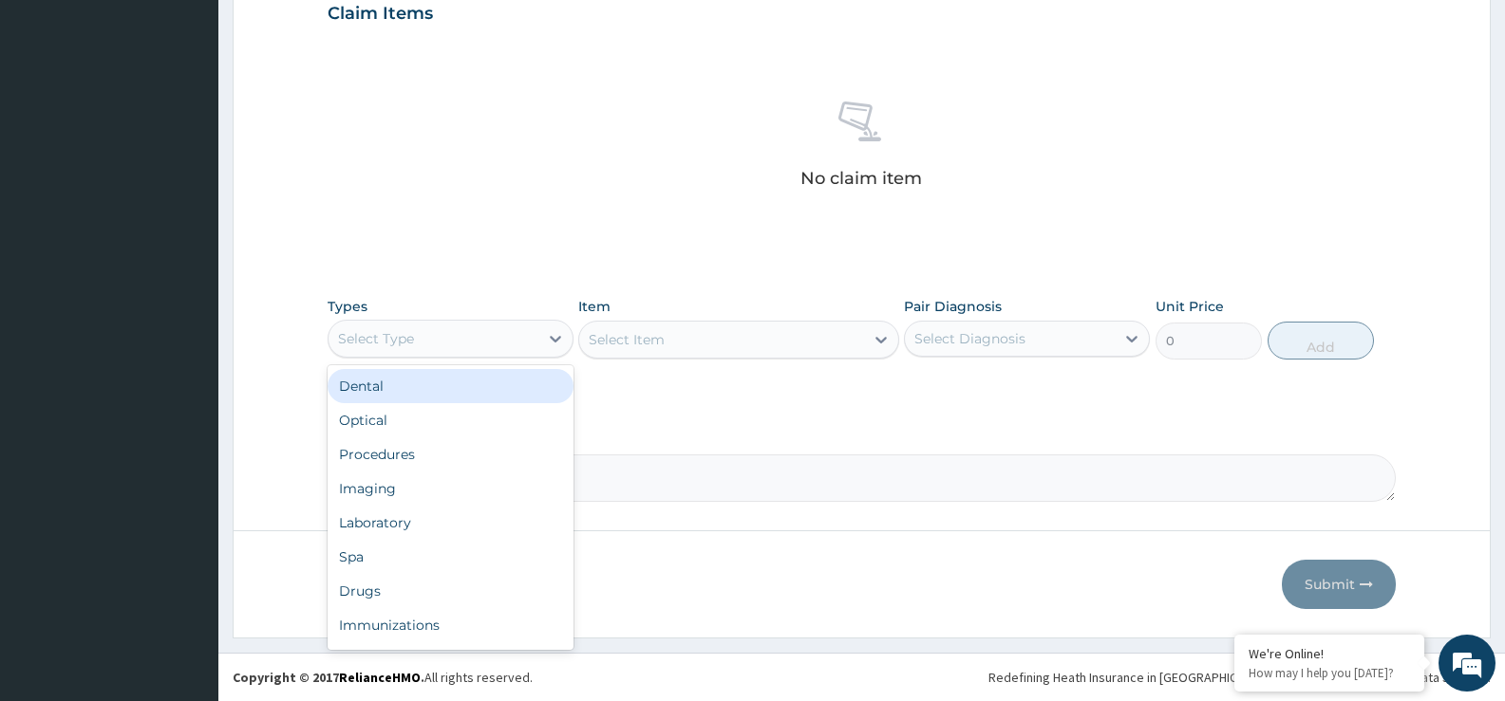
click at [458, 352] on div "Select Type" at bounding box center [433, 339] width 210 height 30
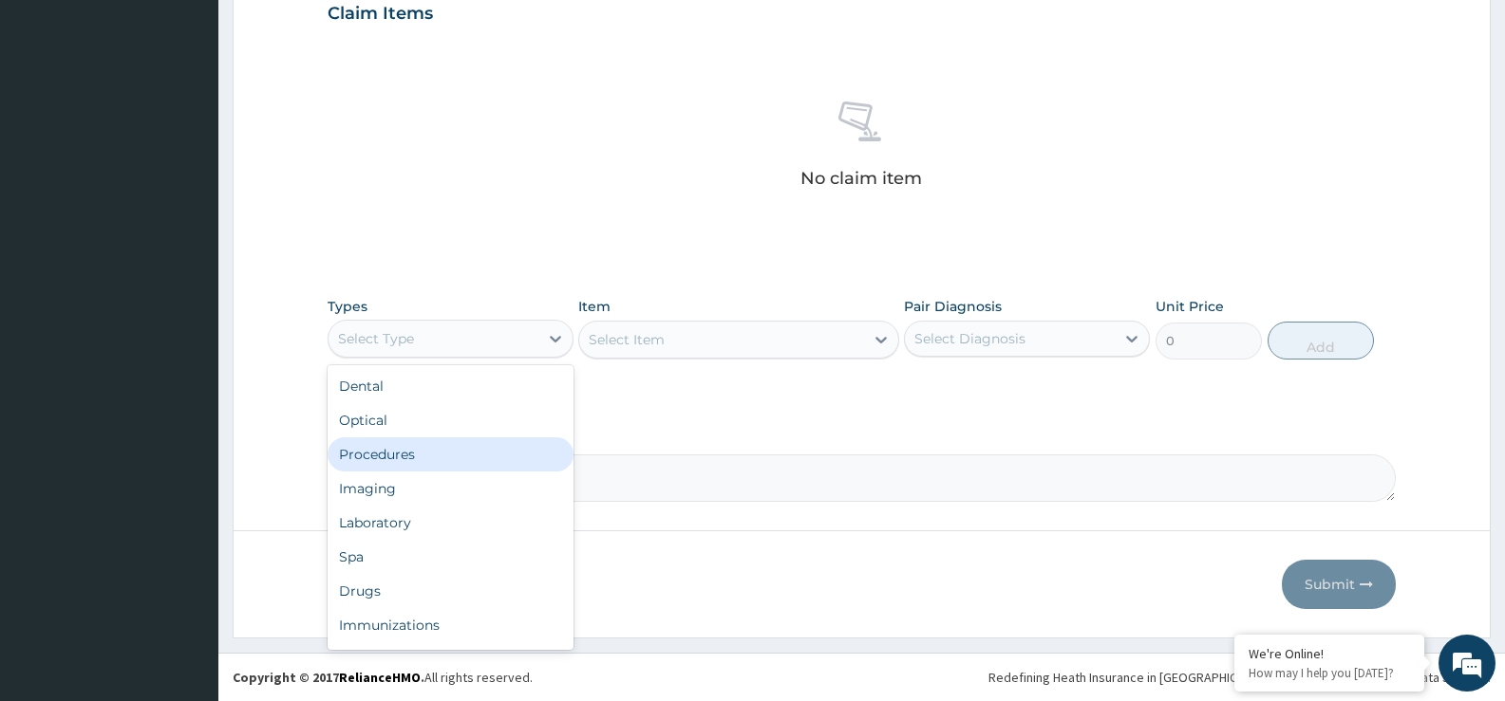
click at [448, 458] on div "Procedures" at bounding box center [450, 455] width 246 height 34
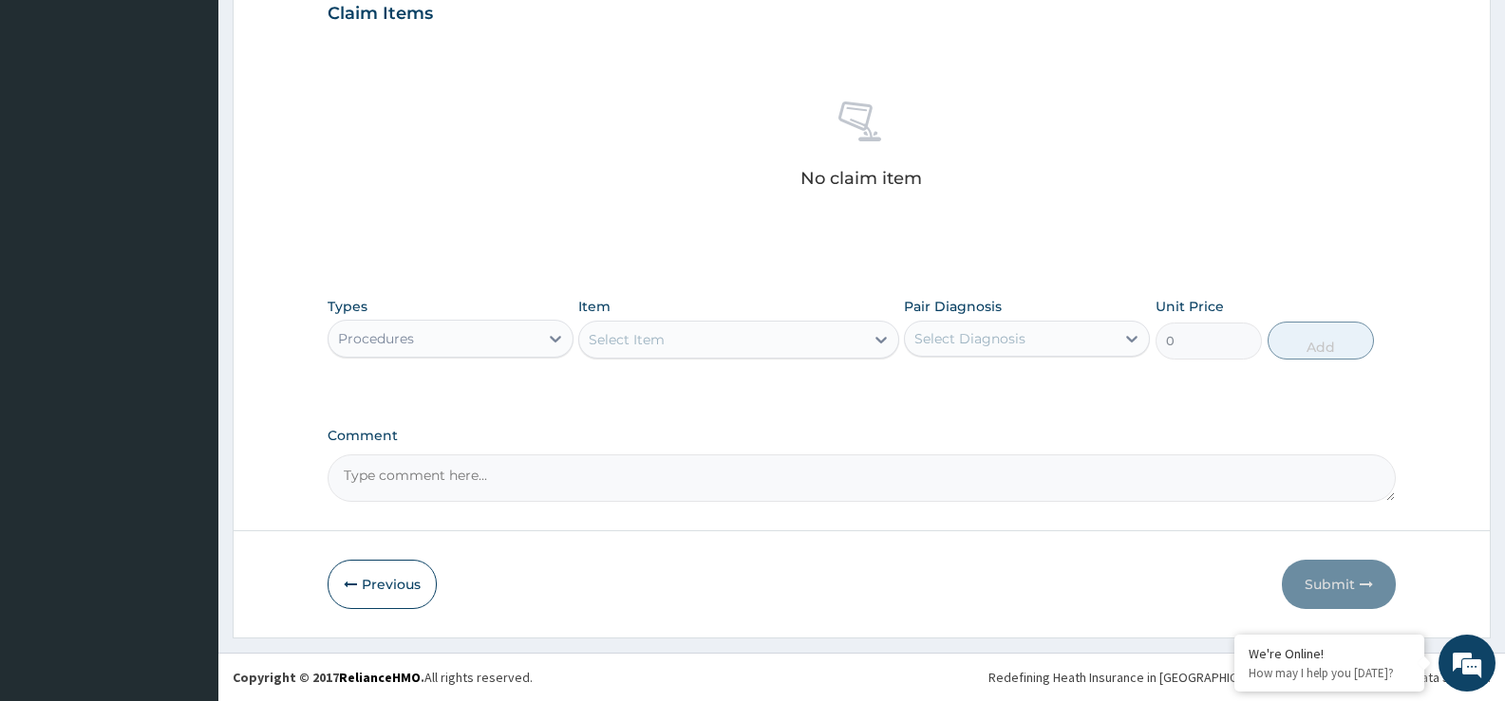
click at [658, 343] on div "Select Item" at bounding box center [627, 339] width 76 height 19
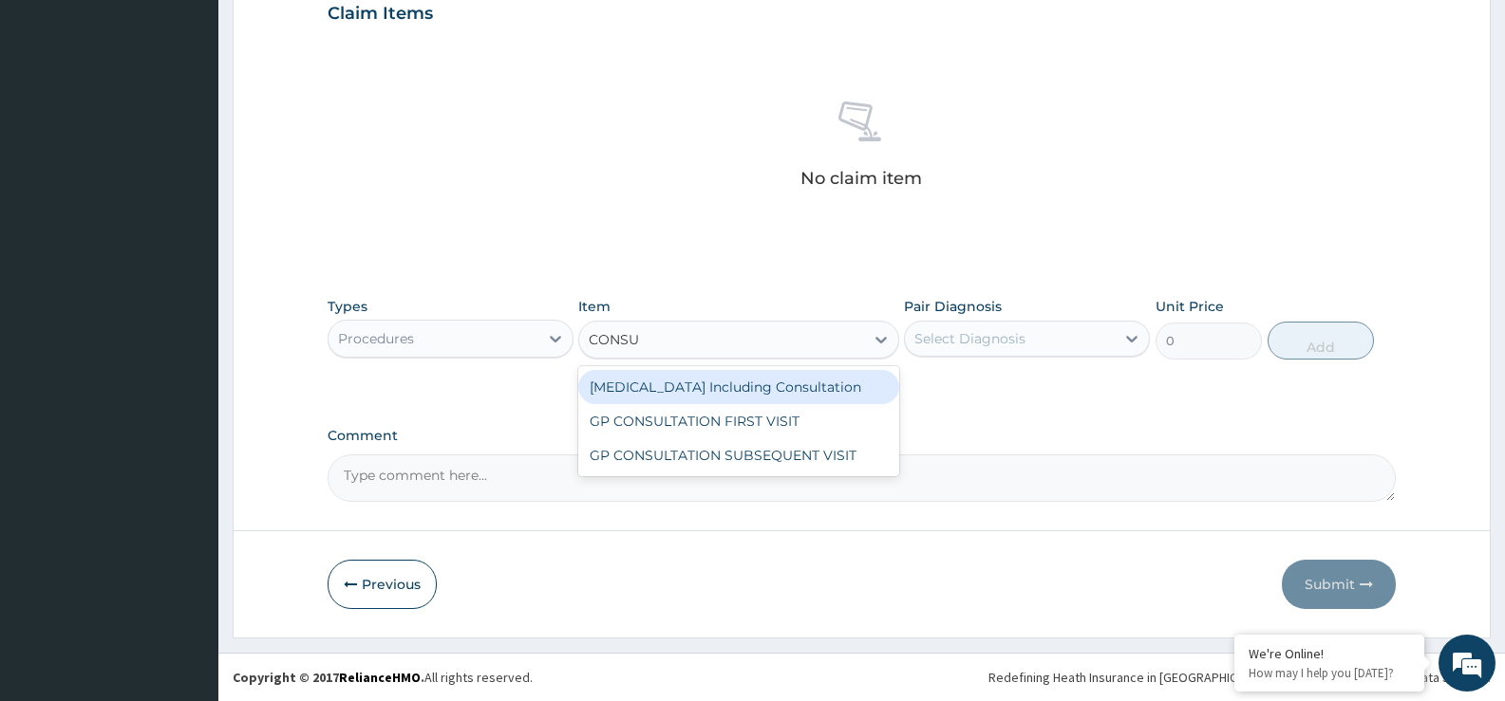
type input "CONSUL"
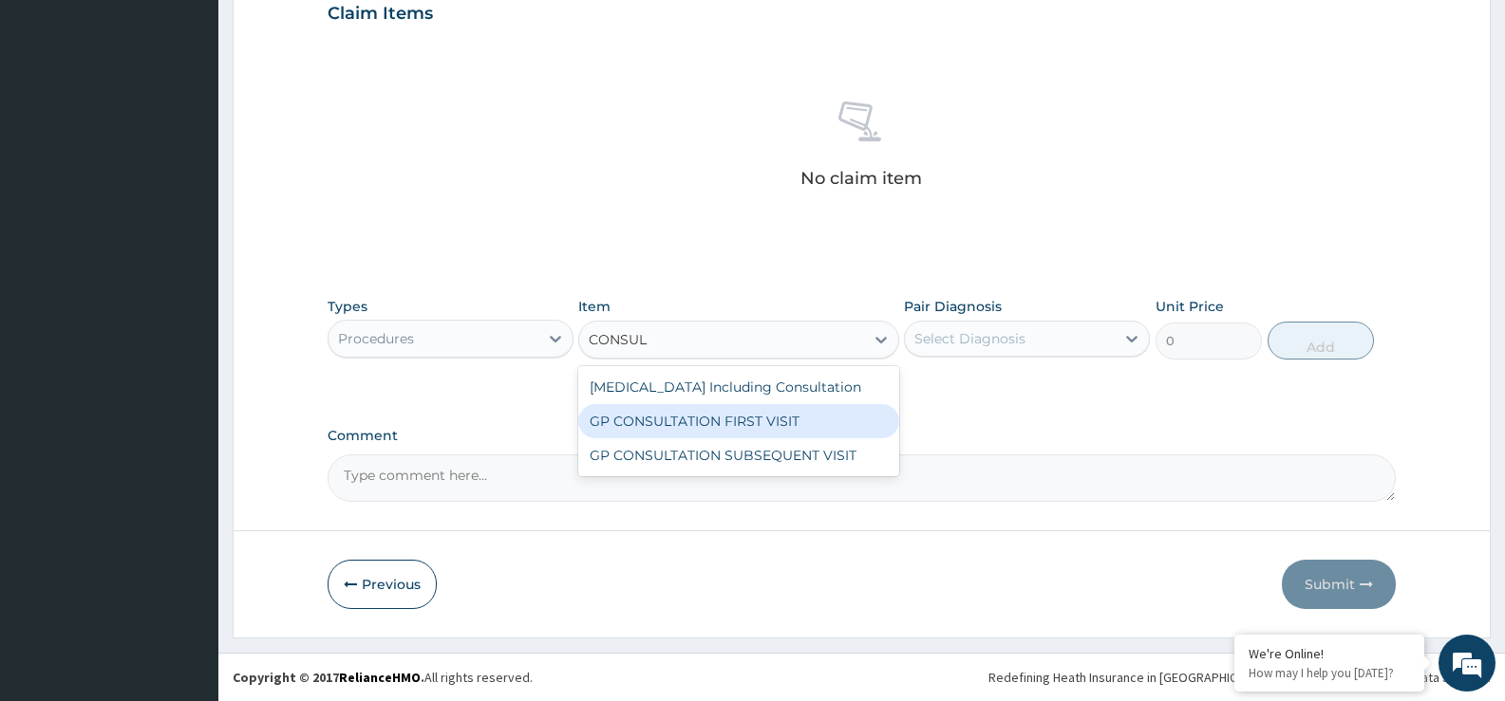
click at [654, 419] on div "GP CONSULTATION FIRST VISIT" at bounding box center [738, 421] width 320 height 34
type input "2500"
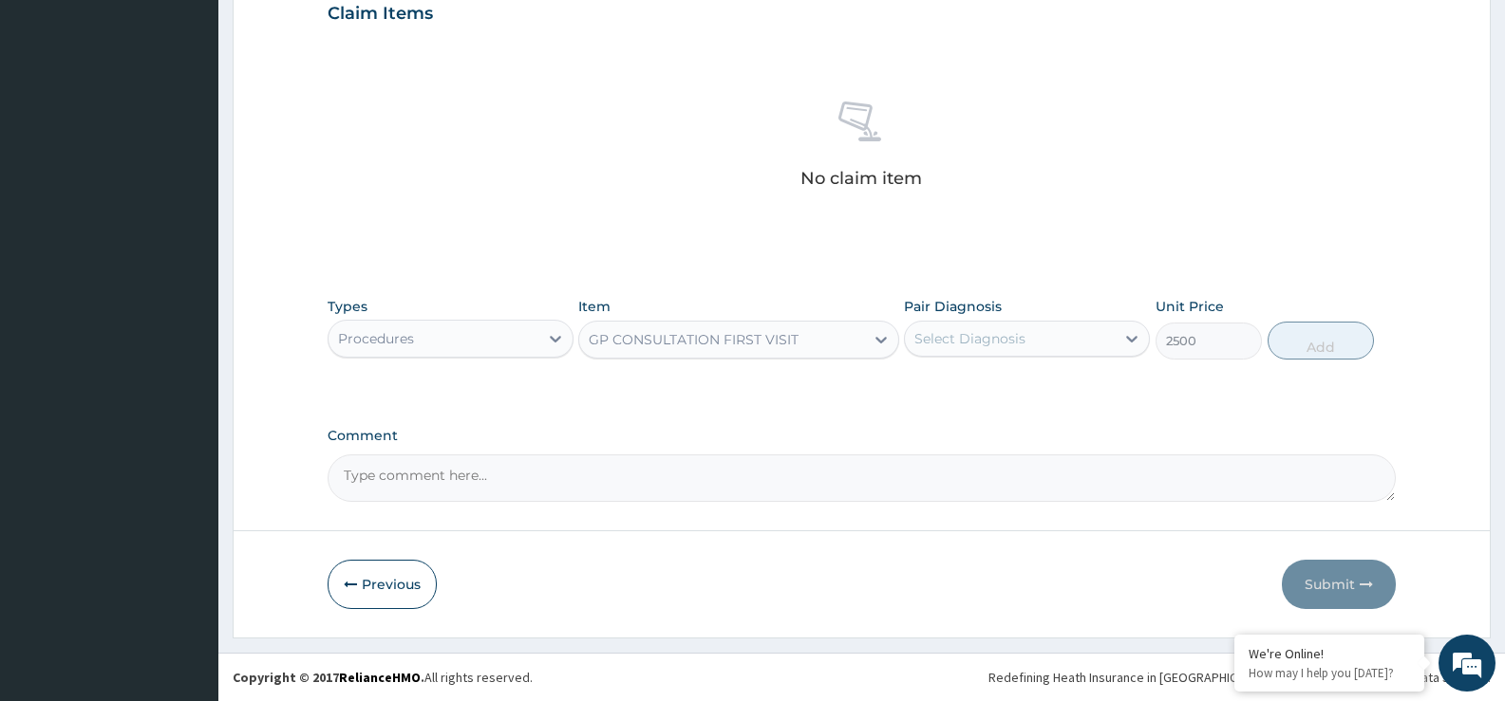
click at [972, 342] on div "Select Diagnosis" at bounding box center [969, 338] width 111 height 19
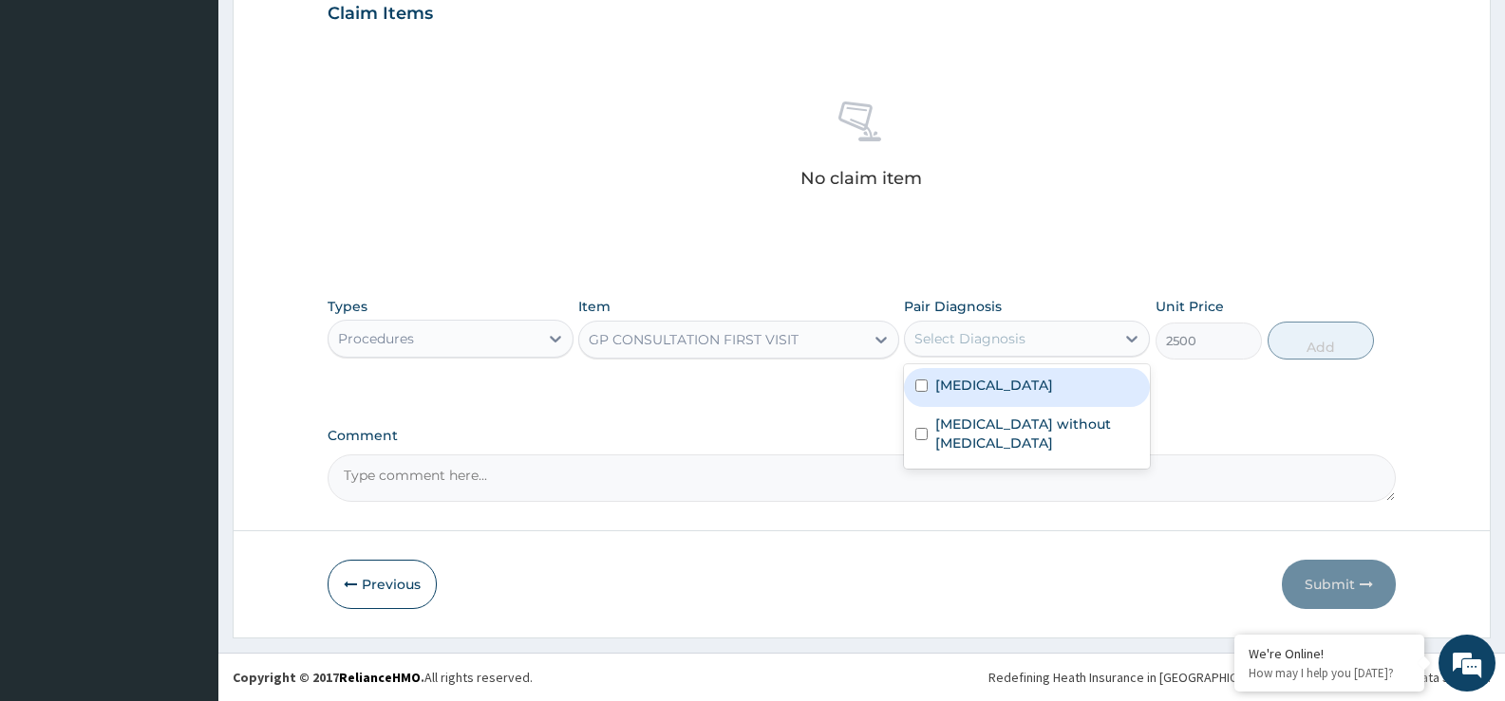
click at [963, 387] on label "[MEDICAL_DATA]" at bounding box center [994, 385] width 118 height 19
checkbox input "true"
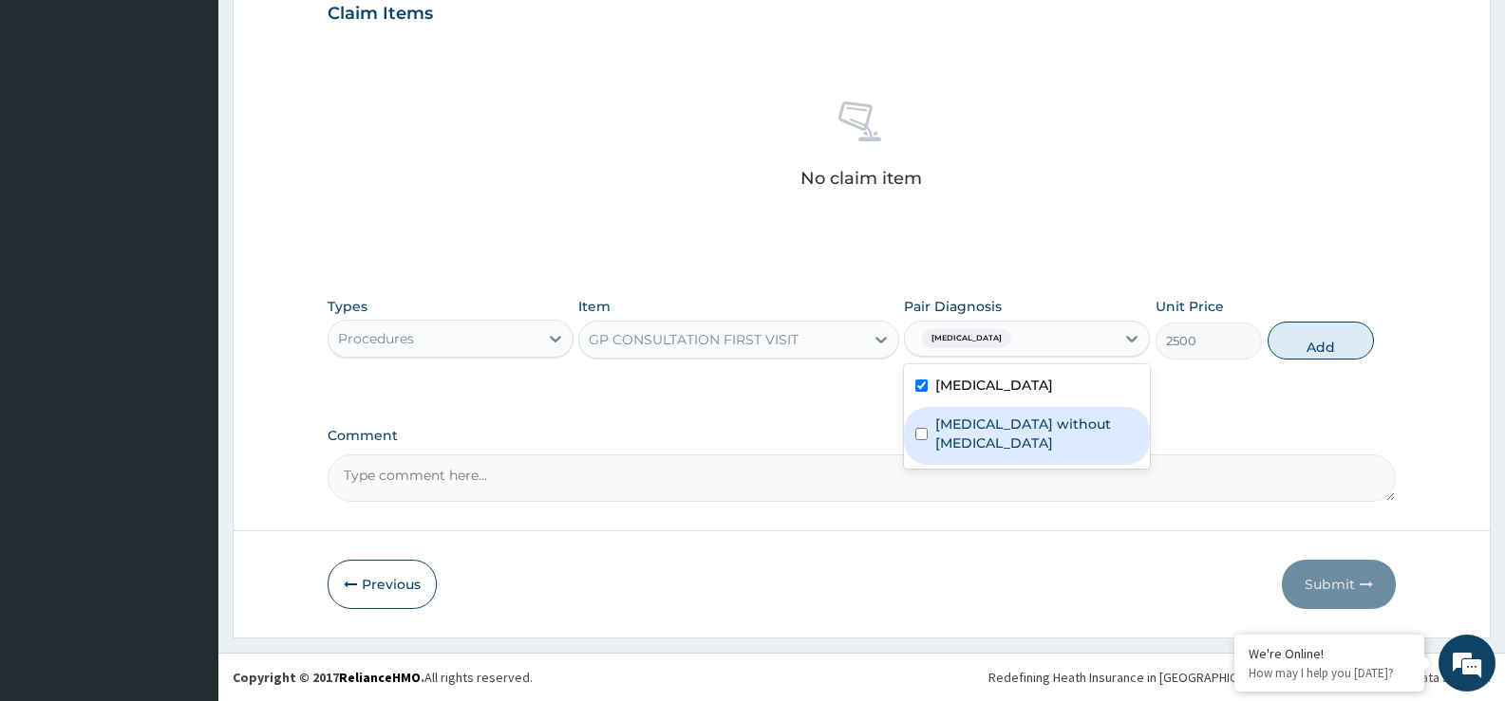
click at [974, 434] on div "Sepsis without septic shock" at bounding box center [1027, 436] width 246 height 58
checkbox input "true"
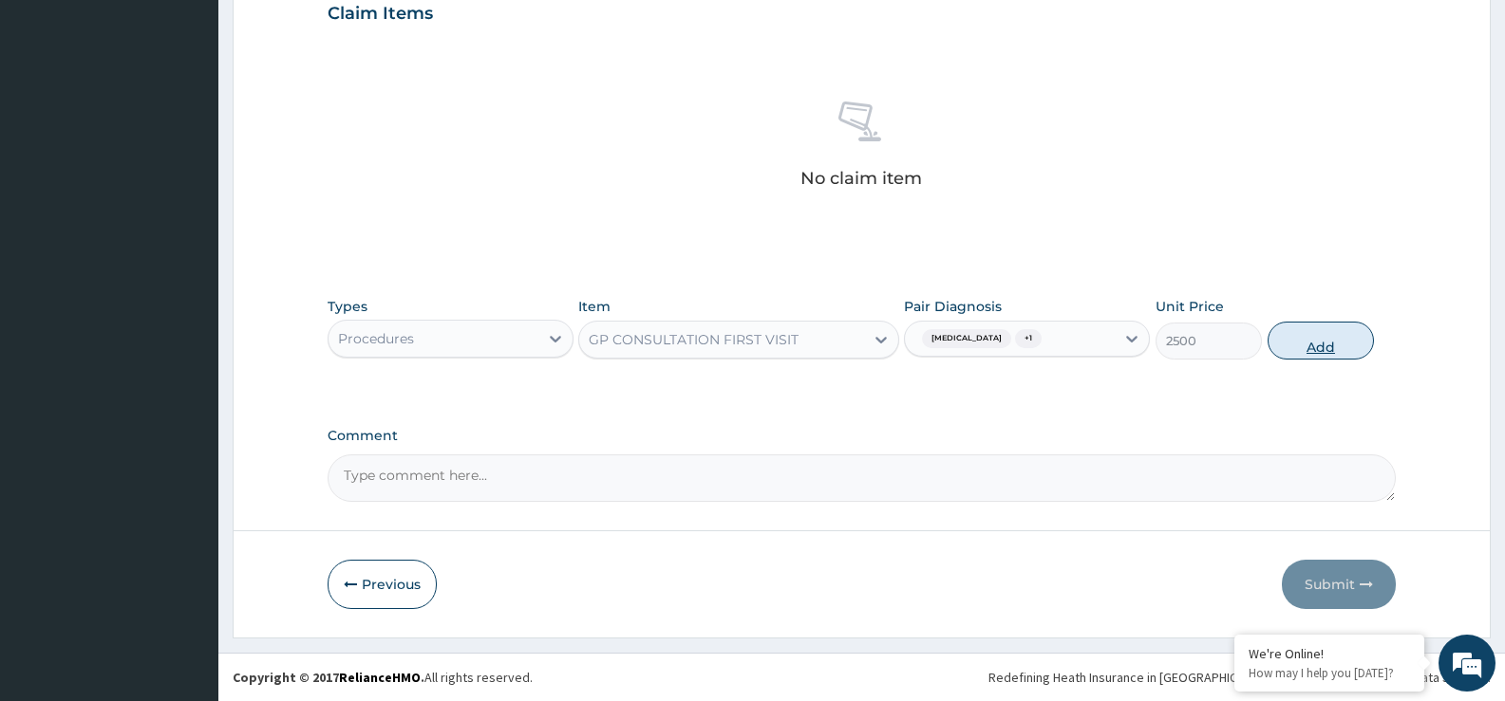
click at [1313, 349] on button "Add" at bounding box center [1320, 341] width 106 height 38
type input "0"
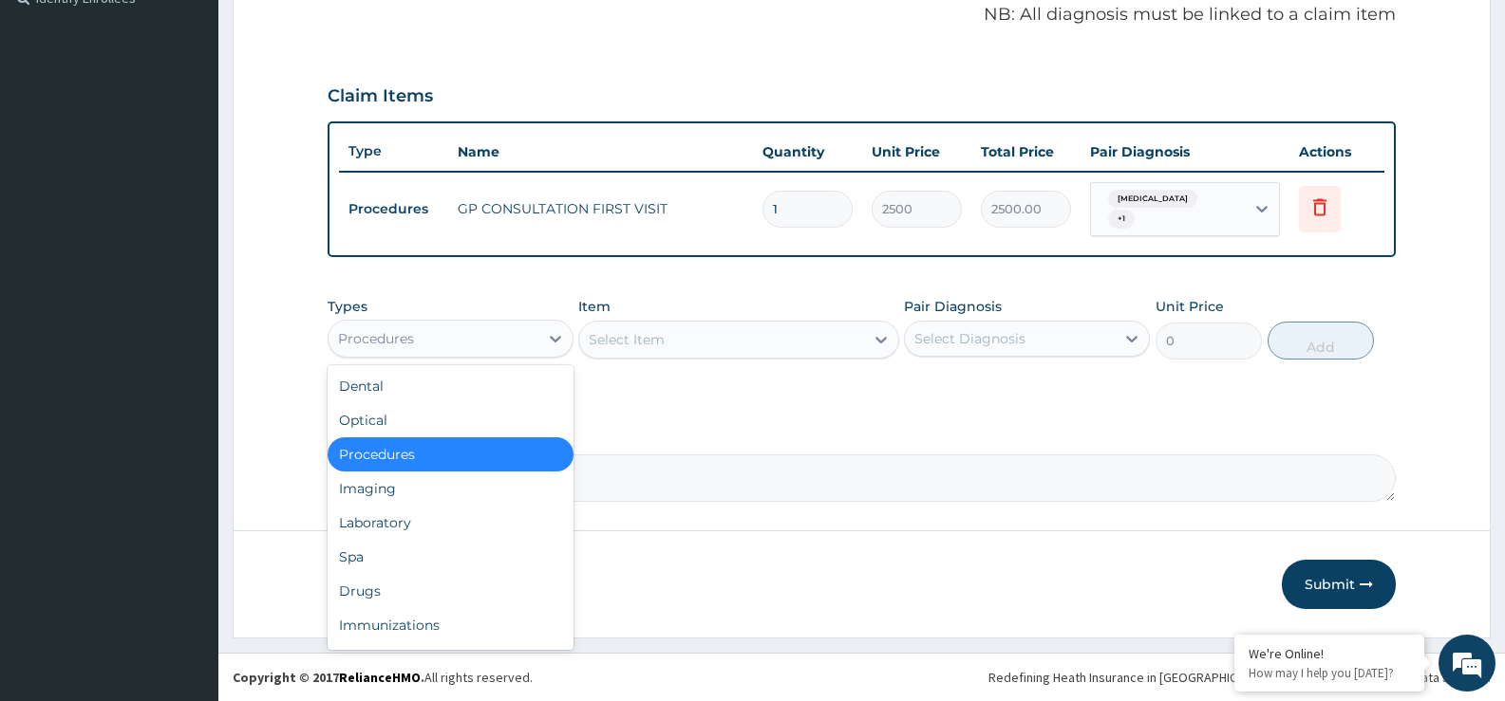
click at [371, 338] on div "Procedures" at bounding box center [376, 338] width 76 height 19
click at [378, 583] on div "Drugs" at bounding box center [450, 591] width 246 height 34
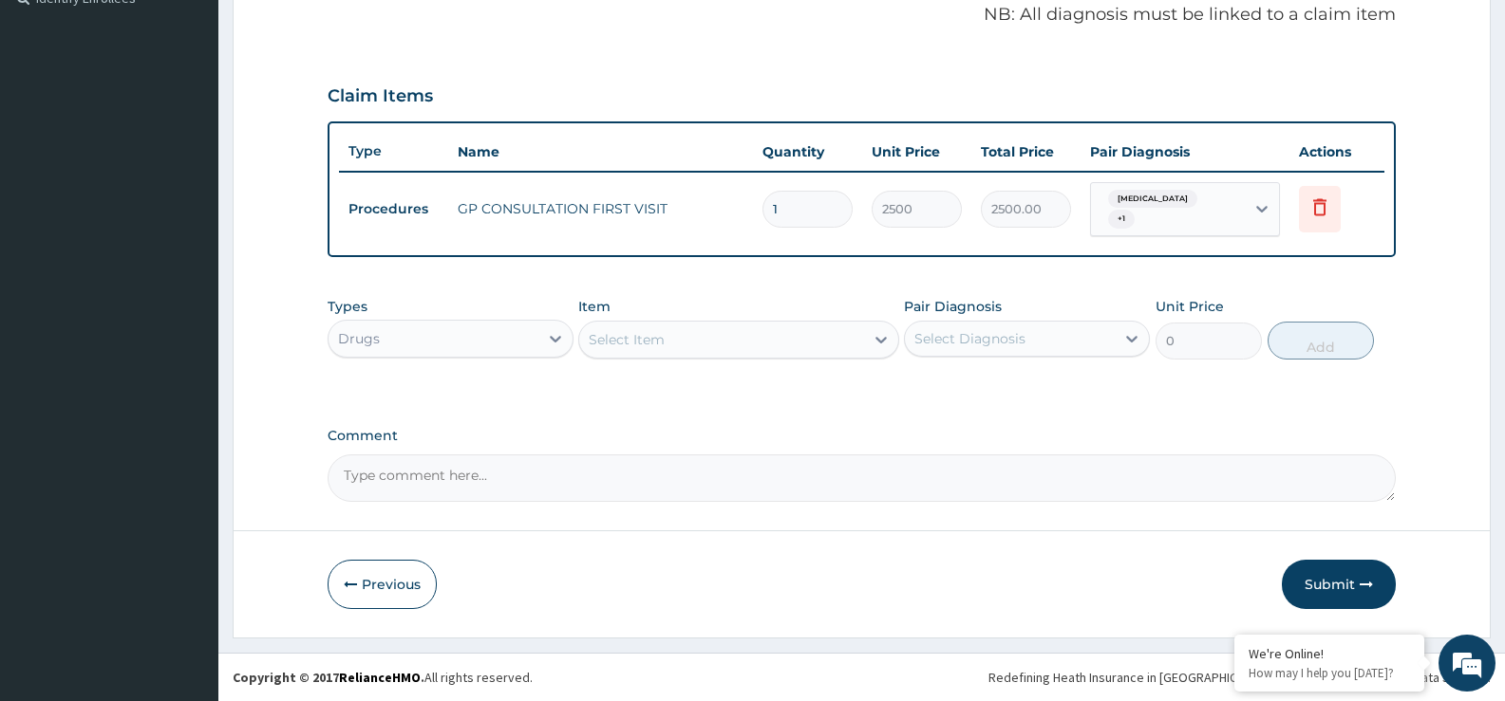
click at [681, 335] on div "Select Item" at bounding box center [721, 340] width 284 height 30
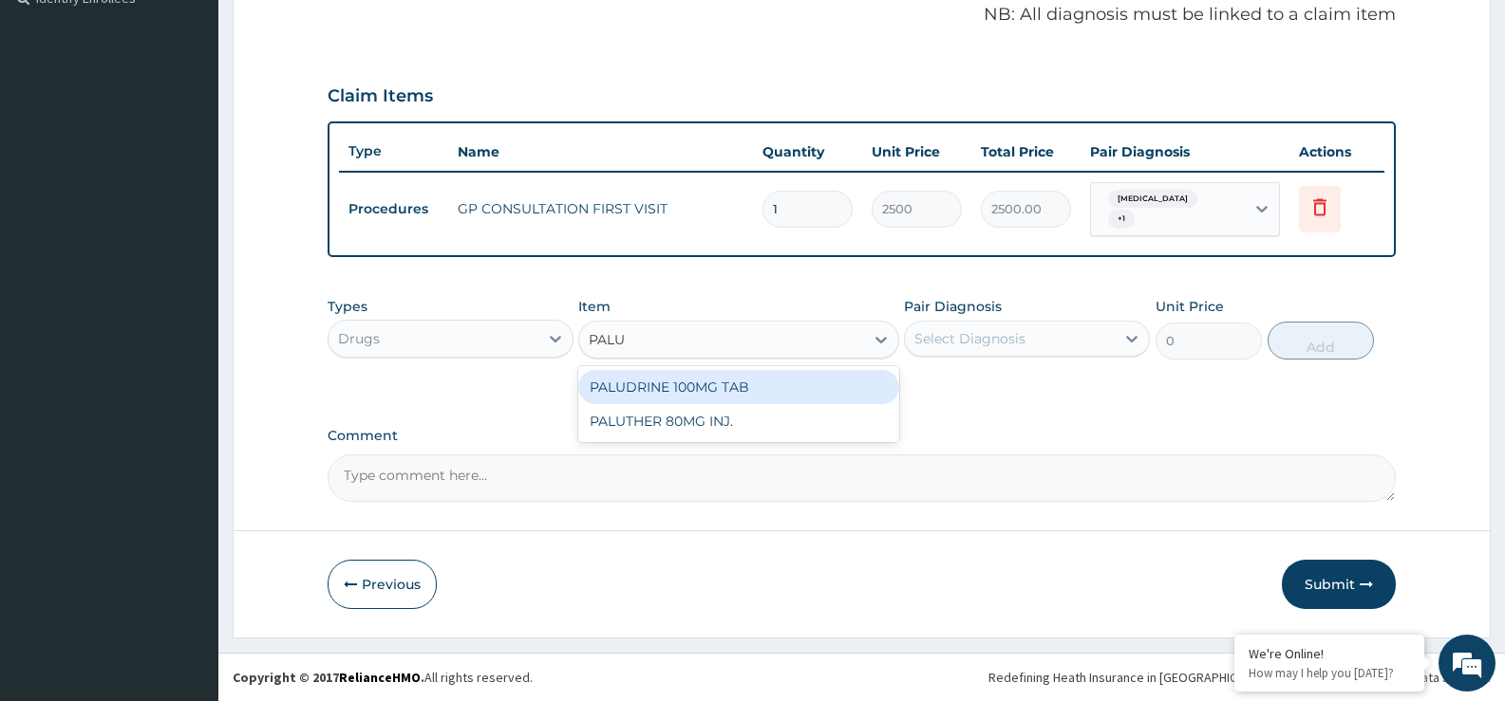
type input "PALUT"
click at [615, 378] on div "PALUTHER 80MG INJ." at bounding box center [738, 387] width 320 height 34
type input "800"
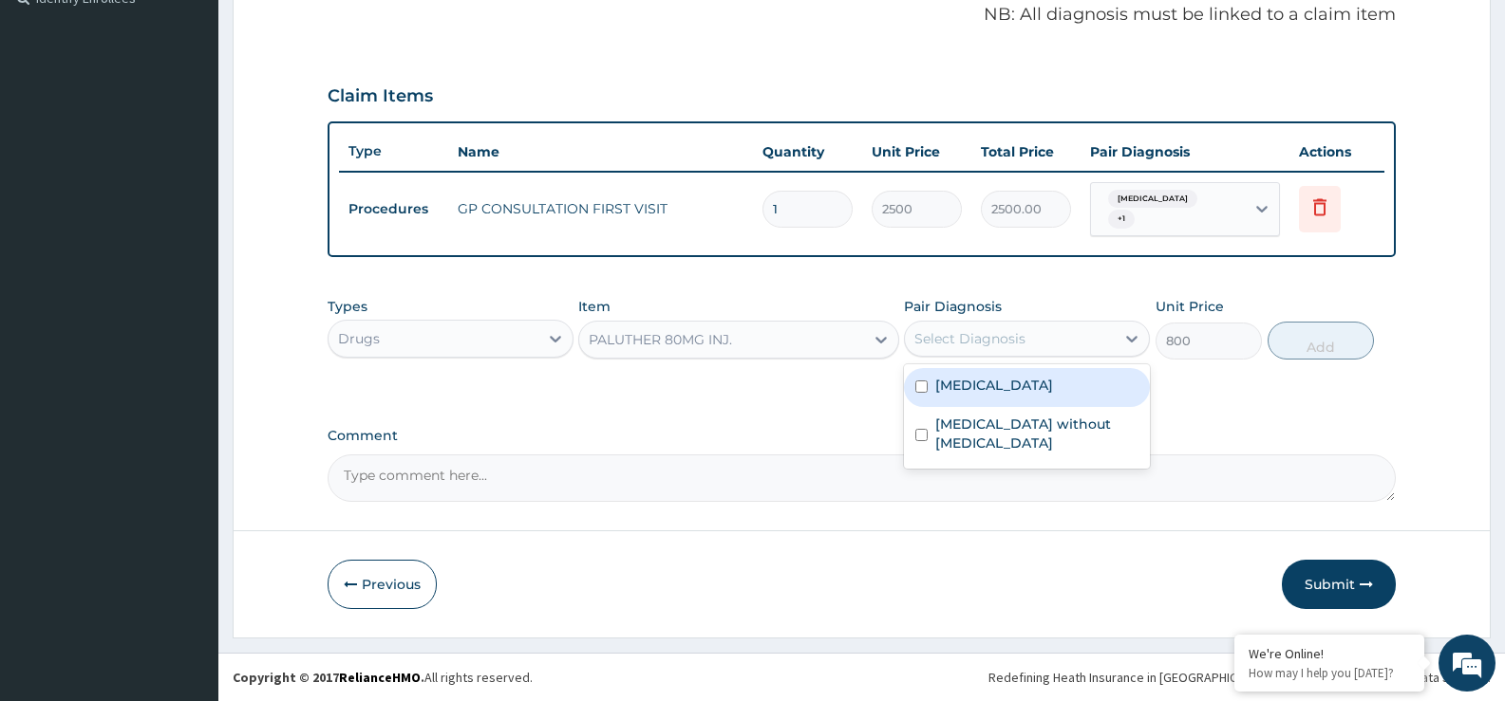
click at [943, 338] on div "Select Diagnosis" at bounding box center [969, 338] width 111 height 19
click at [951, 393] on label "[MEDICAL_DATA]" at bounding box center [994, 385] width 118 height 19
checkbox input "true"
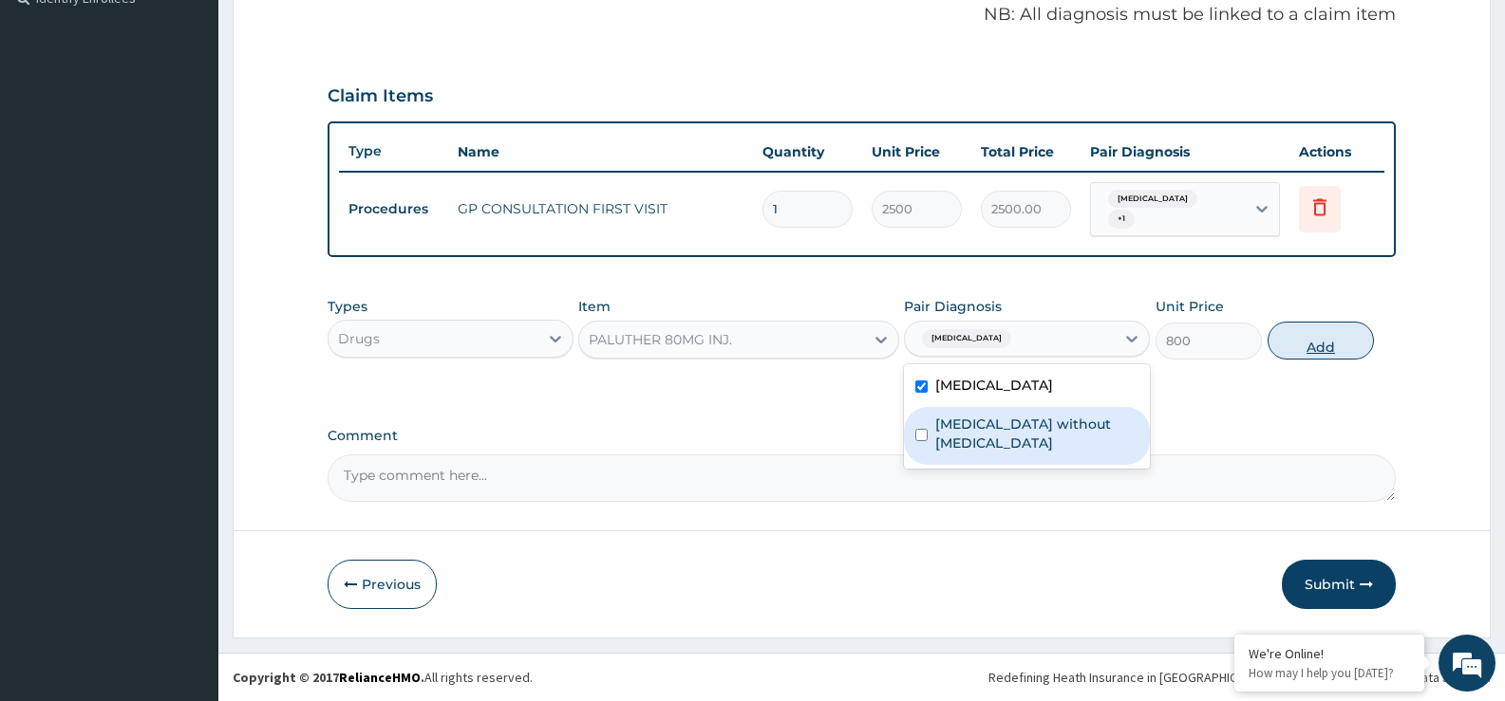
click at [1309, 339] on button "Add" at bounding box center [1320, 341] width 106 height 38
type input "0"
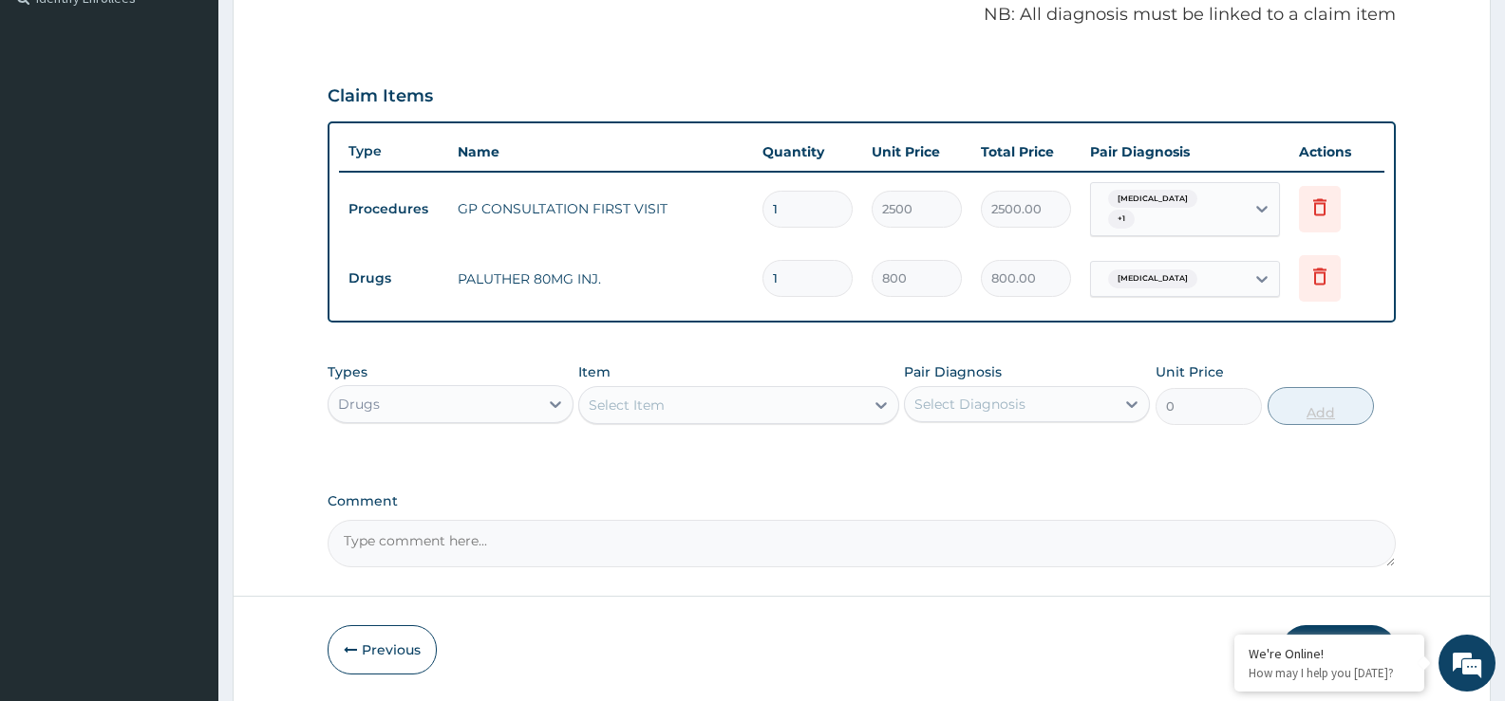
type input "0.00"
type input "6"
type input "4800.00"
type input "6"
click at [780, 398] on div "Select Item" at bounding box center [721, 405] width 284 height 30
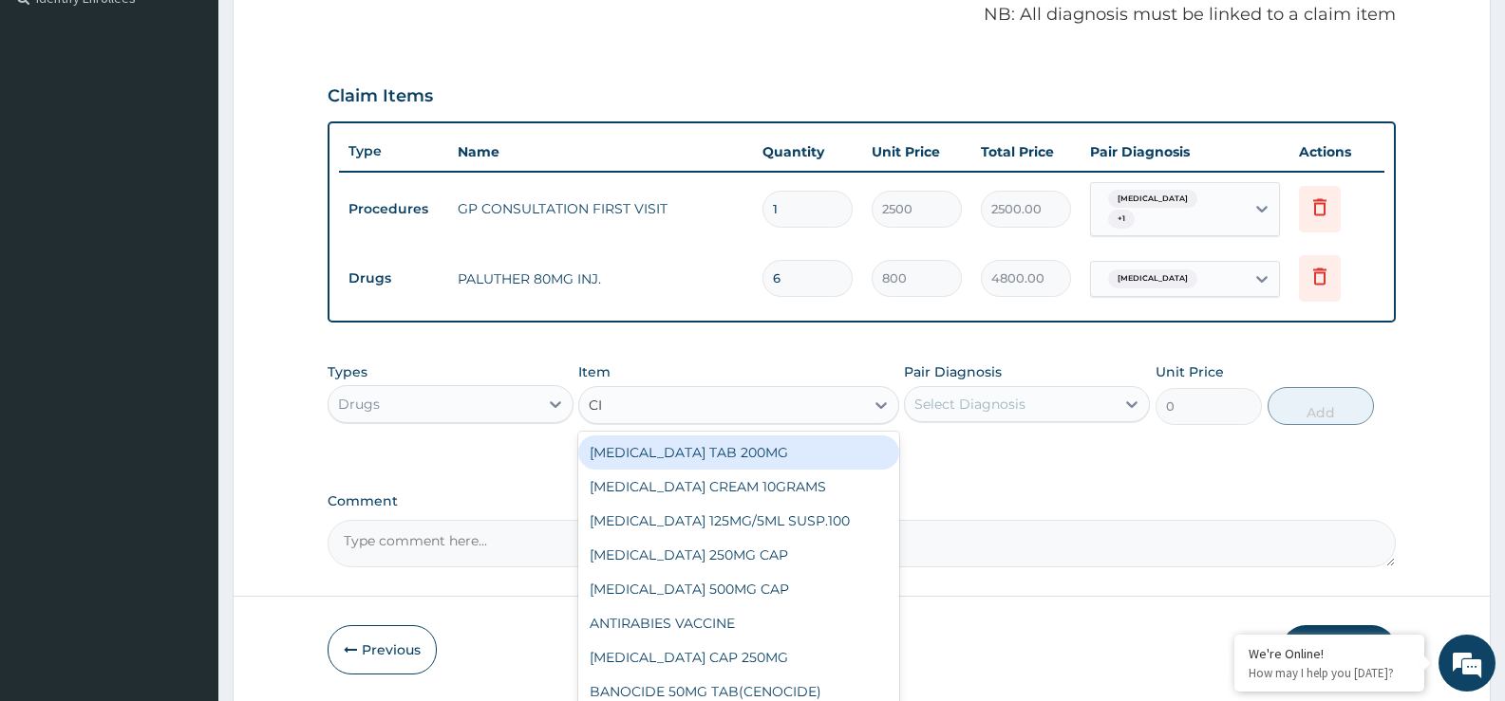
type input "CIP"
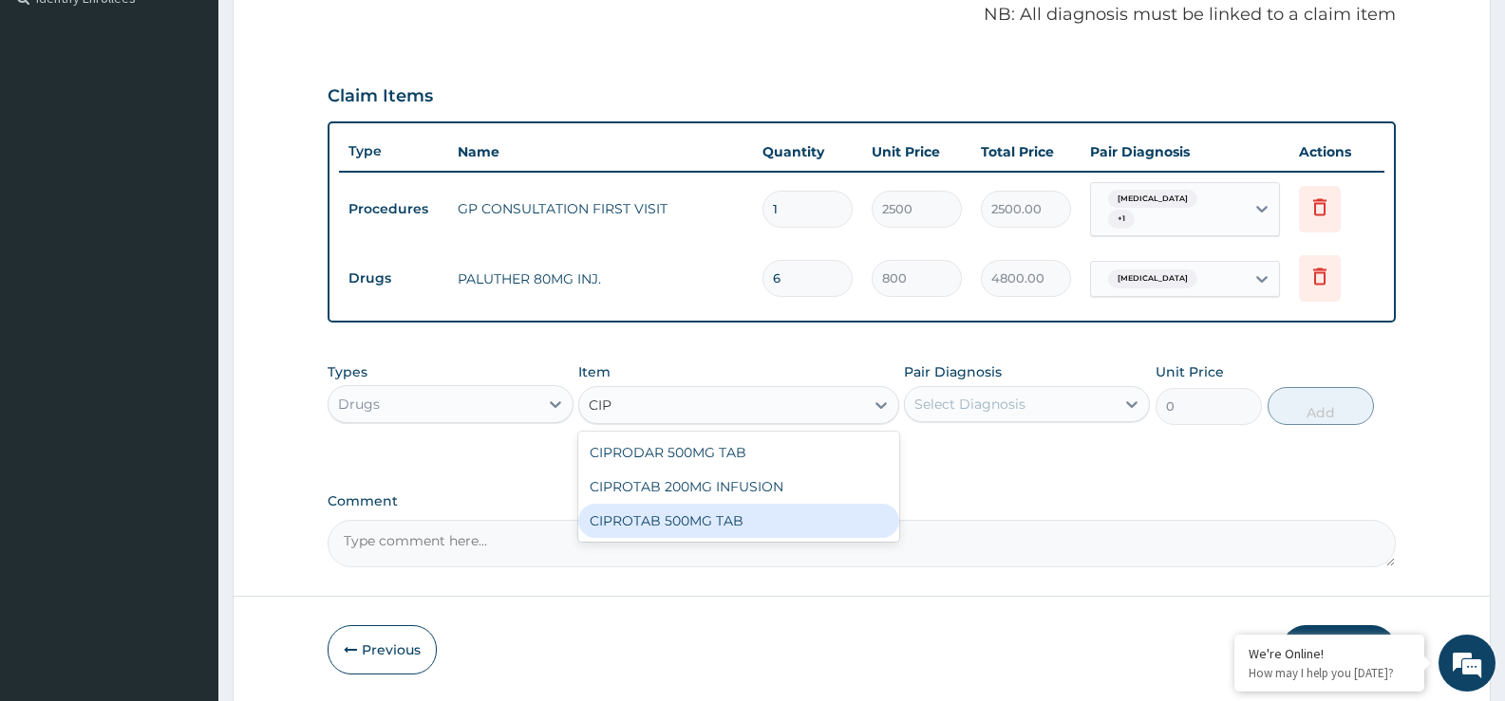
click at [749, 526] on div "CIPROTAB 500MG TAB" at bounding box center [738, 521] width 320 height 34
type input "200"
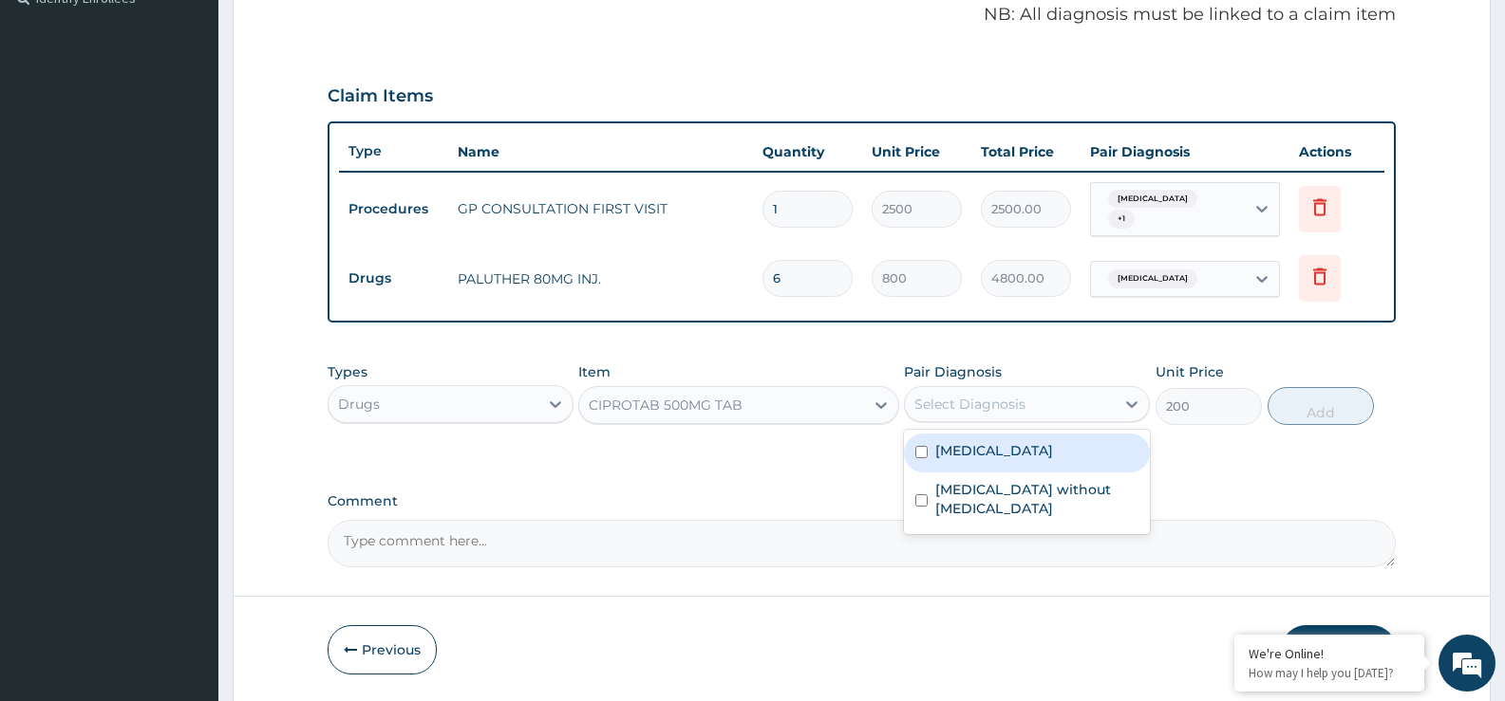
click at [1037, 405] on div "Select Diagnosis" at bounding box center [1010, 404] width 210 height 30
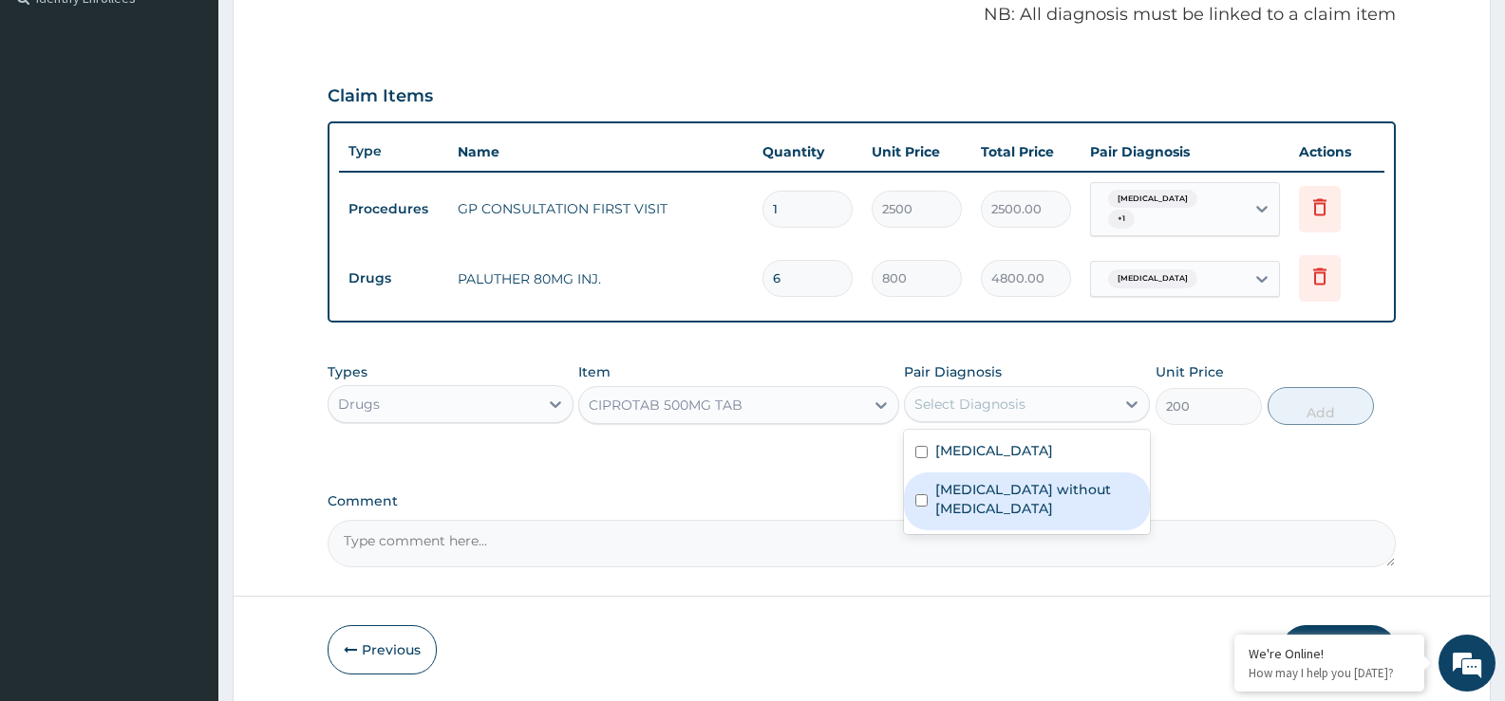
click at [1031, 496] on label "Sepsis without septic shock" at bounding box center [1036, 499] width 203 height 38
checkbox input "true"
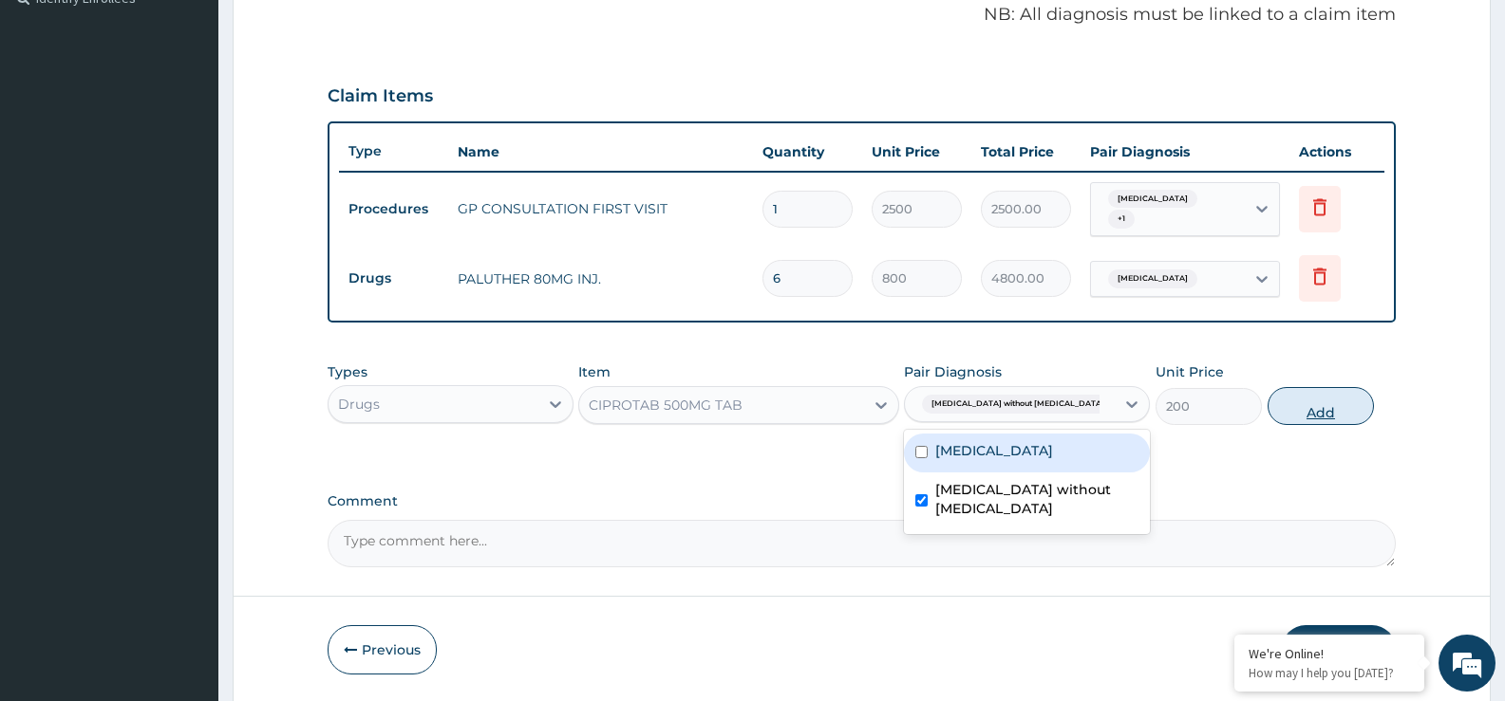
click at [1348, 394] on button "Add" at bounding box center [1320, 406] width 106 height 38
type input "0"
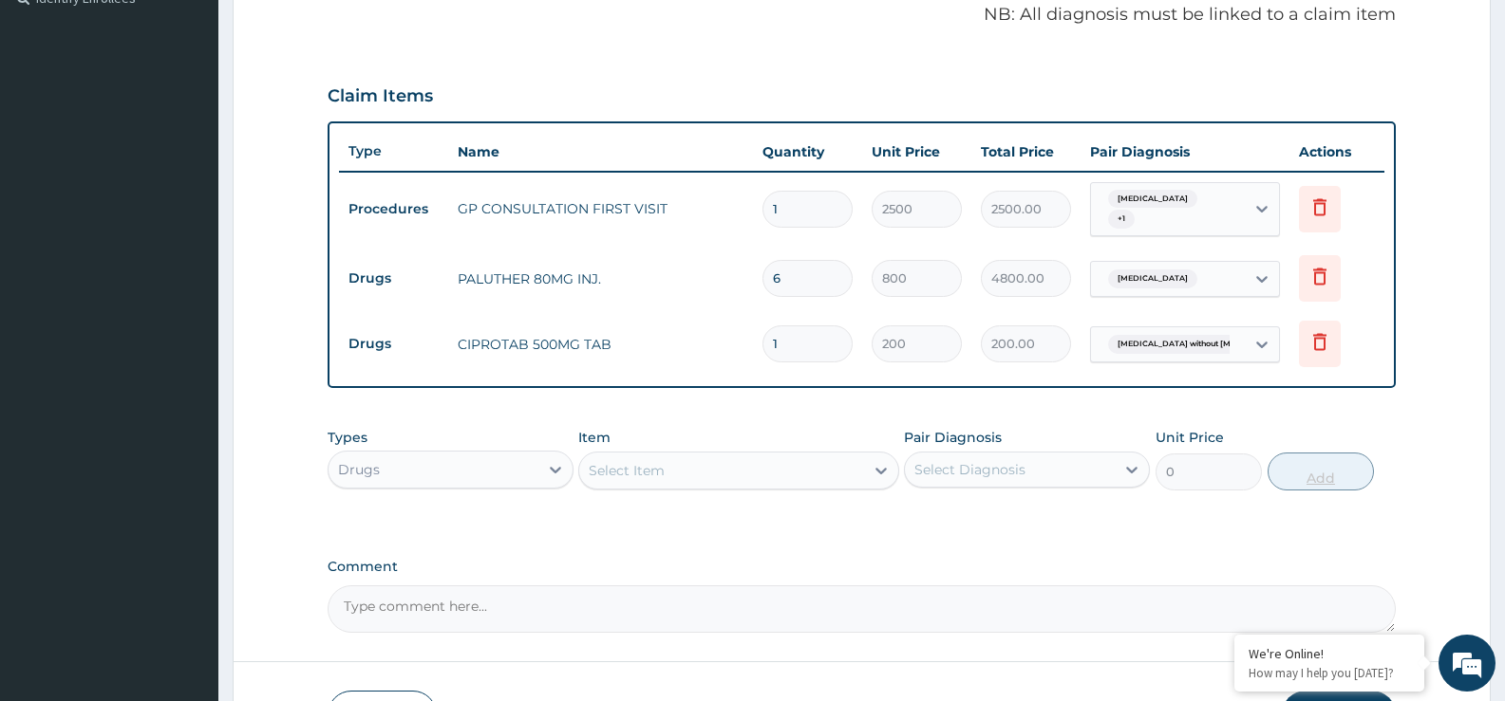
type input "10"
type input "2000.00"
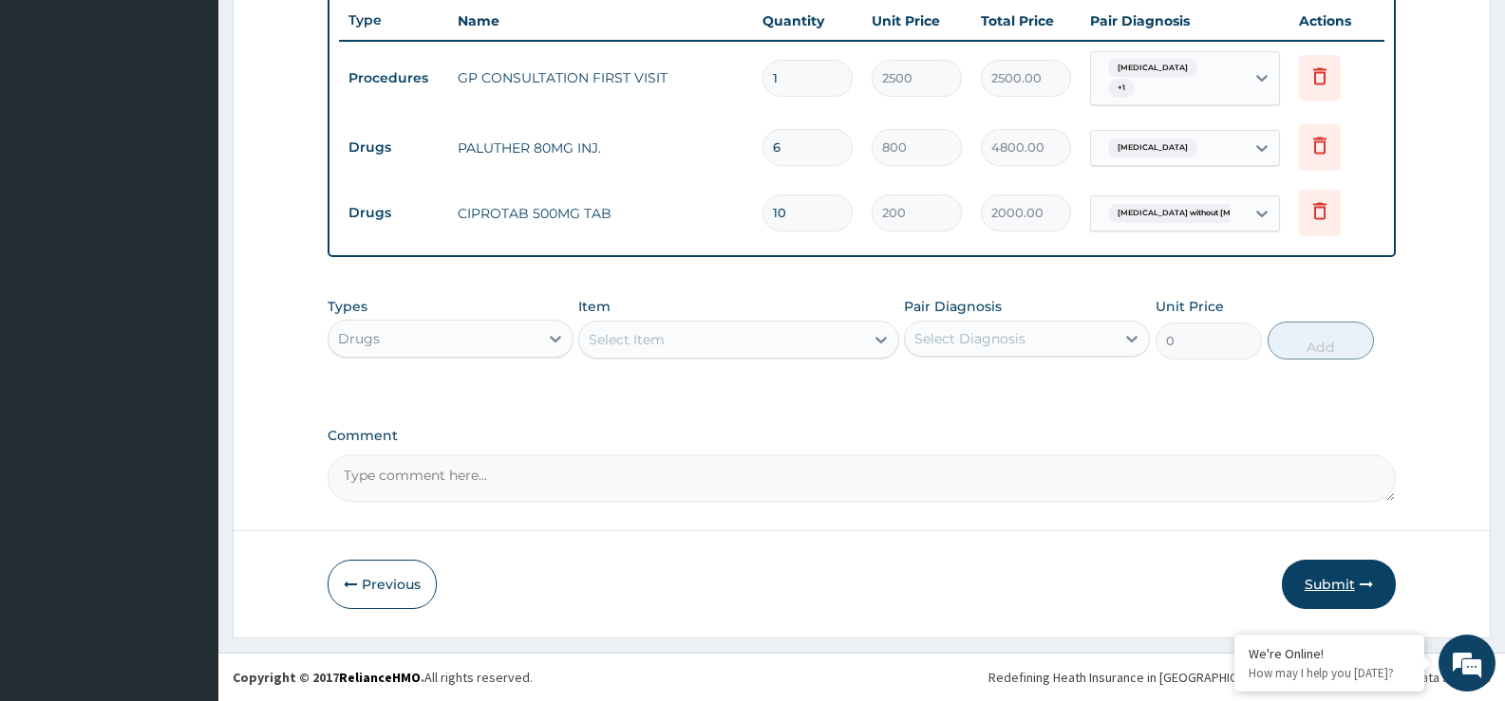
type input "10"
click at [1346, 574] on button "Submit" at bounding box center [1338, 584] width 114 height 49
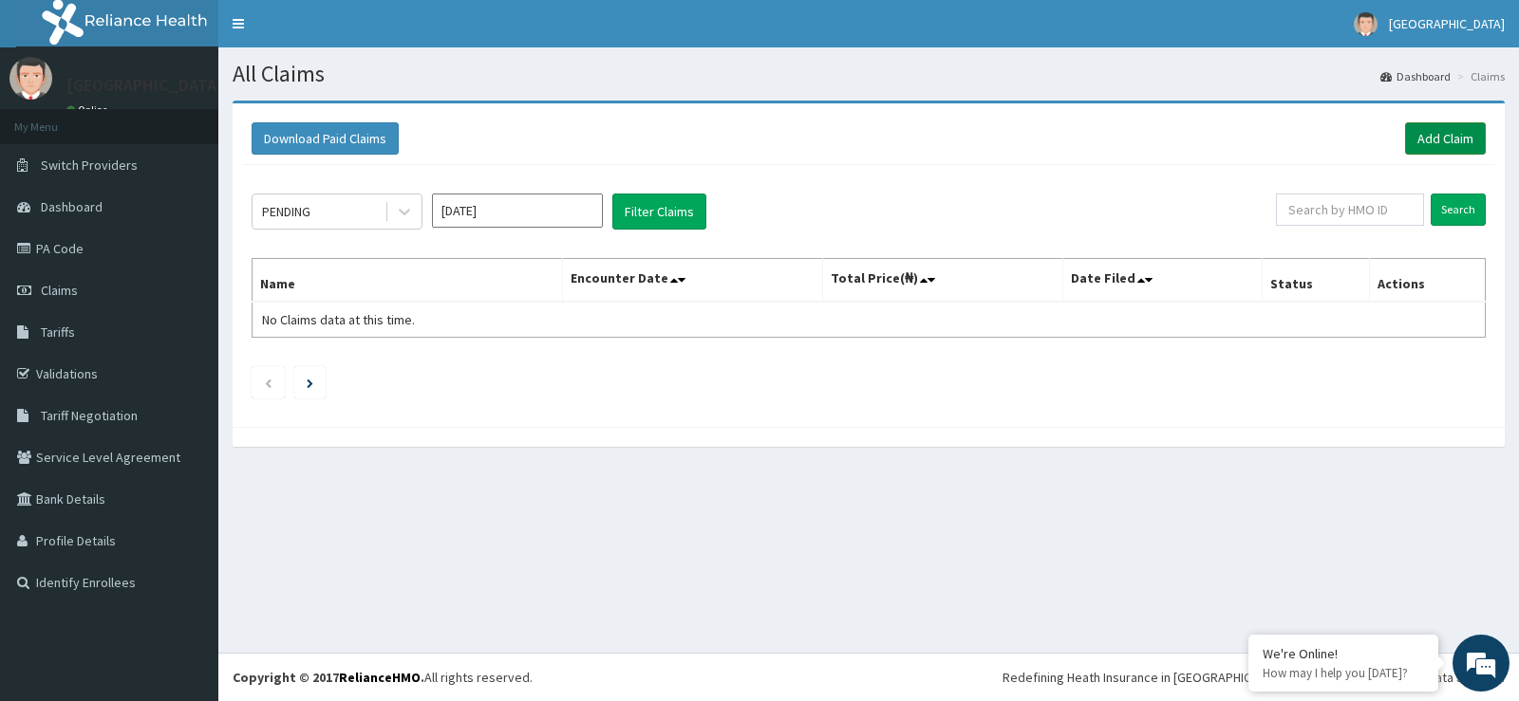
click at [1449, 139] on link "Add Claim" at bounding box center [1445, 138] width 81 height 32
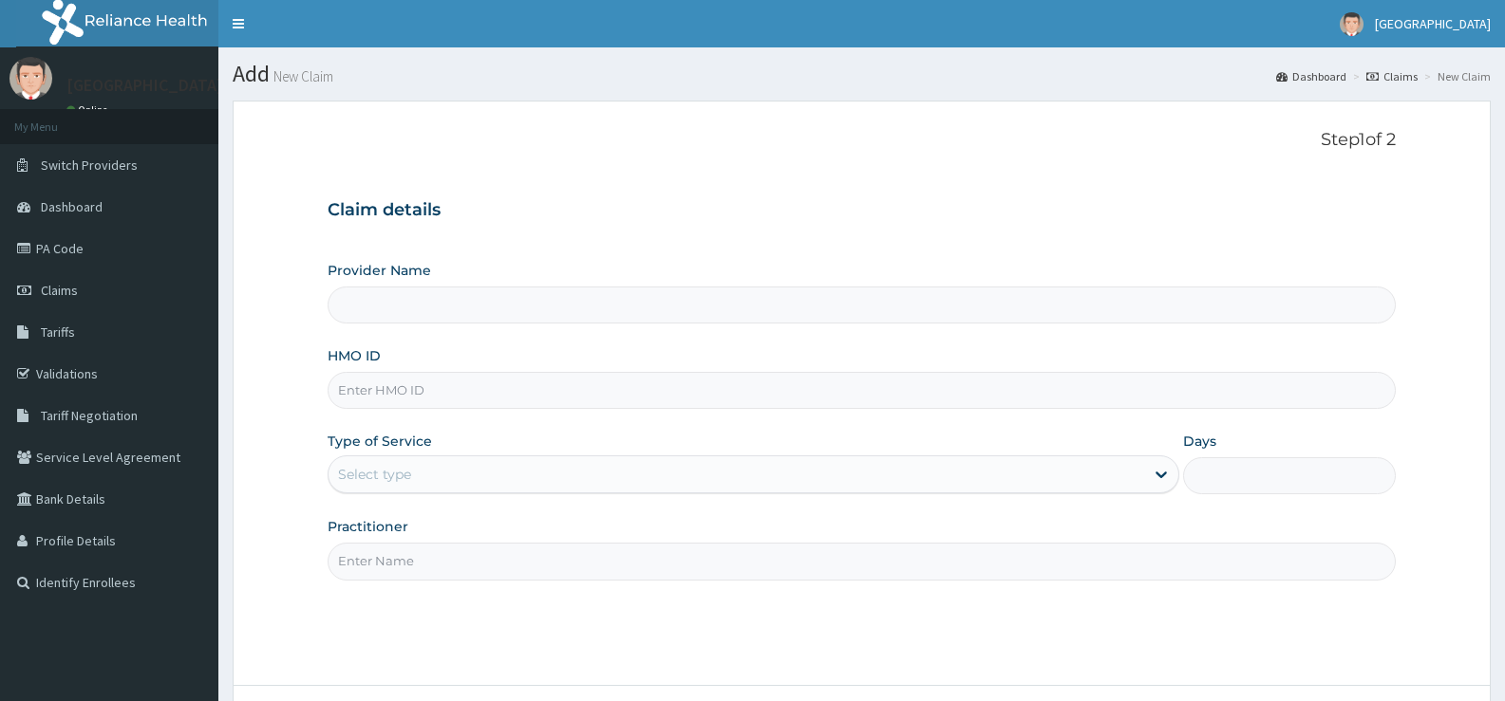
type input "[GEOGRAPHIC_DATA]"
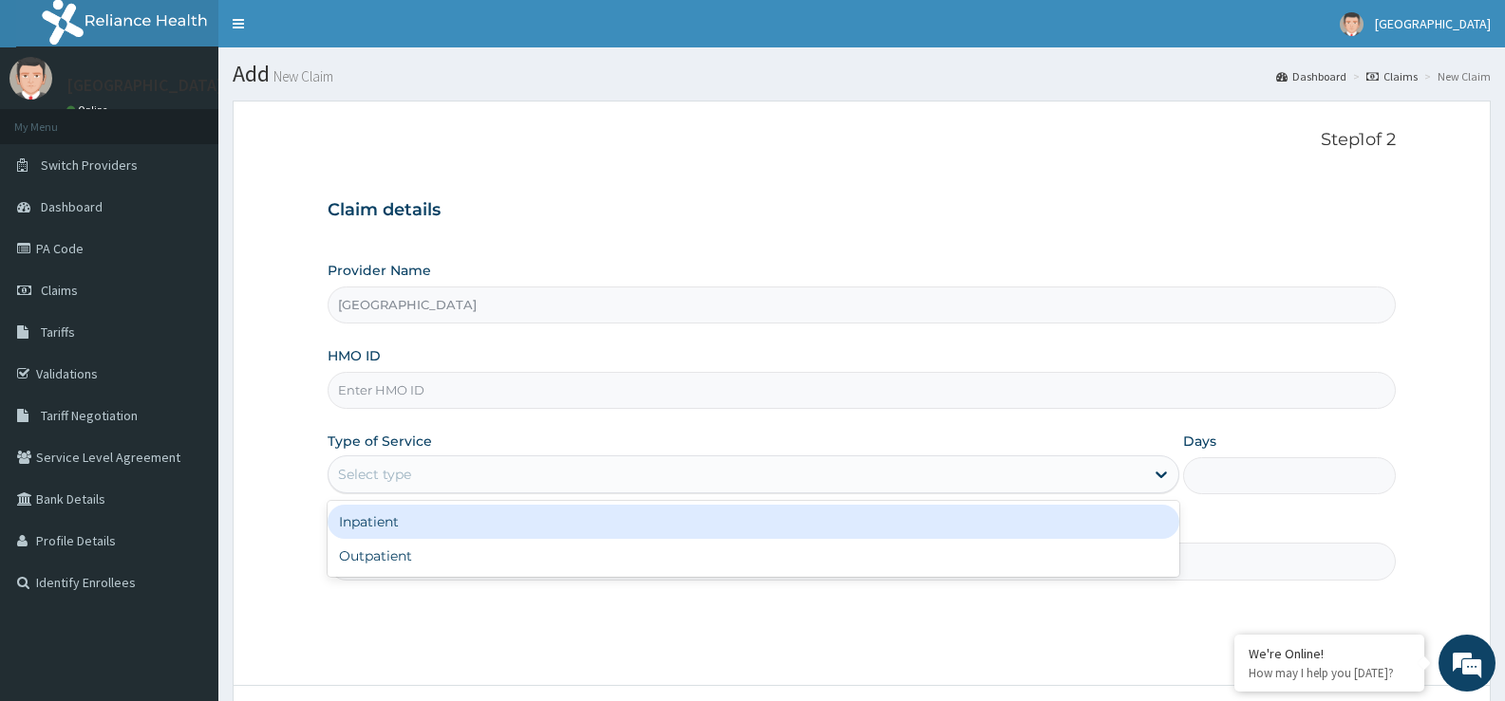
click at [649, 456] on div "Select type" at bounding box center [752, 475] width 850 height 38
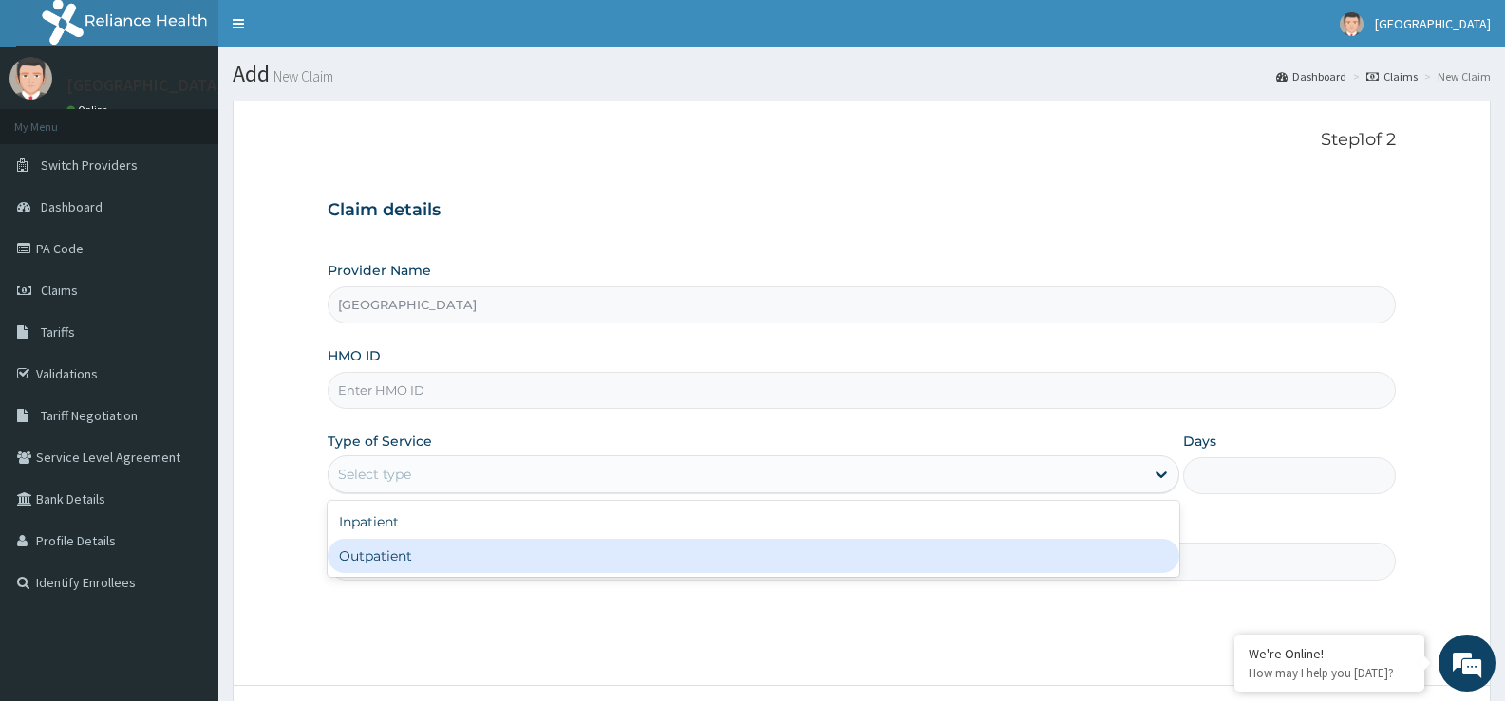
click at [631, 546] on div "Outpatient" at bounding box center [752, 556] width 850 height 34
type input "1"
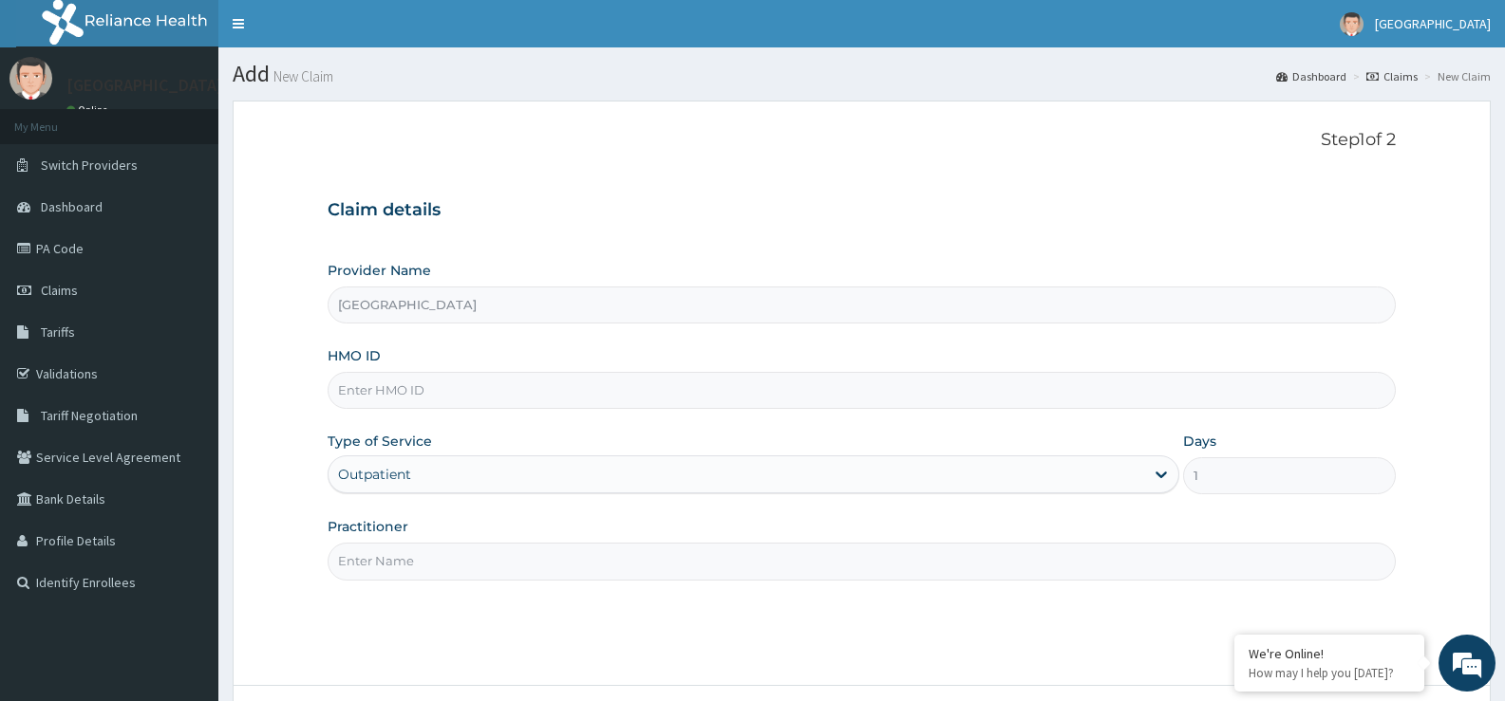
click at [556, 395] on input "HMO ID" at bounding box center [861, 390] width 1068 height 37
type input "NEM/10165/D"
click at [567, 553] on input "Practitioner" at bounding box center [861, 561] width 1068 height 37
type input "DR. EZIAHA"
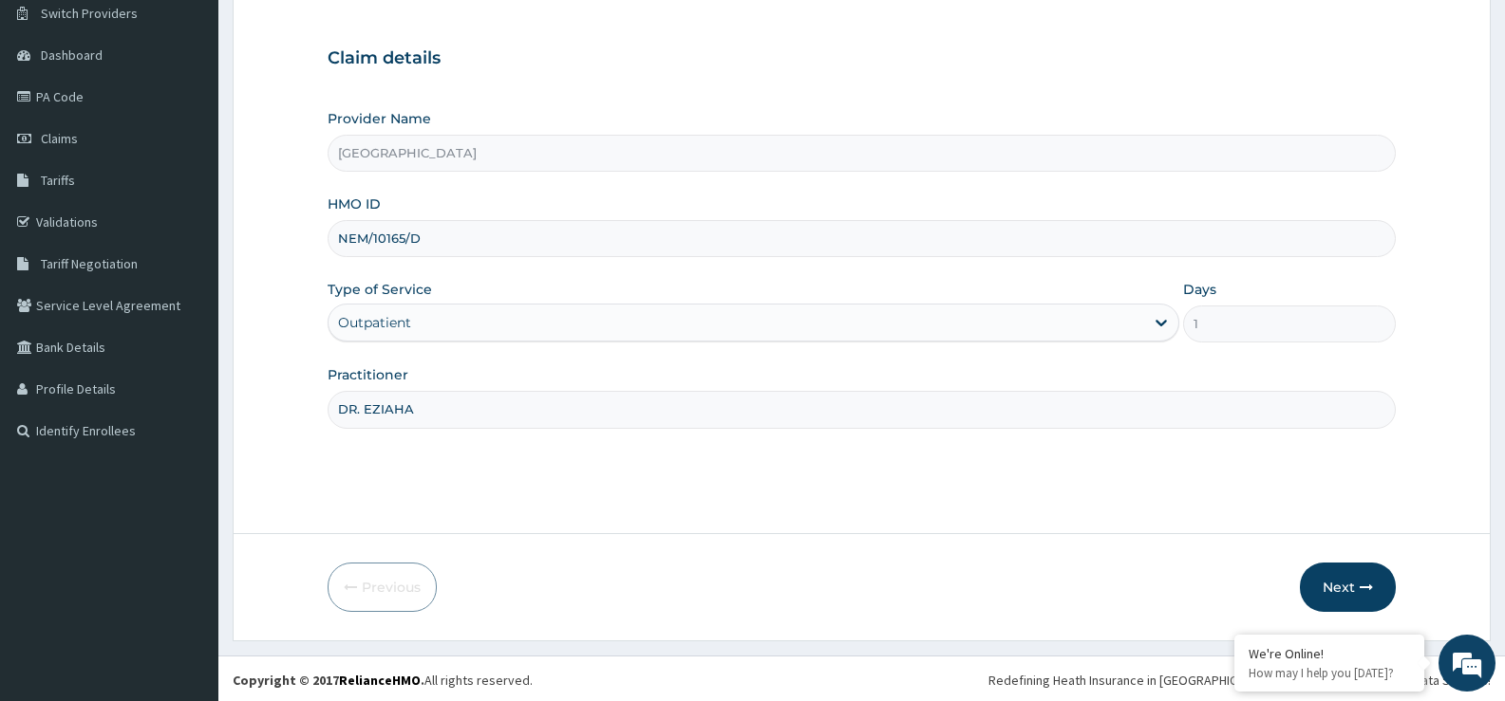
scroll to position [155, 0]
click at [1352, 585] on button "Next" at bounding box center [1347, 584] width 96 height 49
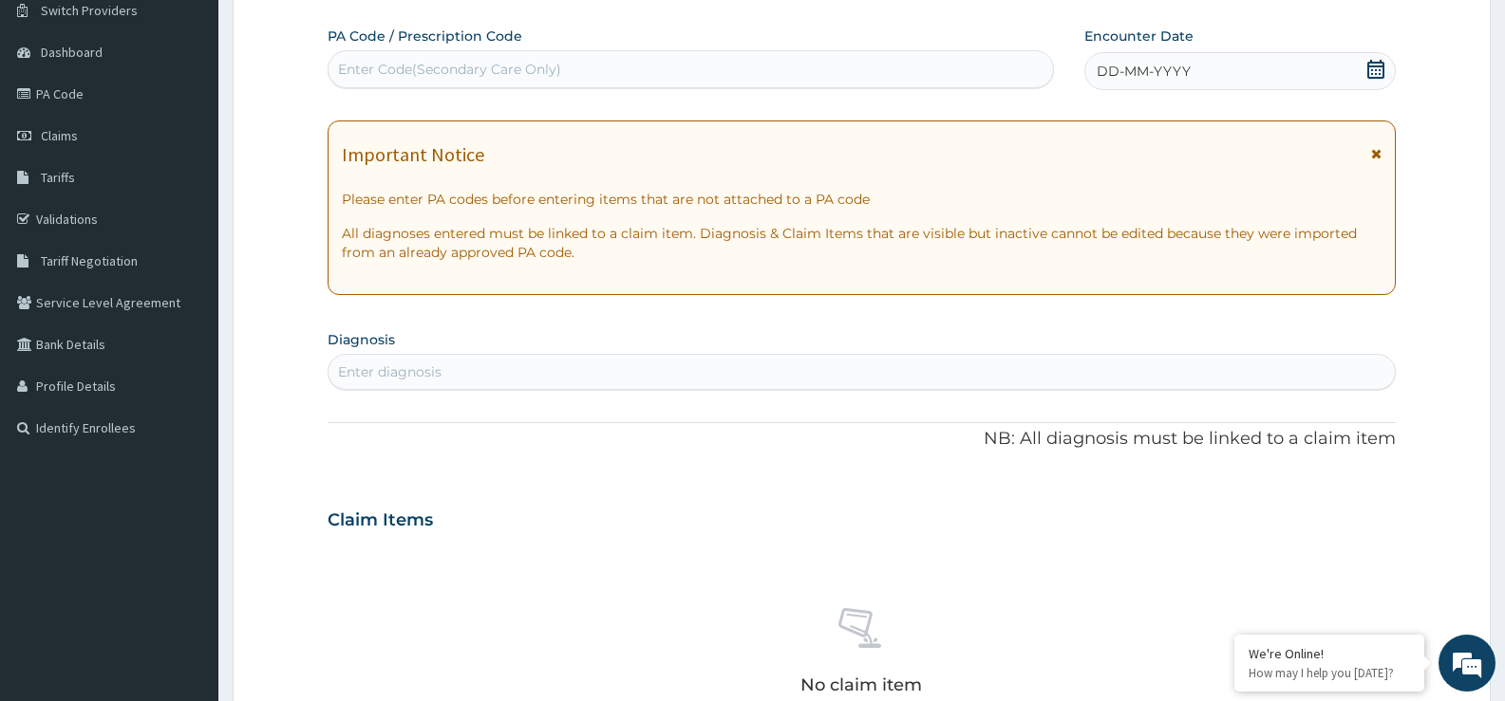
click at [1366, 64] on icon at bounding box center [1375, 69] width 19 height 19
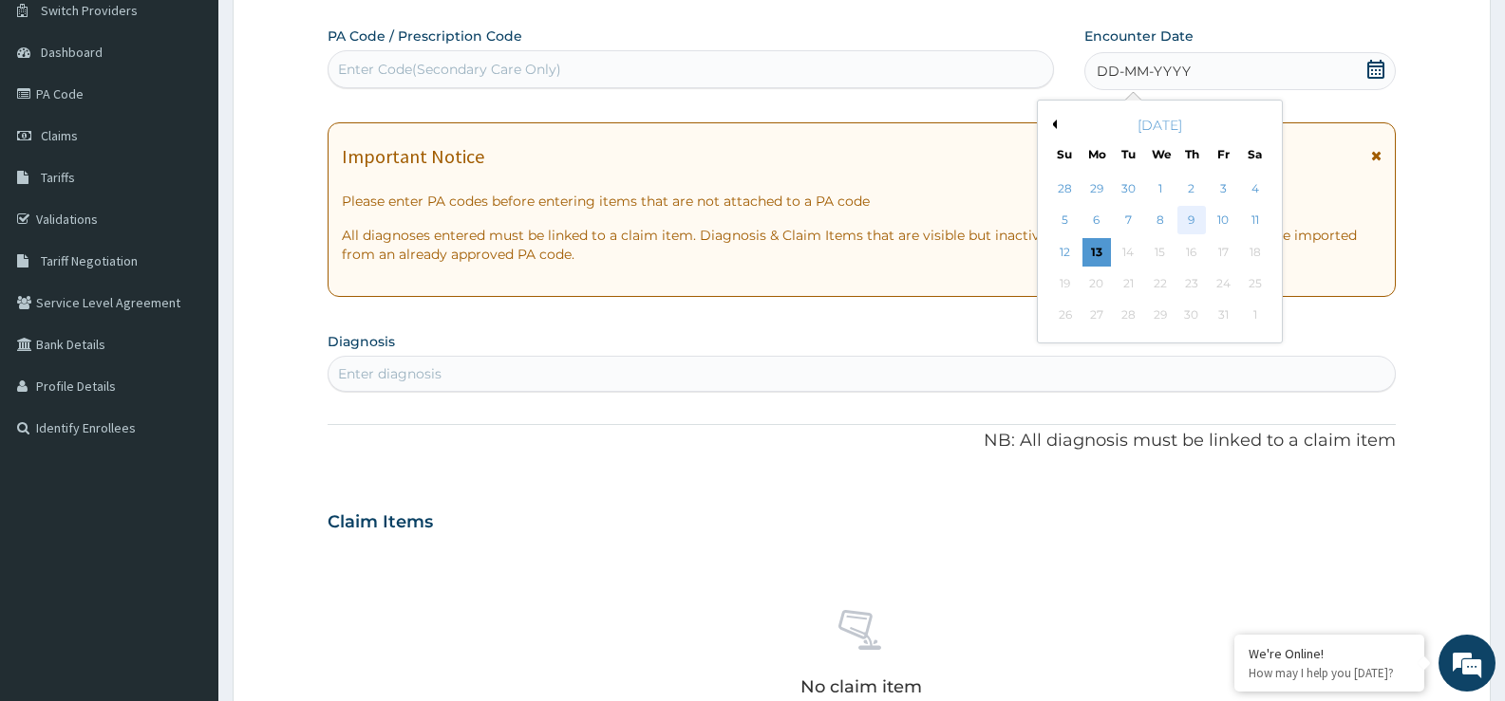
click at [1200, 223] on div "9" at bounding box center [1191, 221] width 28 height 28
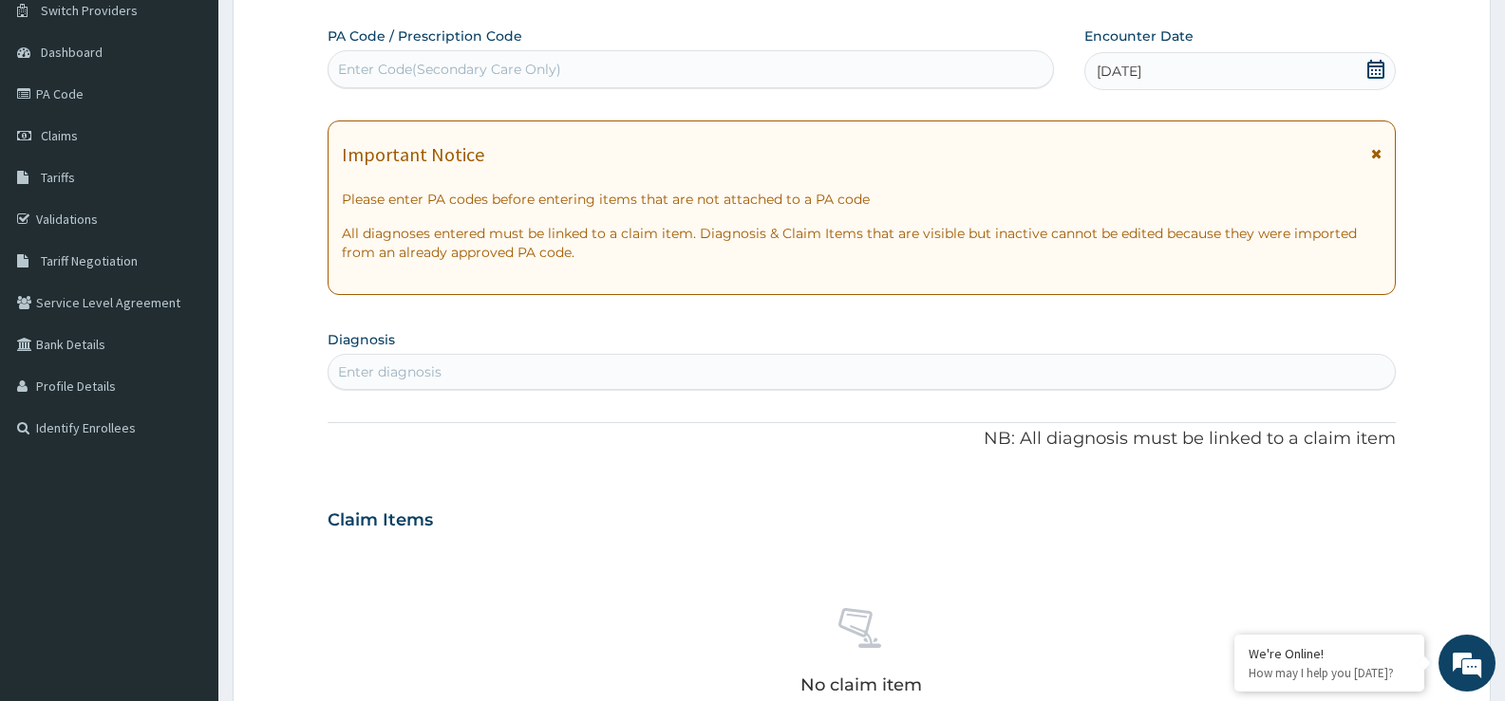
click at [1007, 356] on div "Enter diagnosis" at bounding box center [861, 372] width 1068 height 36
click at [1002, 366] on div "Enter diagnosis" at bounding box center [861, 372] width 1066 height 30
type input "[MEDICAL_DATA]"
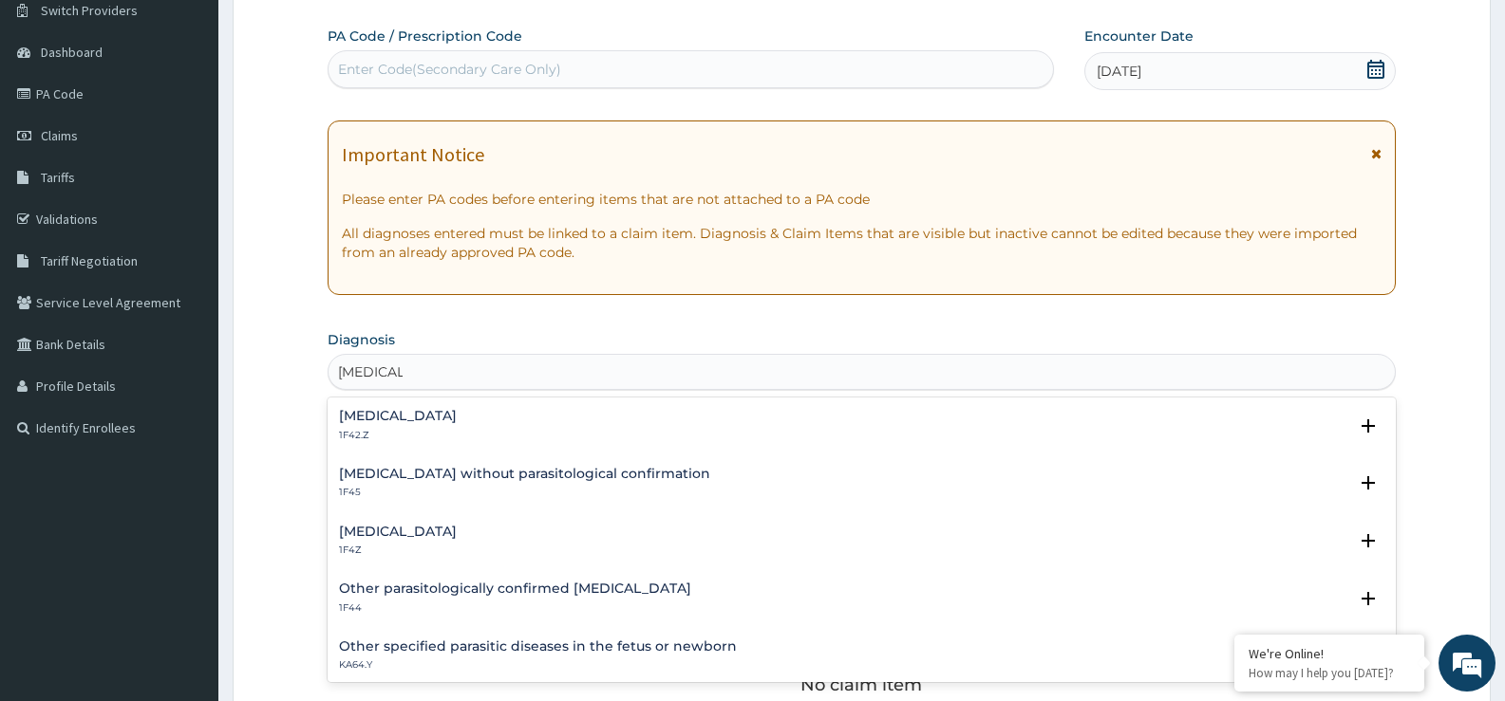
click at [421, 533] on h4 "[MEDICAL_DATA]" at bounding box center [398, 532] width 118 height 14
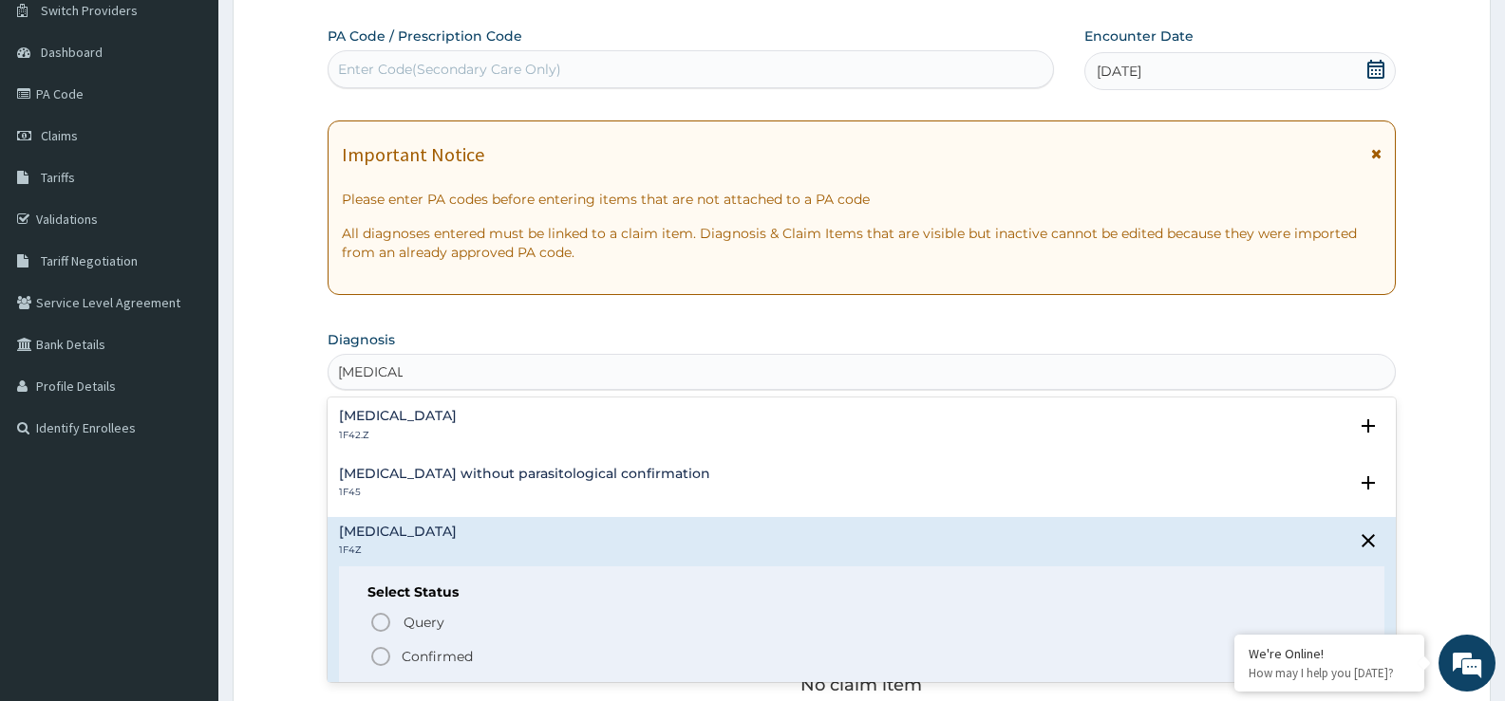
click at [379, 658] on icon "status option filled" at bounding box center [380, 656] width 23 height 23
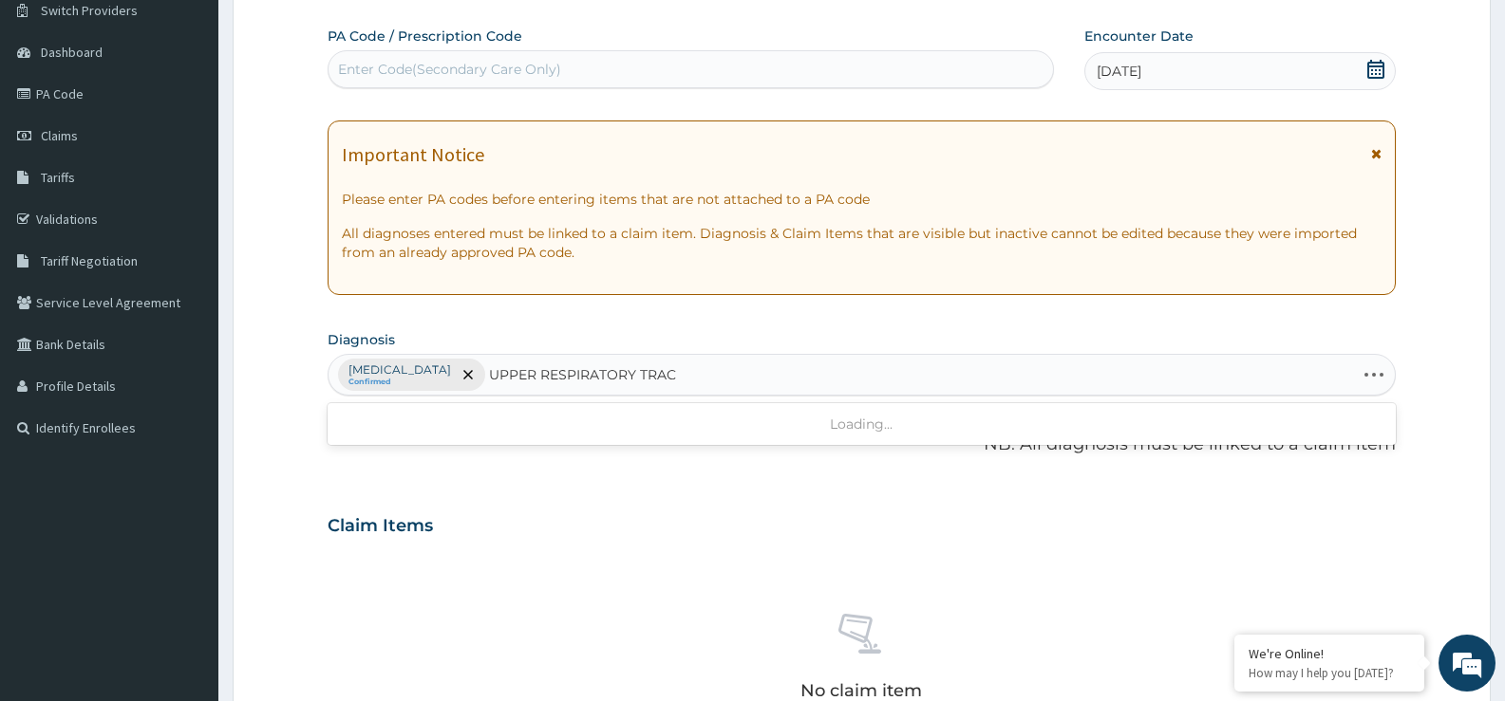
type input "UPPER RESPIRATORY TRACT"
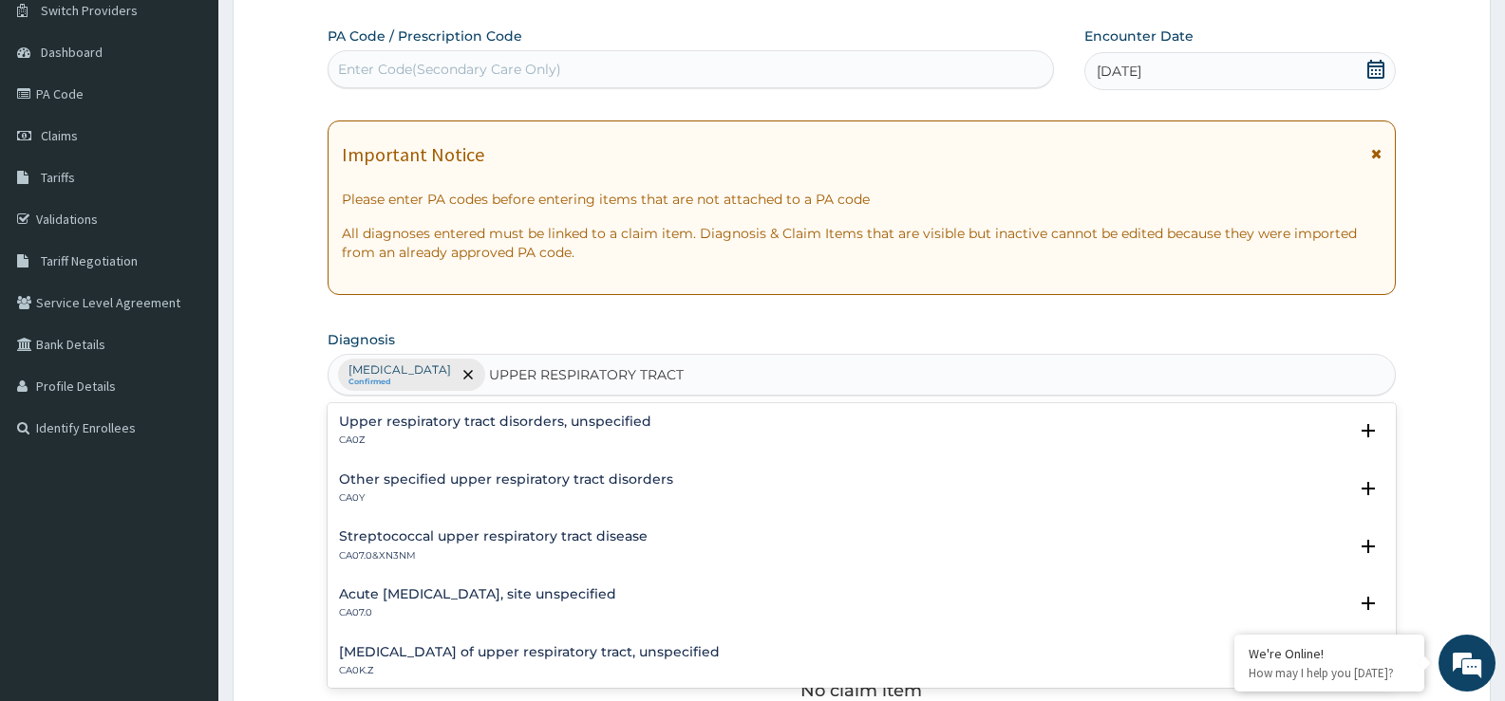
click at [414, 426] on h4 "Upper respiratory tract disorders, unspecified" at bounding box center [495, 422] width 312 height 14
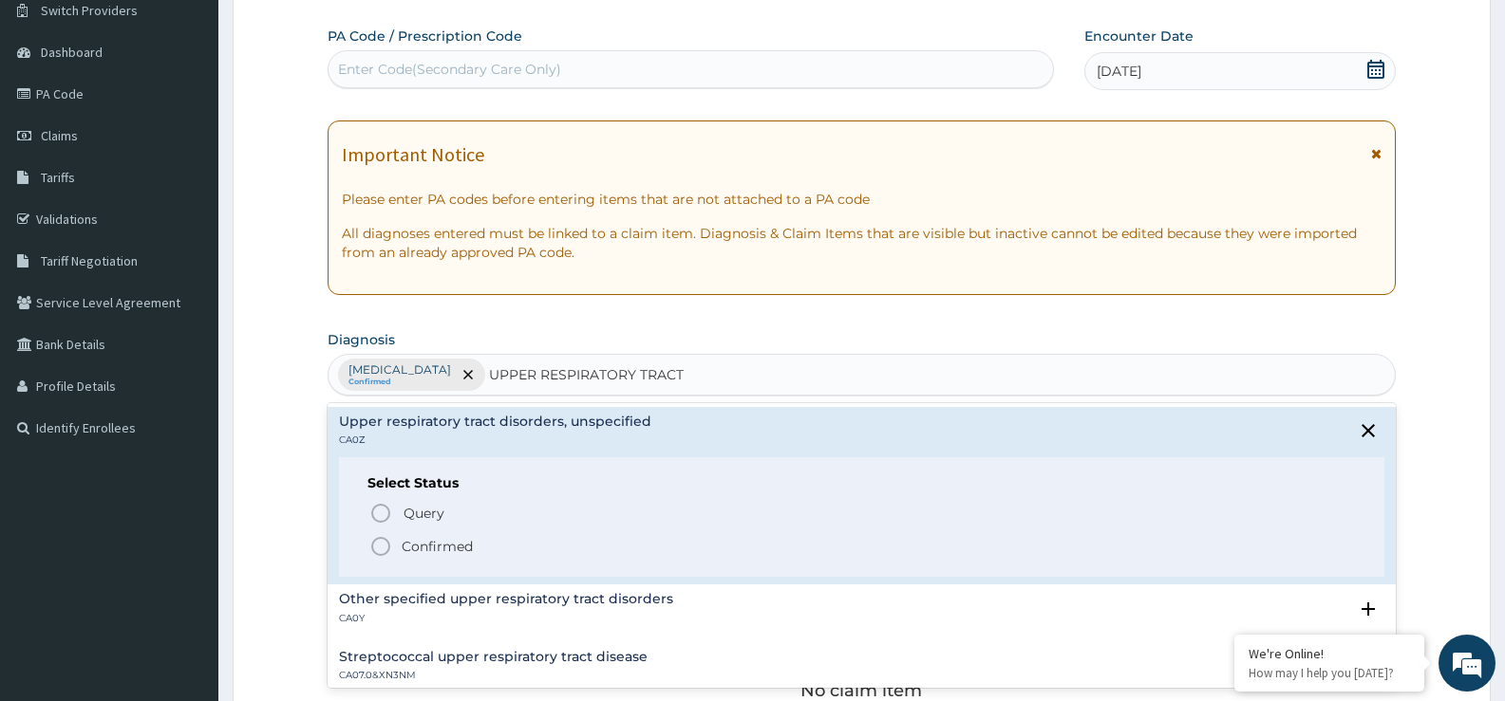
click at [381, 550] on icon "status option filled" at bounding box center [380, 546] width 23 height 23
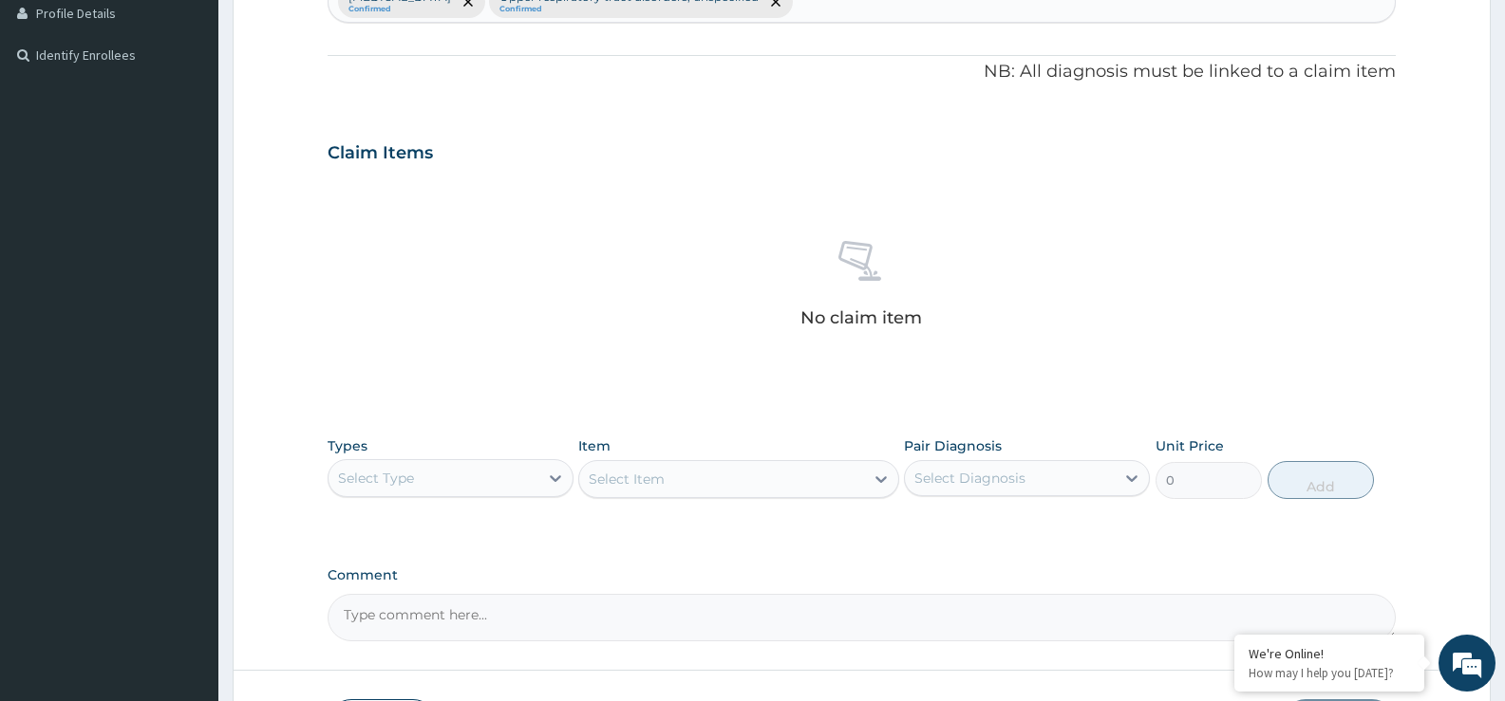
scroll to position [534, 0]
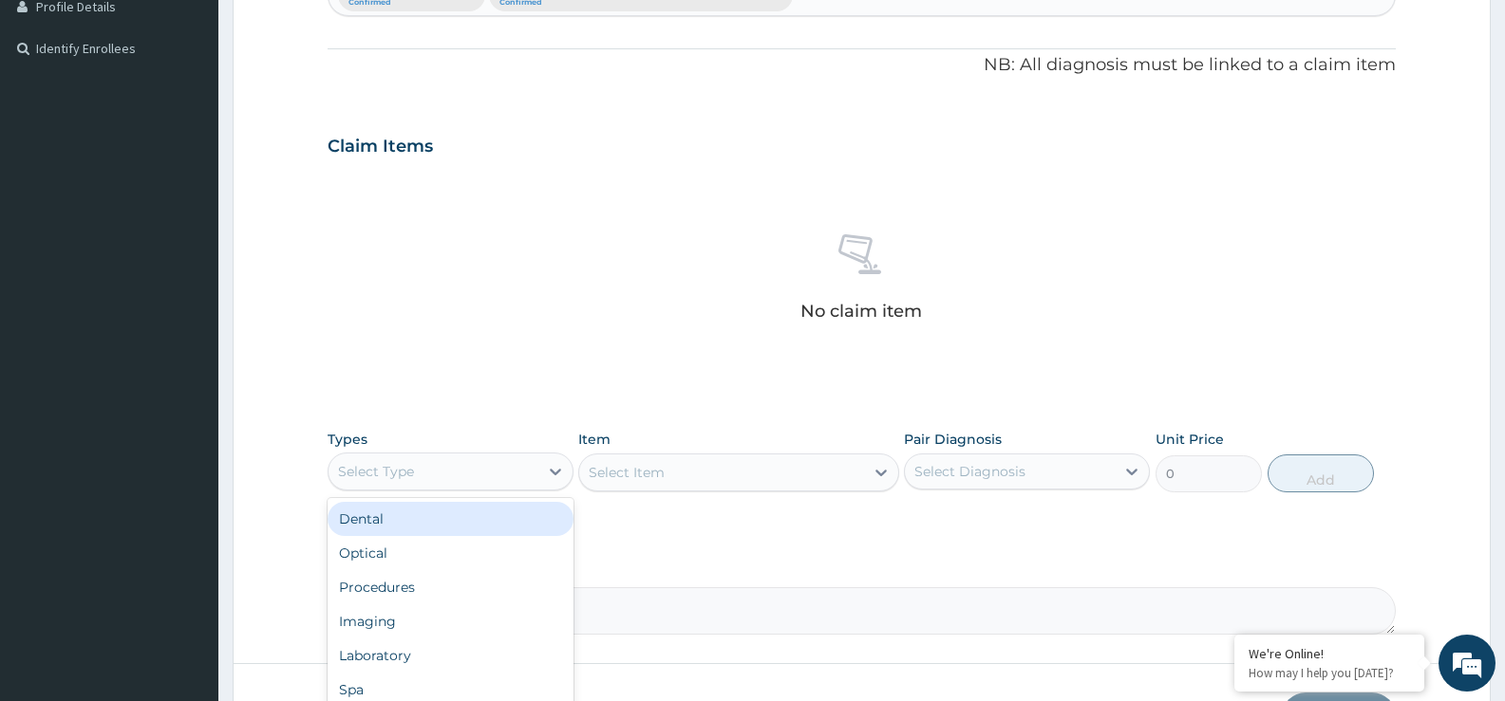
click at [343, 473] on div "Select Type" at bounding box center [376, 471] width 76 height 19
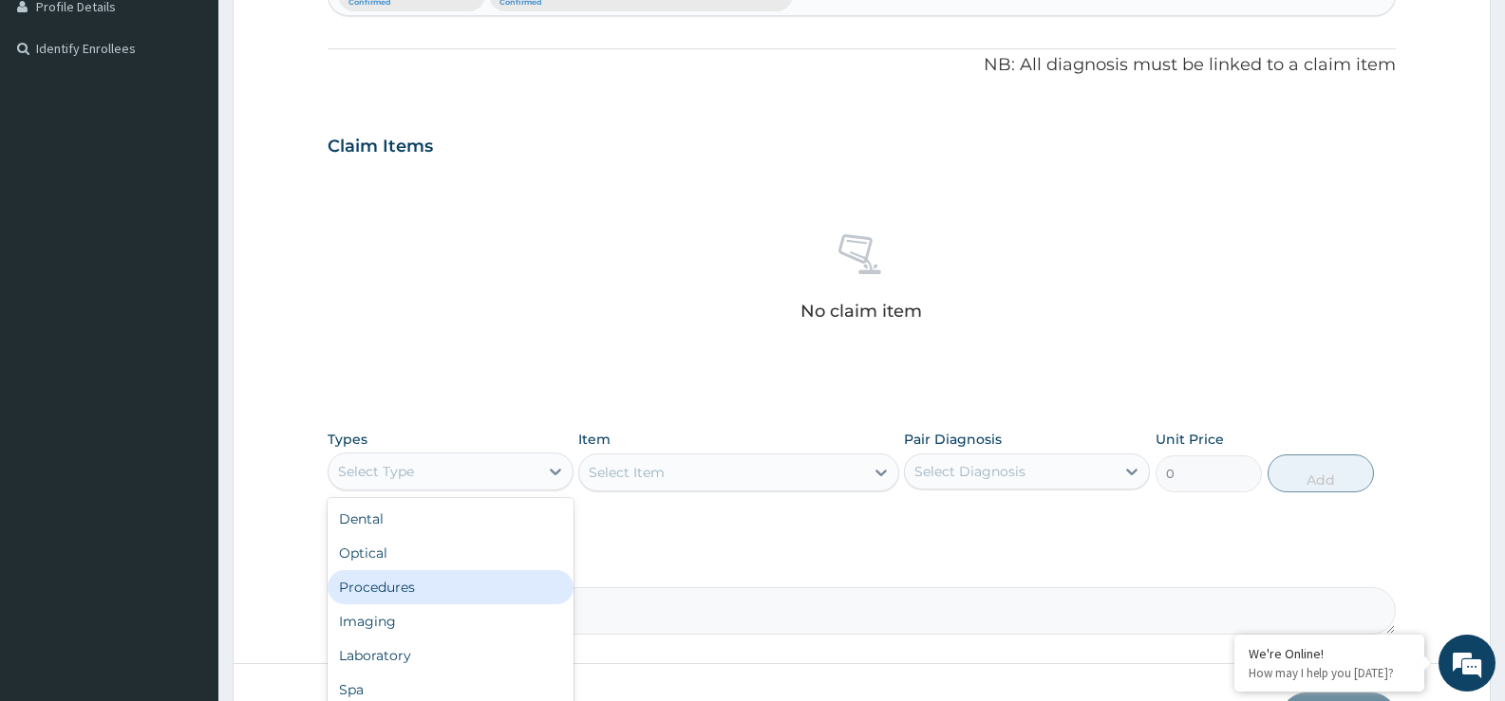
click at [370, 598] on div "Procedures" at bounding box center [450, 587] width 246 height 34
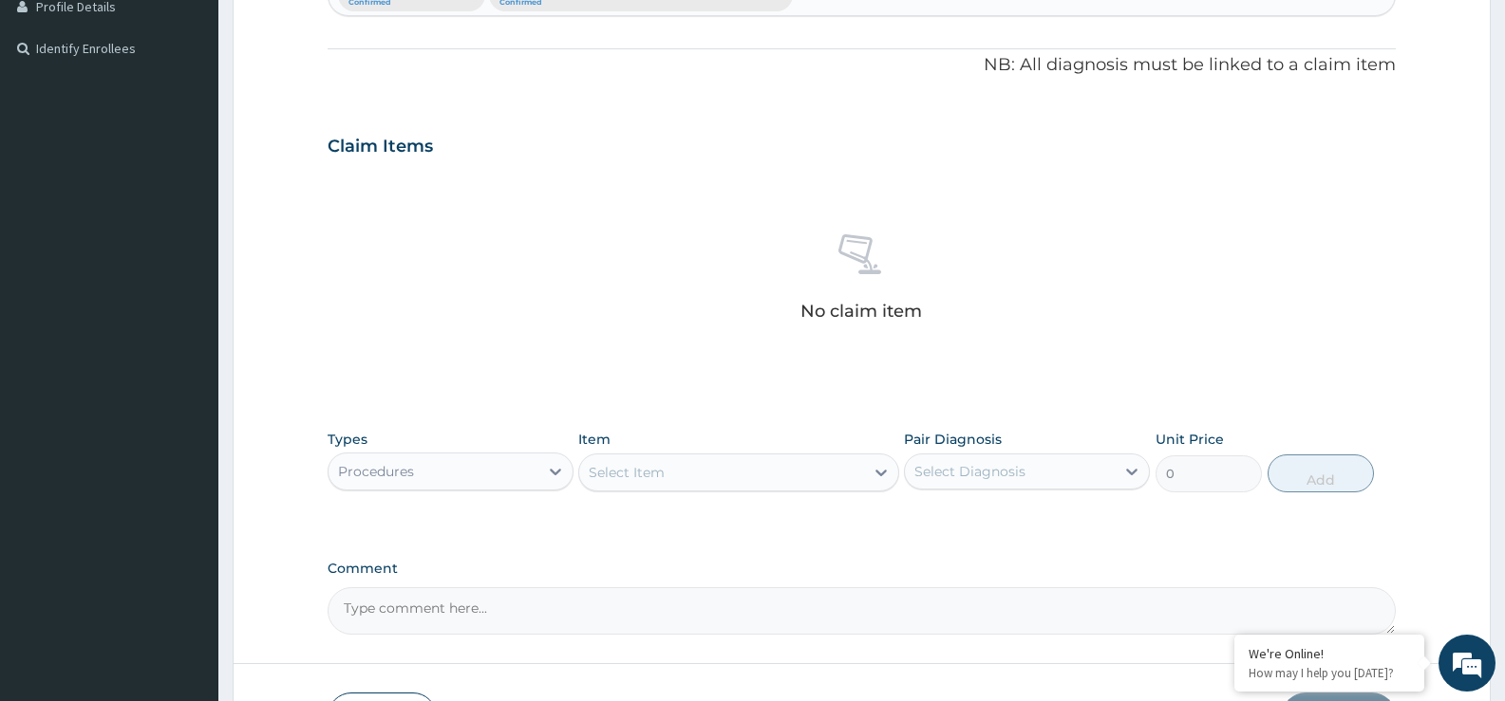
click at [720, 479] on div "Select Item" at bounding box center [721, 473] width 284 height 30
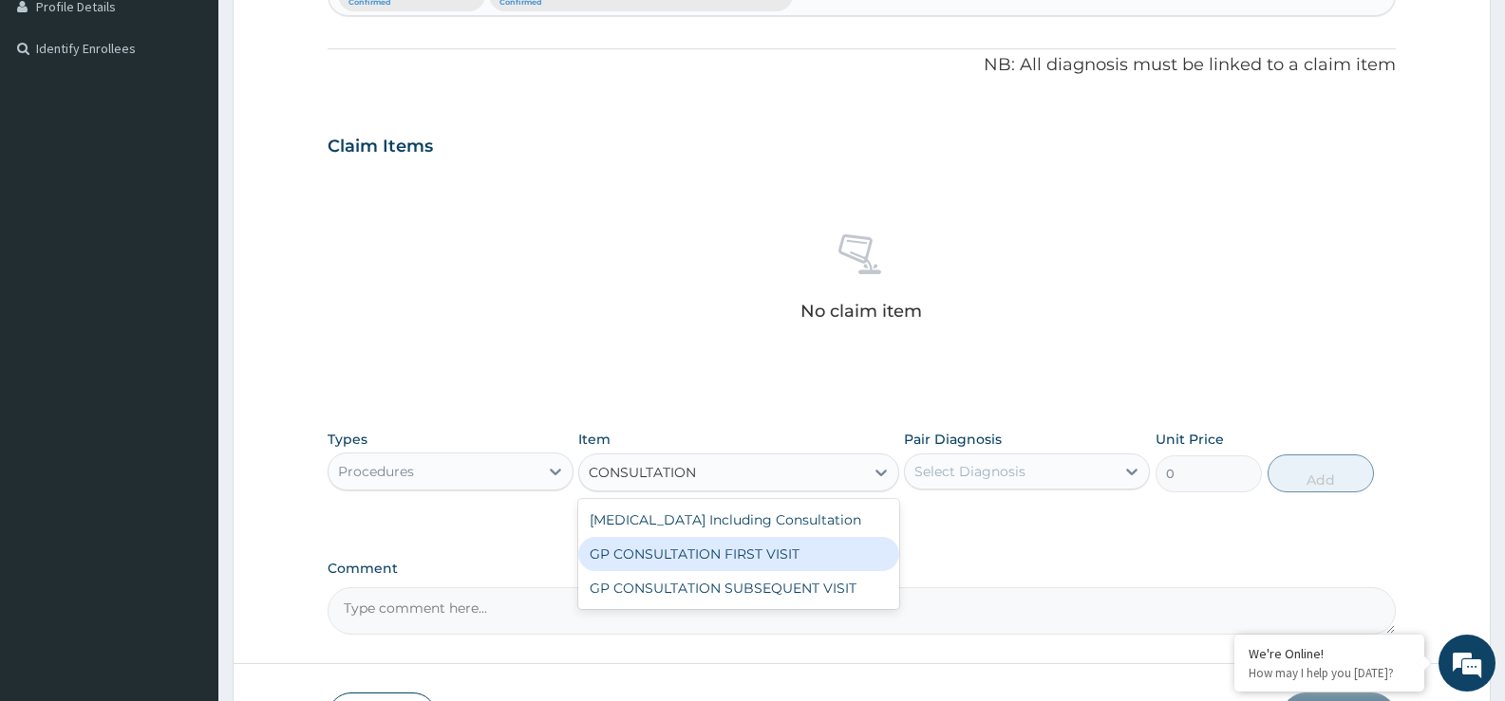
type input "CONSULTATION"
